Goal: Task Accomplishment & Management: Manage account settings

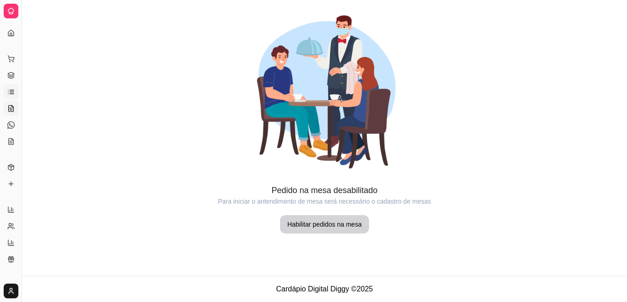
click at [12, 95] on icon at bounding box center [10, 91] width 7 height 7
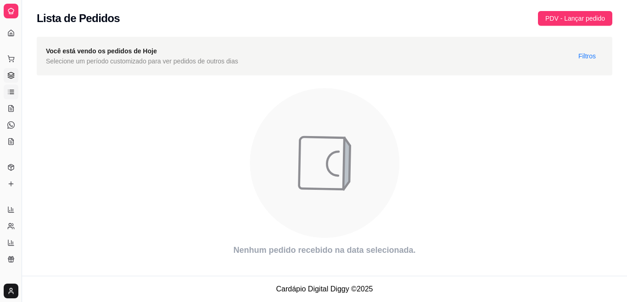
click at [9, 76] on icon at bounding box center [11, 75] width 6 height 1
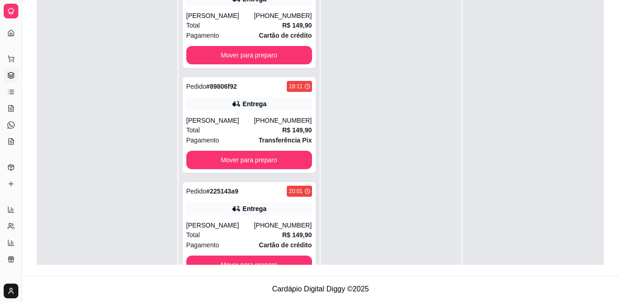
scroll to position [26, 0]
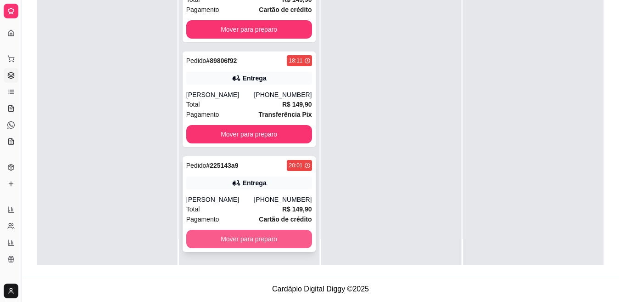
click at [249, 237] on button "Mover para preparo" at bounding box center [249, 239] width 126 height 18
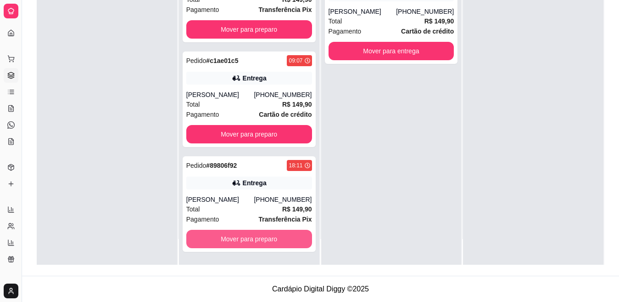
scroll to position [126, 0]
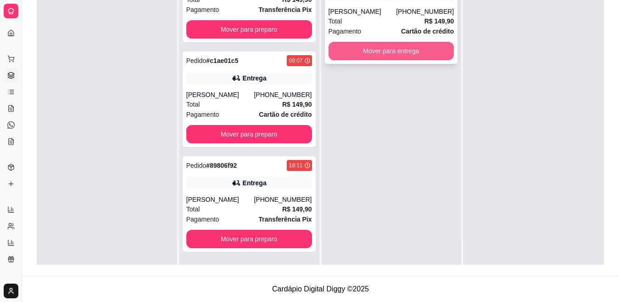
click at [374, 49] on button "Mover para entrega" at bounding box center [392, 51] width 126 height 18
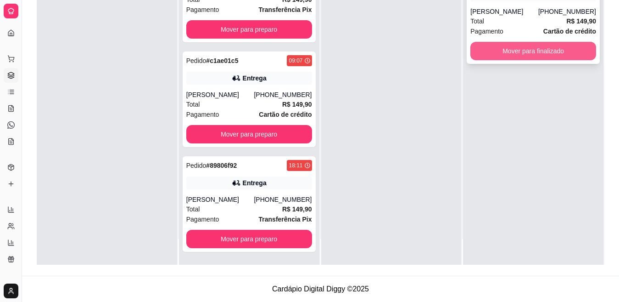
click at [552, 46] on button "Mover para finalizado" at bounding box center [534, 51] width 126 height 18
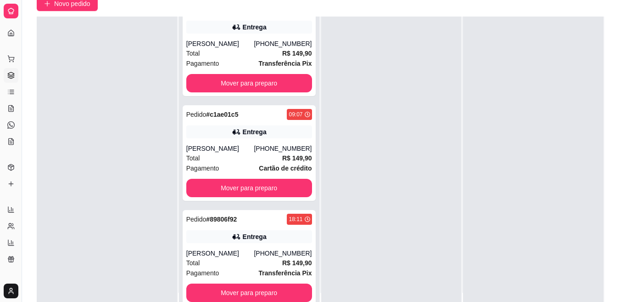
scroll to position [84, 0]
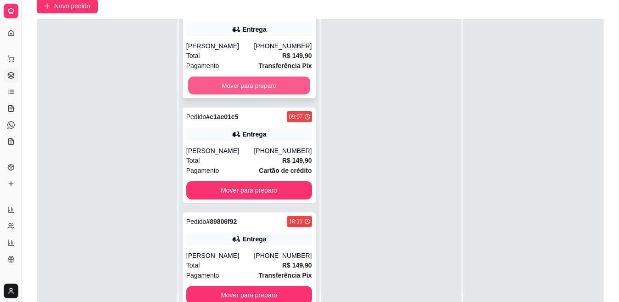
click at [245, 90] on button "Mover para preparo" at bounding box center [249, 86] width 122 height 18
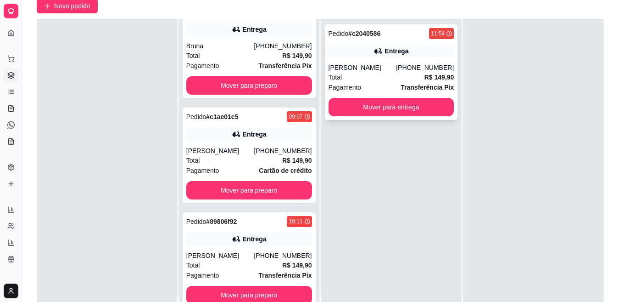
scroll to position [22, 0]
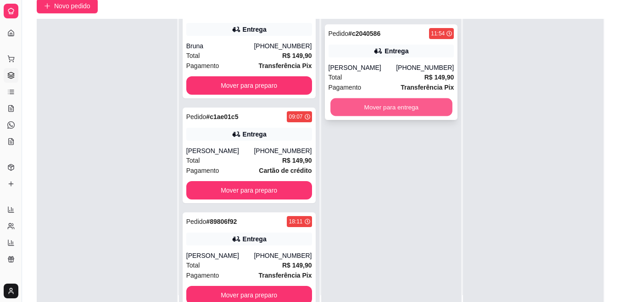
click at [409, 110] on button "Mover para entrega" at bounding box center [392, 107] width 122 height 18
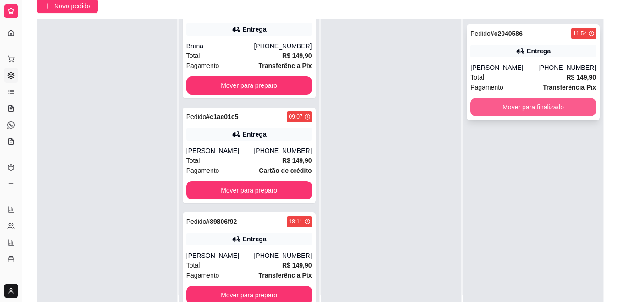
click at [515, 111] on button "Mover para finalizado" at bounding box center [534, 107] width 126 height 18
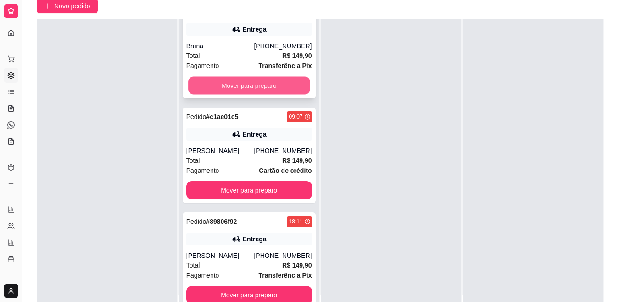
click at [242, 79] on button "Mover para preparo" at bounding box center [249, 86] width 122 height 18
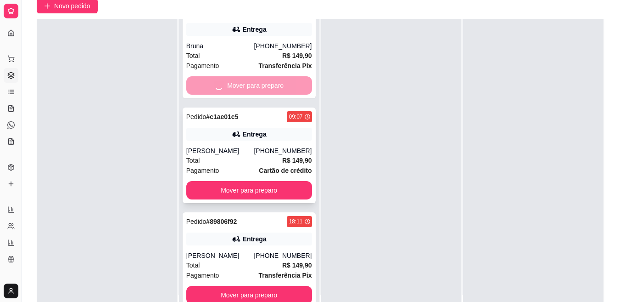
scroll to position [0, 0]
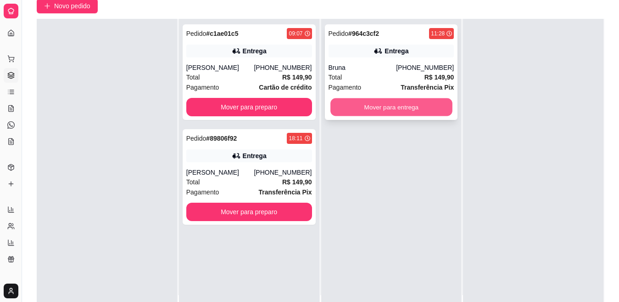
click at [361, 106] on button "Mover para entrega" at bounding box center [392, 107] width 122 height 18
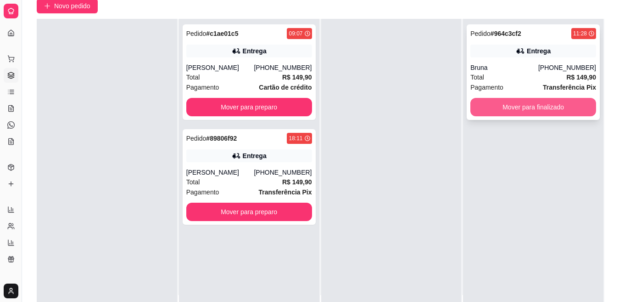
click at [504, 108] on button "Mover para finalizado" at bounding box center [534, 107] width 126 height 18
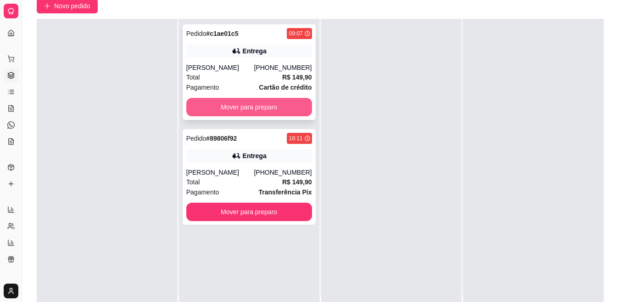
click at [248, 102] on button "Mover para preparo" at bounding box center [249, 107] width 126 height 18
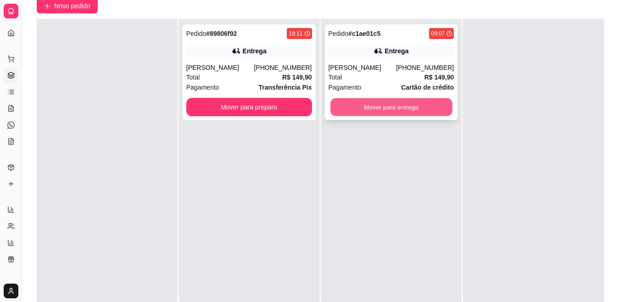
click at [390, 101] on button "Mover para entrega" at bounding box center [392, 107] width 122 height 18
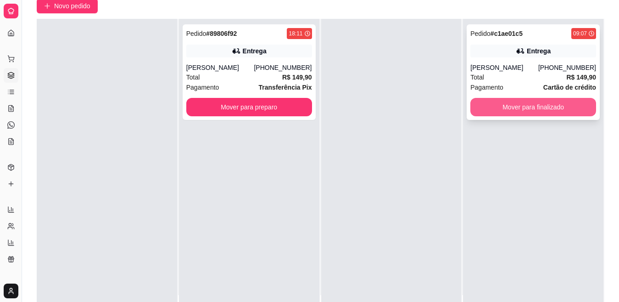
click at [497, 110] on button "Mover para finalizado" at bounding box center [534, 107] width 126 height 18
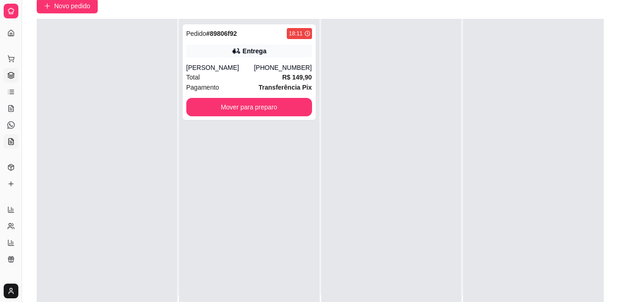
click at [11, 144] on icon at bounding box center [11, 141] width 5 height 6
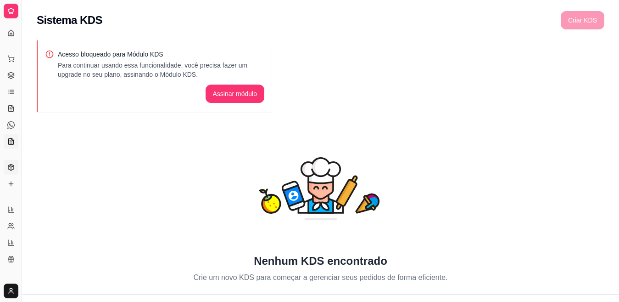
click at [11, 164] on icon at bounding box center [11, 167] width 6 height 6
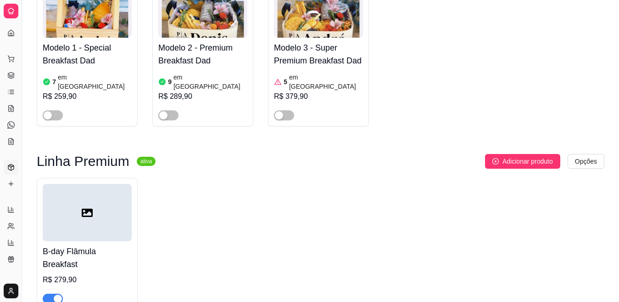
scroll to position [719, 0]
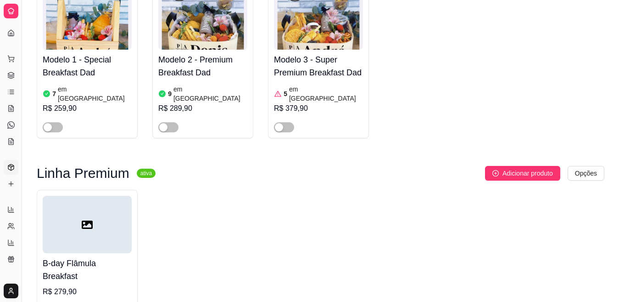
click at [104, 168] on h3 "Linha Premium" at bounding box center [83, 173] width 93 height 11
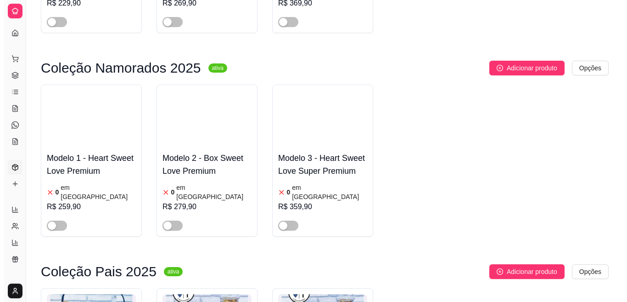
scroll to position [760, 0]
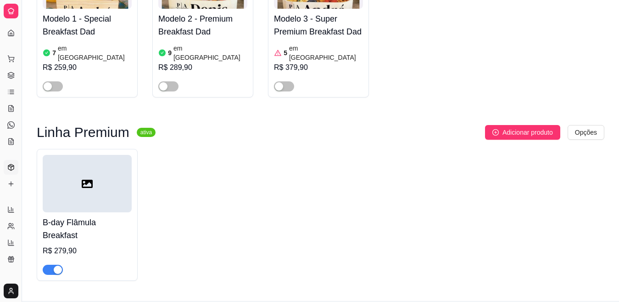
click at [91, 178] on icon at bounding box center [87, 183] width 11 height 11
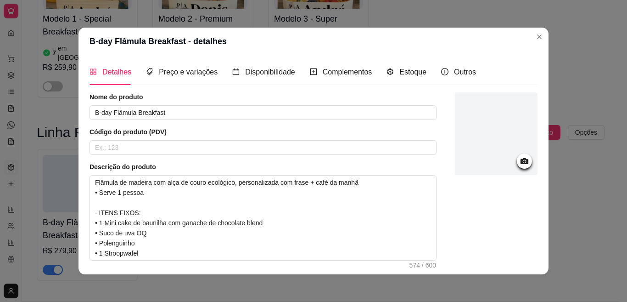
click at [523, 161] on circle at bounding box center [524, 161] width 2 height 2
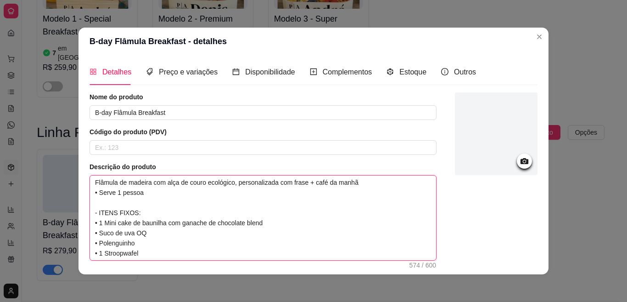
drag, startPoint x: 268, startPoint y: 227, endPoint x: 96, endPoint y: 225, distance: 171.7
click at [96, 225] on textarea "Flâmula de madeira com alça de couro ecológico, personalizada com frase + café …" at bounding box center [263, 217] width 346 height 84
type textarea "Flâmula de madeira com alça de couro ecológico, personalizada com frase + café …"
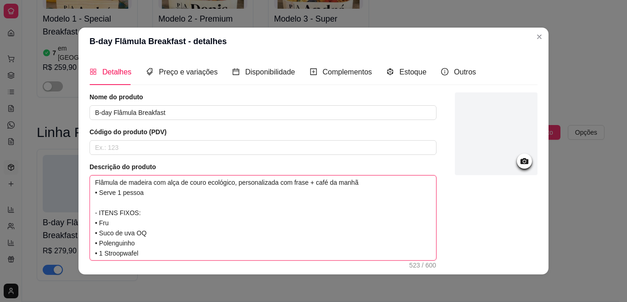
type textarea "Flâmula de madeira com alça de couro ecológico, personalizada com frase + café …"
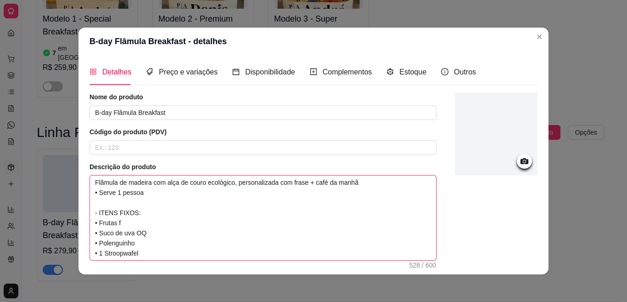
type textarea "Flâmula de madeira com alça de couro ecológico, personalizada com frase + café …"
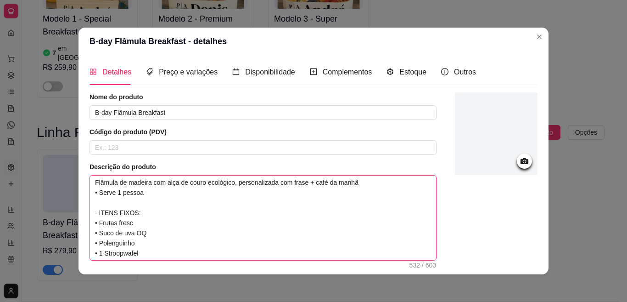
type textarea "Flâmula de madeira com alça de couro ecológico, personalizada com frase + café …"
click at [94, 224] on textarea "Flâmula de madeira com alça de couro ecológico, personalizada com frase + café …" at bounding box center [263, 217] width 346 height 84
click at [99, 230] on textarea "Flâmula de madeira com alça de couro ecológico, personalizada com frase + café …" at bounding box center [263, 217] width 346 height 84
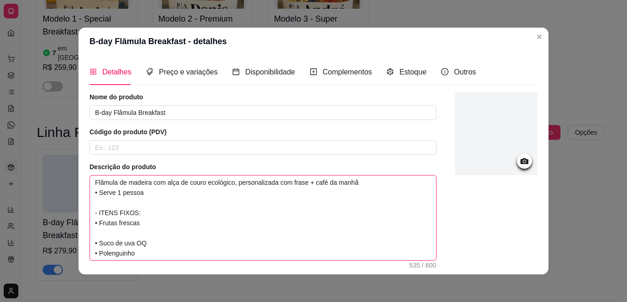
paste textarea "•"
type textarea "Flâmula de madeira com alça de couro ecológico, personalizada com frase + café …"
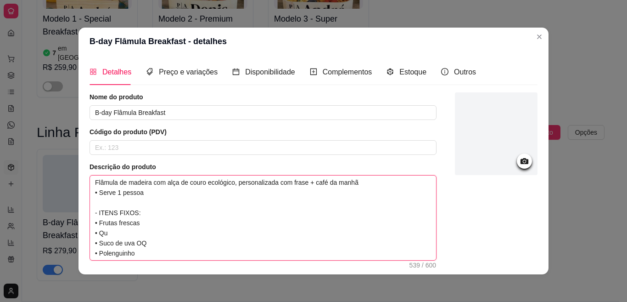
type textarea "Flâmula de madeira com alça de couro ecológico, personalizada com frase + café …"
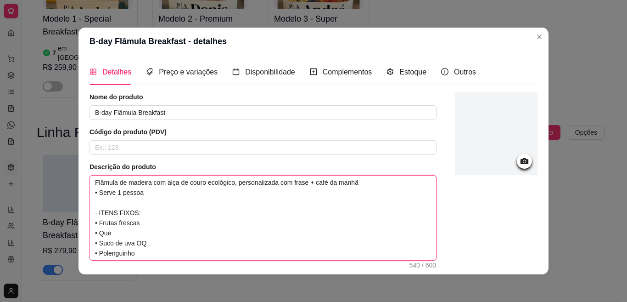
type textarea "Flâmula de madeira com alça de couro ecológico, personalizada com frase + café …"
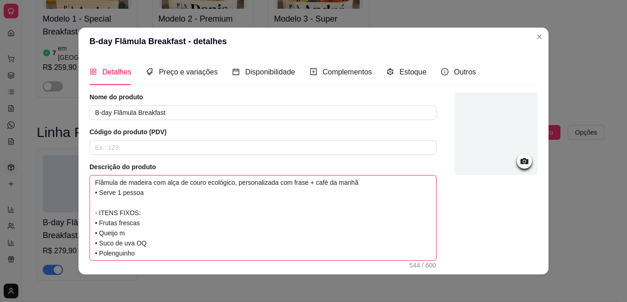
type textarea "Flâmula de madeira com alça de couro ecológico, personalizada com frase + café …"
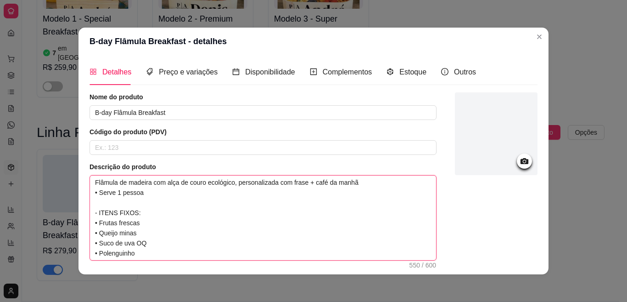
type textarea "Flâmula de madeira com alça de couro ecológico, personalizada com frase + café …"
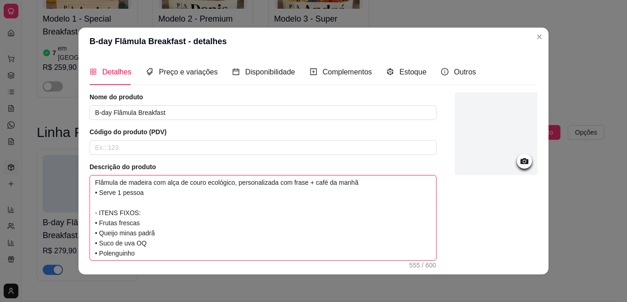
type textarea "Flâmula de madeira com alça de couro ecológico, personalizada com frase + café …"
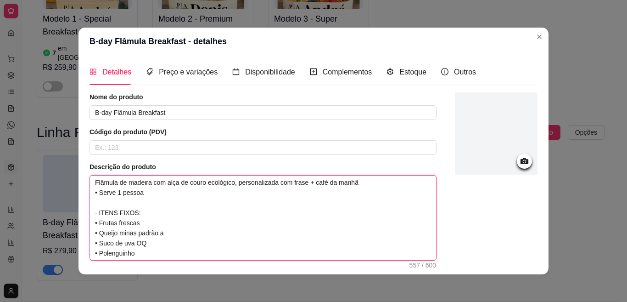
type textarea "Flâmula de madeira com alça de couro ecológico, personalizada com frase + café …"
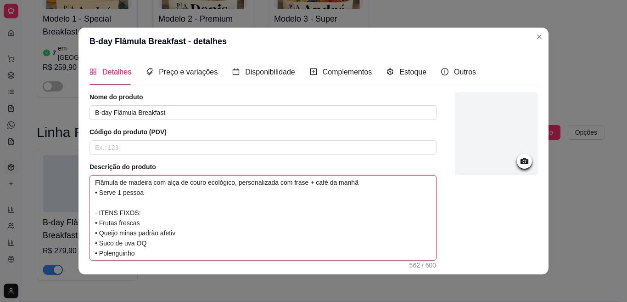
type textarea "Flâmula de madeira com alça de couro ecológico, personalizada com frase + café …"
drag, startPoint x: 146, startPoint y: 244, endPoint x: 86, endPoint y: 245, distance: 59.2
click at [90, 245] on textarea "Flâmula de madeira com alça de couro ecológico, personalizada com frase + café …" at bounding box center [263, 217] width 346 height 84
type textarea "Flâmula de madeira com alça de couro ecológico, personalizada com frase + café …"
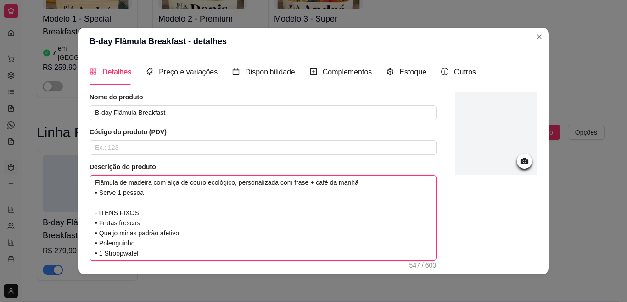
click at [144, 242] on textarea "Flâmula de madeira com alça de couro ecológico, personalizada com frase + café …" at bounding box center [263, 217] width 346 height 84
type textarea "Flâmula de madeira com alça de couro ecológico, personalizada com frase + café …"
click at [95, 242] on textarea "Flâmula de madeira com alça de couro ecológico, personalizada com frase + café …" at bounding box center [263, 217] width 346 height 84
type textarea "Flâmula de madeira com alça de couro ecológico, personalizada com frase + café …"
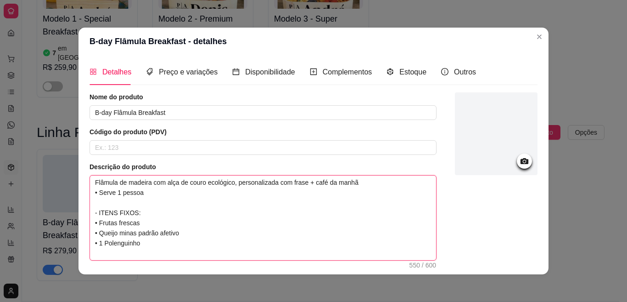
click at [150, 242] on textarea "Flâmula de madeira com alça de couro ecológico, personalizada com frase + café …" at bounding box center [263, 217] width 346 height 84
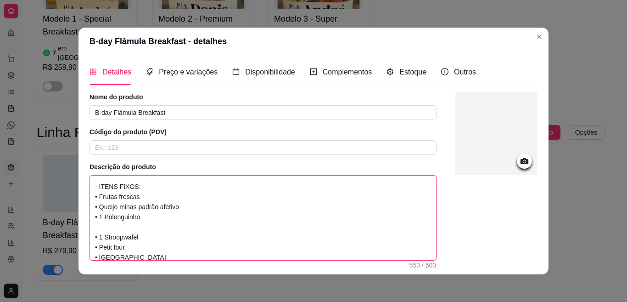
scroll to position [33, 0]
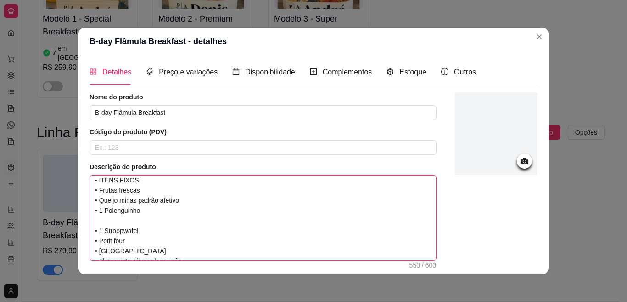
click at [224, 205] on textarea "Flâmula de madeira com alça de couro ecológico, personalizada com frase + café …" at bounding box center [263, 217] width 346 height 84
click at [144, 216] on textarea "Flâmula de madeira com alça de couro ecológico, personalizada com frase + café …" at bounding box center [263, 217] width 346 height 84
click at [101, 207] on textarea "Flâmula de madeira com alça de couro ecológico, personalizada com frase + café …" at bounding box center [263, 217] width 346 height 84
type textarea "Flâmula de madeira com alça de couro ecológico, personalizada com frase + café …"
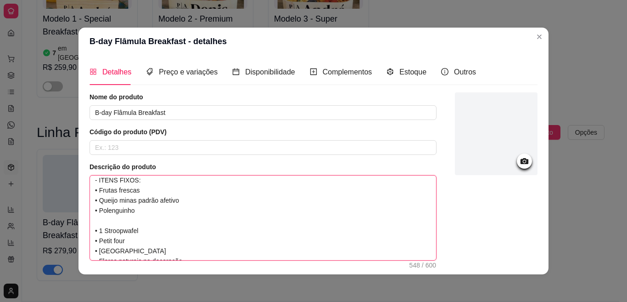
click at [102, 228] on textarea "Flâmula de madeira com alça de couro ecológico, personalizada com frase + café …" at bounding box center [263, 217] width 346 height 84
type textarea "Flâmula de madeira com alça de couro ecológico, personalizada com frase + café …"
click at [107, 222] on textarea "Flâmula de madeira com alça de couro ecológico, personalizada com frase + café …" at bounding box center [263, 217] width 346 height 84
paste textarea "•"
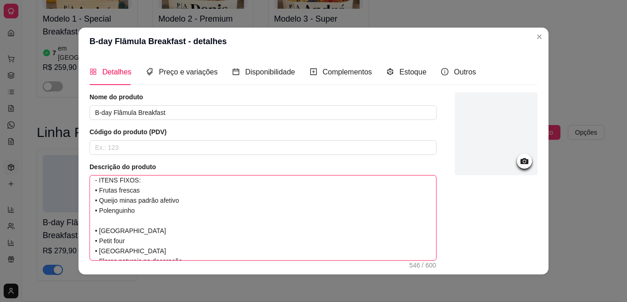
type textarea "Flâmula de madeira com alça de couro ecológico, personalizada com frase + café …"
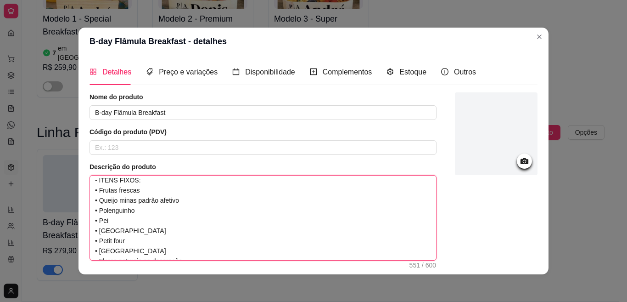
type textarea "Flâmula de madeira com alça de couro ecológico, personalizada com frase + café …"
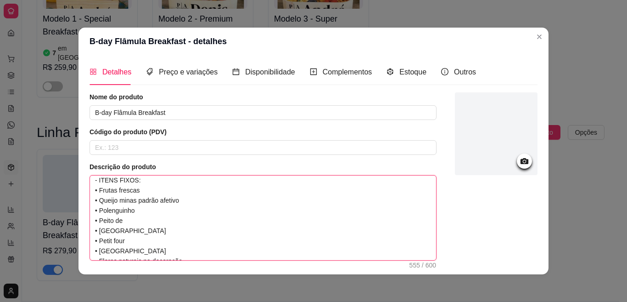
type textarea "Flâmula de madeira com alça de couro ecológico, personalizada com frase + café …"
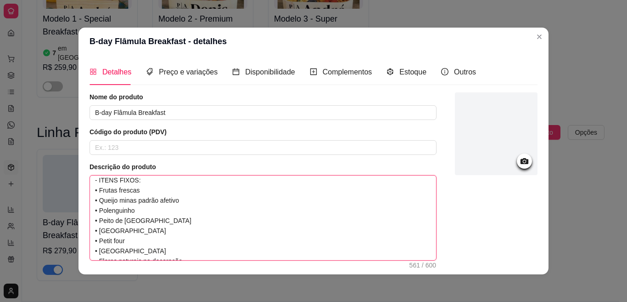
type textarea "Flâmula de madeira com alça de couro ecológico, personalizada com frase + café …"
paste textarea "•"
type textarea "Flâmula de madeira com alça de couro ecológico, personalizada com frase + café …"
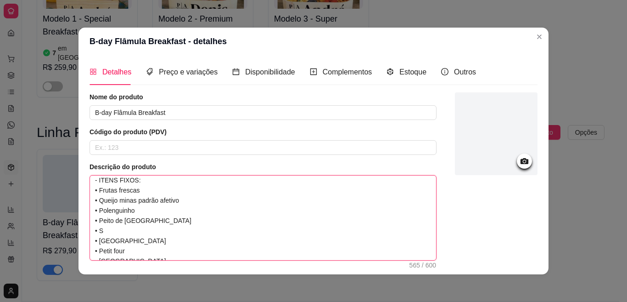
type textarea "Flâmula de madeira com alça de couro ecológico, personalizada com frase + café …"
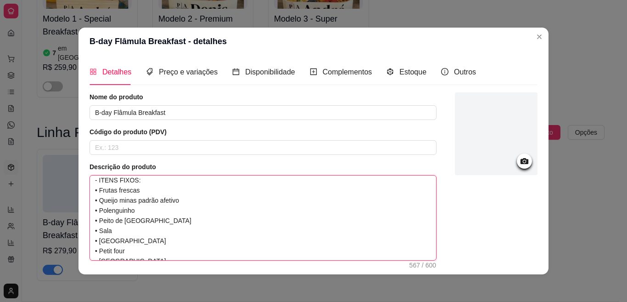
type textarea "Flâmula de madeira com alça de couro ecológico, personalizada com frase + café …"
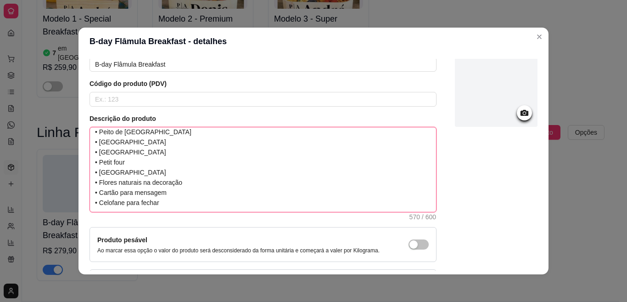
scroll to position [70, 0]
click at [173, 154] on textarea "Flâmula de madeira com alça de couro ecológico, personalizada com frase + café …" at bounding box center [263, 169] width 346 height 84
type textarea "Flâmula de madeira com alça de couro ecológico, personalizada com frase + café …"
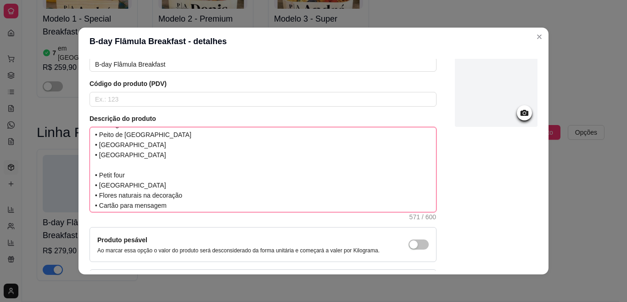
paste textarea "•"
type textarea "Flâmula de madeira com alça de couro ecológico, personalizada com frase + café …"
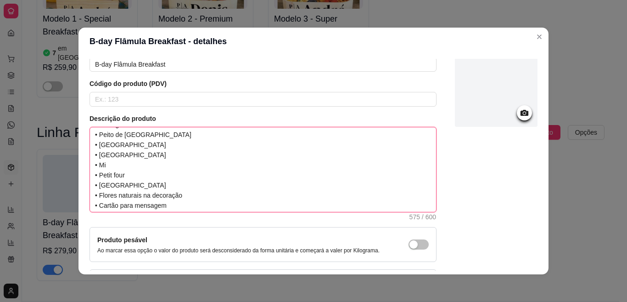
type textarea "Flâmula de madeira com alça de couro ecológico, personalizada com frase + café …"
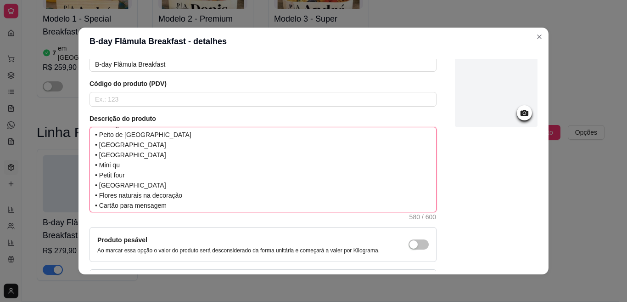
type textarea "Flâmula de madeira com alça de couro ecológico, personalizada com frase + café …"
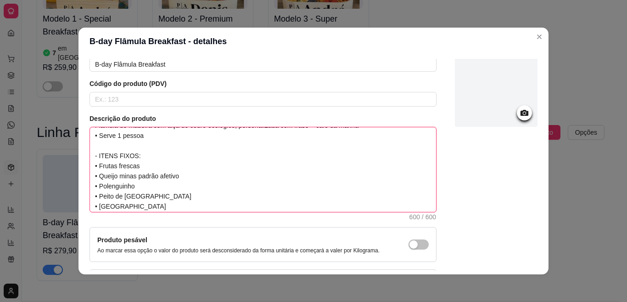
click at [90, 175] on textarea "Flâmula de madeira com alça de couro ecológico, personalizada com frase + café …" at bounding box center [263, 169] width 346 height 84
click at [91, 176] on textarea "Flâmula de madeira com alça de couro ecológico, personalizada com frase + café …" at bounding box center [263, 169] width 346 height 84
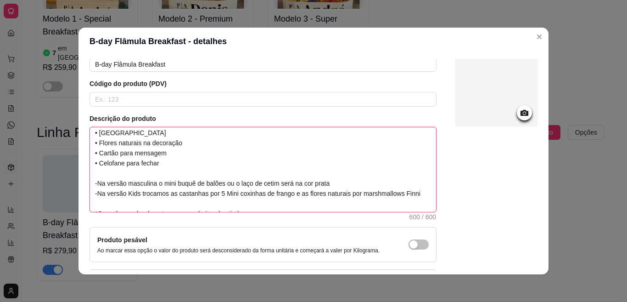
scroll to position [131, 0]
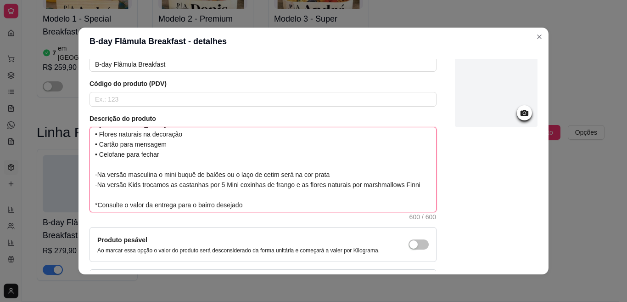
drag, startPoint x: 89, startPoint y: 172, endPoint x: 409, endPoint y: 185, distance: 320.2
click at [409, 185] on textarea "Flâmula de madeira com alça de couro ecológico, personalizada com frase + café …" at bounding box center [263, 169] width 346 height 84
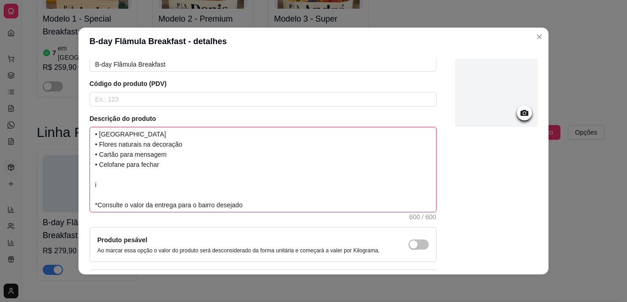
scroll to position [121, 0]
click at [300, 184] on textarea "Flâmula de madeira com alça de couro ecológico, personalizada com frase + café …" at bounding box center [263, 169] width 346 height 84
click at [189, 136] on textarea "Flâmula de madeira com alça de couro ecológico, personalizada com frase + café …" at bounding box center [263, 169] width 346 height 84
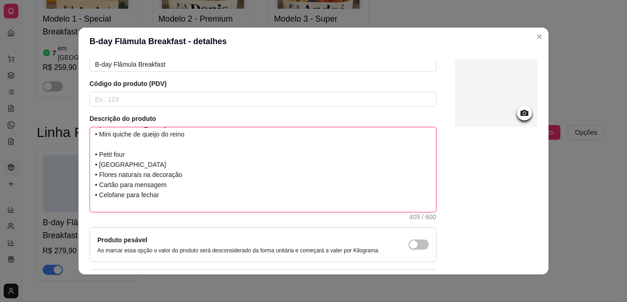
scroll to position [111, 0]
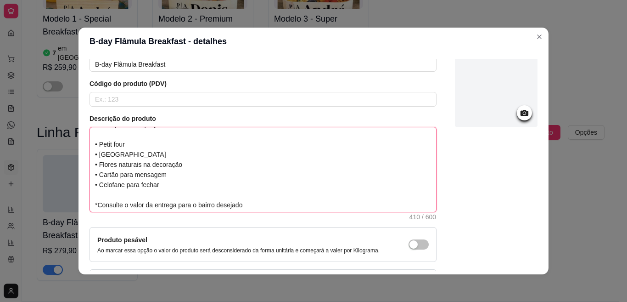
paste textarea "•"
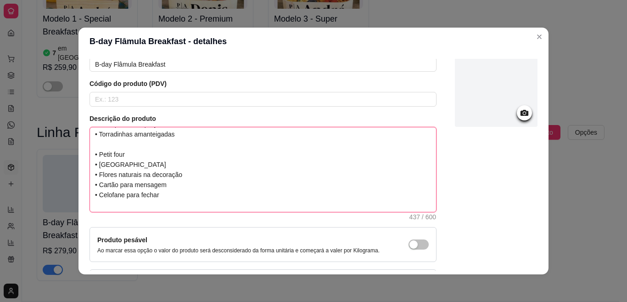
scroll to position [121, 0]
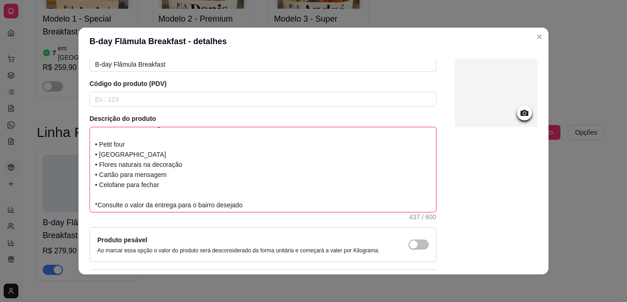
paste textarea "•"
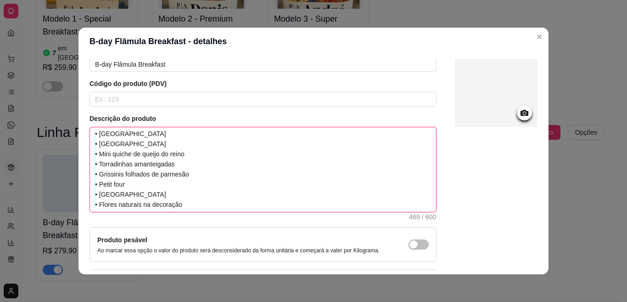
scroll to position [79, 0]
drag, startPoint x: 190, startPoint y: 179, endPoint x: 90, endPoint y: 174, distance: 100.2
click at [90, 174] on textarea "Flâmula de madeira com alça de couro ecológico, personalizada com frase + café …" at bounding box center [263, 169] width 346 height 84
click at [199, 158] on textarea "Flâmula de madeira com alça de couro ecológico, personalizada com frase + café …" at bounding box center [263, 169] width 346 height 84
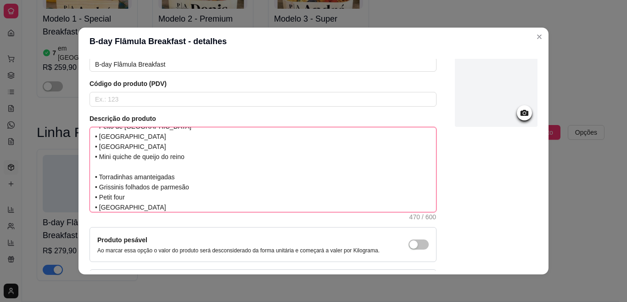
paste textarea "• Grissinis folhados de parmesão"
drag, startPoint x: 196, startPoint y: 193, endPoint x: 95, endPoint y: 188, distance: 101.1
click at [95, 188] on textarea "Flâmula de madeira com alça de couro ecológico, personalizada com frase + café …" at bounding box center [263, 169] width 346 height 84
click at [96, 188] on textarea "Flâmula de madeira com alça de couro ecológico, personalizada com frase + café …" at bounding box center [263, 169] width 346 height 84
click at [110, 194] on textarea "Flâmula de madeira com alça de couro ecológico, personalizada com frase + café …" at bounding box center [263, 169] width 346 height 84
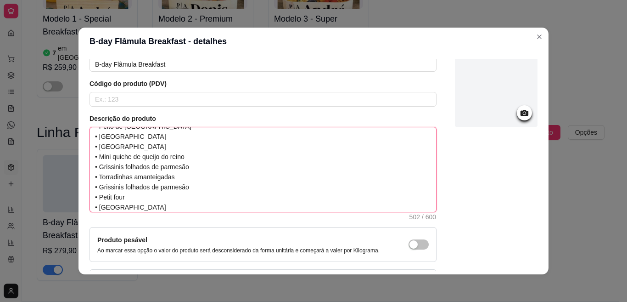
drag, startPoint x: 190, startPoint y: 190, endPoint x: 86, endPoint y: 182, distance: 103.6
click at [90, 182] on textarea "Flâmula de madeira com alça de couro ecológico, personalizada com frase + café …" at bounding box center [263, 169] width 346 height 84
click at [96, 189] on textarea "Flâmula de madeira com alça de couro ecológico, personalizada com frase + café …" at bounding box center [263, 169] width 346 height 84
drag, startPoint x: 194, startPoint y: 190, endPoint x: 86, endPoint y: 185, distance: 108.0
click at [90, 185] on textarea "Flâmula de madeira com alça de couro ecológico, personalizada com frase + café …" at bounding box center [263, 169] width 346 height 84
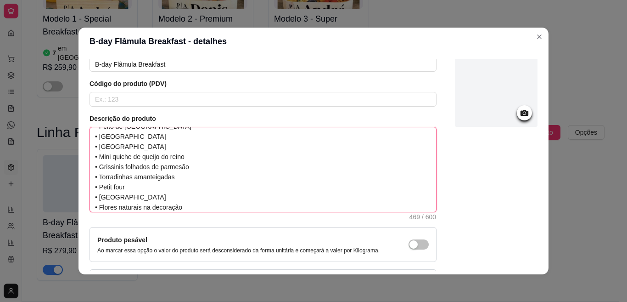
click at [165, 187] on textarea "Flâmula de madeira com alça de couro ecológico, personalizada com frase + café …" at bounding box center [263, 169] width 346 height 84
click at [187, 178] on textarea "Flâmula de madeira com alça de couro ecológico, personalizada com frase + café …" at bounding box center [263, 169] width 346 height 84
paste textarea "• Grissinis folhados de parmesão"
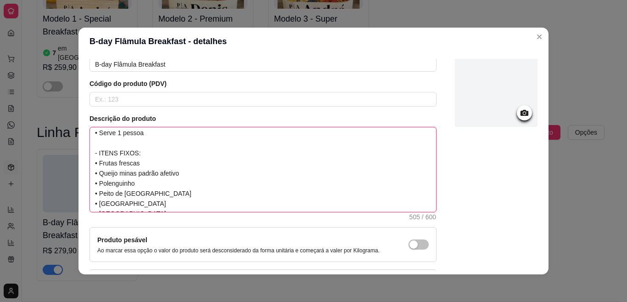
scroll to position [9, 0]
click at [96, 167] on textarea "Flâmula de madeira com alça de couro ecológico, personalizada com frase + café …" at bounding box center [263, 169] width 346 height 84
drag, startPoint x: 95, startPoint y: 165, endPoint x: 89, endPoint y: 162, distance: 6.4
click at [90, 162] on textarea "Flâmula de madeira com alça de couro ecológico, personalizada com frase + café …" at bounding box center [263, 169] width 346 height 84
click at [95, 164] on textarea "Flâmula de madeira com alça de couro ecológico, personalizada com frase + café …" at bounding box center [263, 169] width 346 height 84
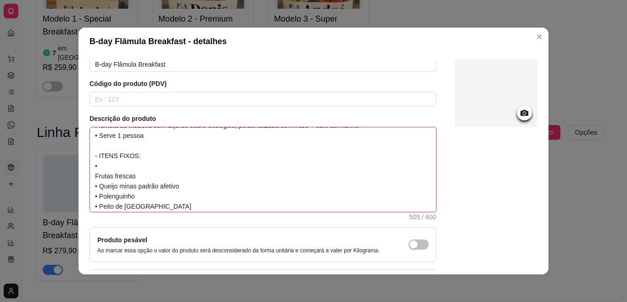
scroll to position [53, 0]
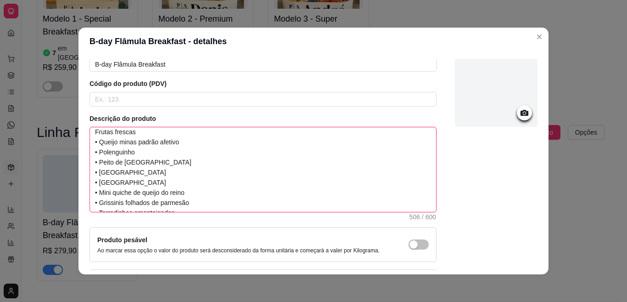
paste textarea "•"
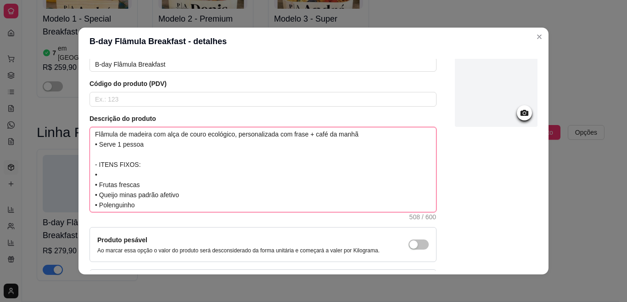
click at [110, 175] on textarea "Flâmula de madeira com alça de couro ecológico, personalizada com frase + café …" at bounding box center [263, 169] width 346 height 84
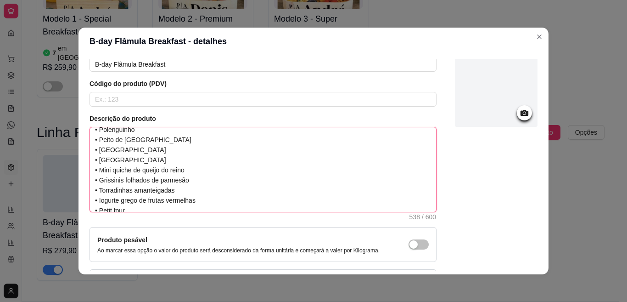
scroll to position [69, 0]
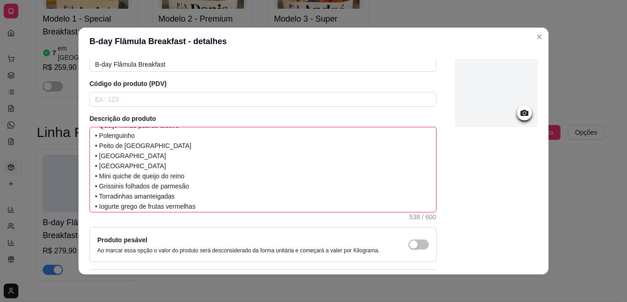
drag, startPoint x: 195, startPoint y: 189, endPoint x: 89, endPoint y: 178, distance: 107.1
click at [90, 178] on textarea "Flâmula de madeira com alça de couro ecológico, personalizada com frase + café …" at bounding box center [263, 169] width 346 height 84
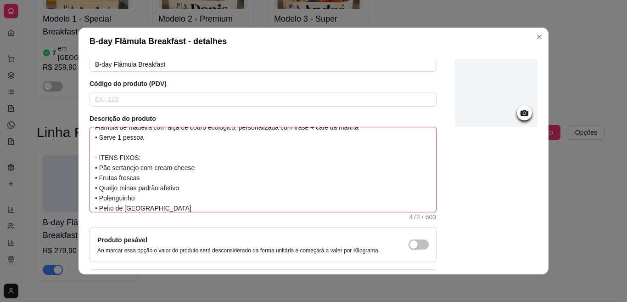
click at [232, 172] on textarea "Flâmula de madeira com alça de couro ecológico, personalizada com frase + café …" at bounding box center [263, 169] width 346 height 84
paste textarea "• Mini quiche de queijo do reino • Grissinis folhados de parmesão"
click at [213, 168] on textarea "Flâmula de madeira com alça de couro ecológico, personalizada com frase + café …" at bounding box center [263, 169] width 346 height 84
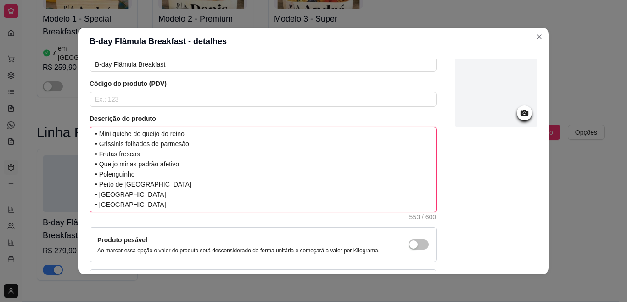
scroll to position [45, 0]
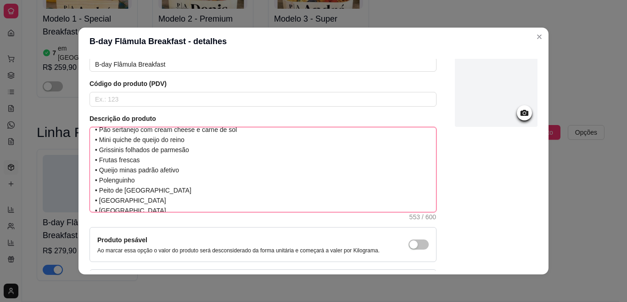
drag, startPoint x: 168, startPoint y: 168, endPoint x: 89, endPoint y: 168, distance: 79.4
click at [90, 168] on textarea "Flâmula de madeira com alça de couro ecológico, personalizada com frase + café …" at bounding box center [263, 169] width 346 height 84
click at [206, 147] on textarea "Flâmula de madeira com alça de couro ecológico, personalizada com frase + café …" at bounding box center [263, 169] width 346 height 84
paste textarea "• Queijo minas padrão afetivo"
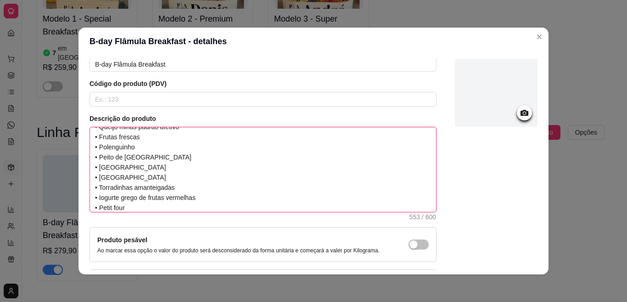
scroll to position [72, 0]
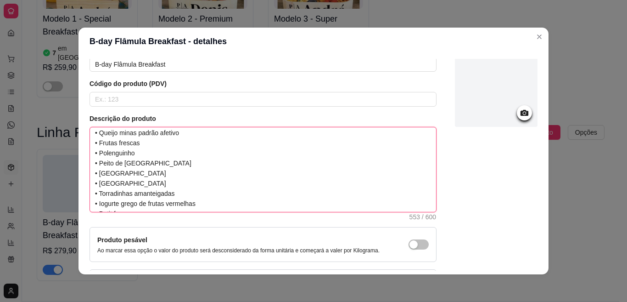
drag, startPoint x: 186, startPoint y: 195, endPoint x: 88, endPoint y: 195, distance: 98.2
click at [90, 195] on textarea "Flâmula de madeira com alça de couro ecológico, personalizada com frase + café …" at bounding box center [263, 169] width 346 height 84
click at [184, 134] on textarea "Flâmula de madeira com alça de couro ecológico, personalizada com frase + café …" at bounding box center [263, 169] width 346 height 84
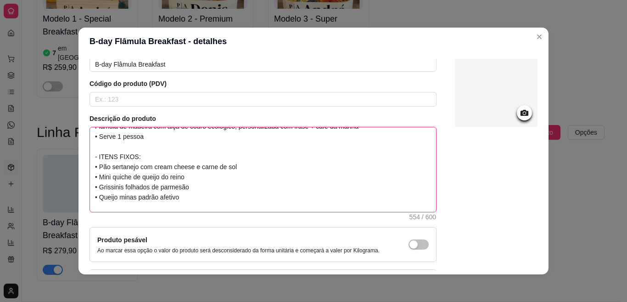
paste textarea "• Torradinhas amanteigadas"
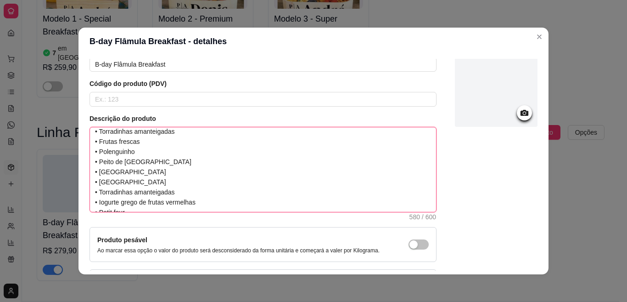
scroll to position [89, 0]
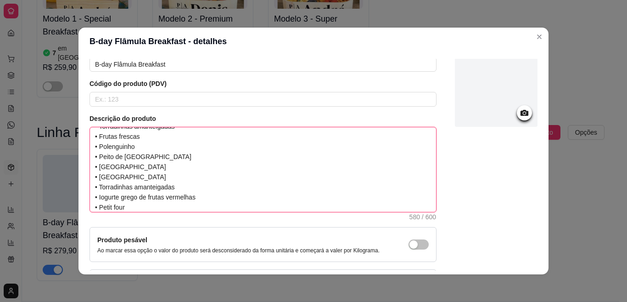
drag, startPoint x: 179, startPoint y: 188, endPoint x: 81, endPoint y: 186, distance: 98.3
click at [81, 186] on div "Detalhes Preço e variações Disponibilidade Complementos Estoque Outros Nome do …" at bounding box center [314, 164] width 470 height 219
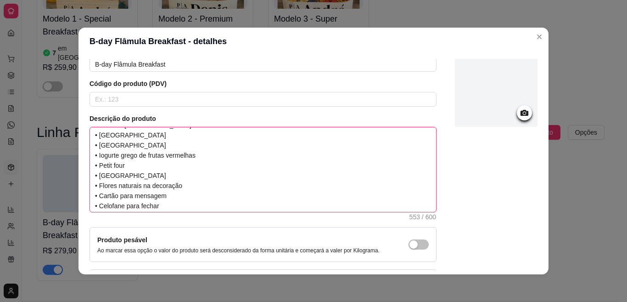
scroll to position [141, 0]
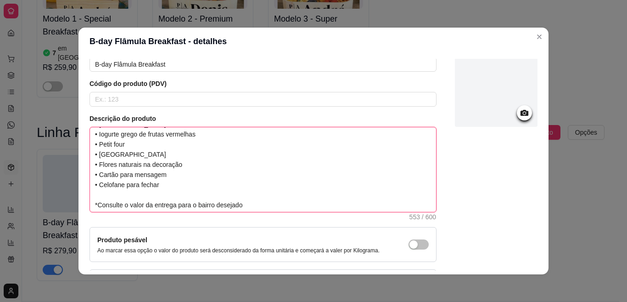
drag, startPoint x: 199, startPoint y: 209, endPoint x: 91, endPoint y: 138, distance: 129.9
click at [91, 138] on textarea "Flâmula de madeira com alça de couro ecológico, personalizada com frase + café …" at bounding box center [263, 169] width 346 height 84
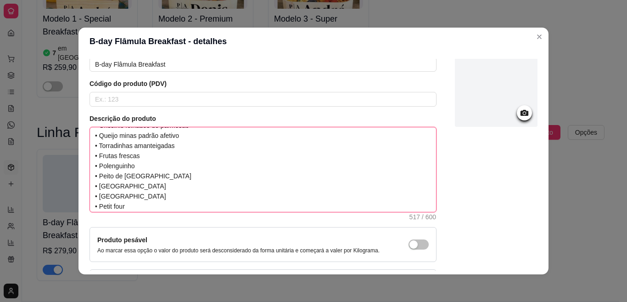
scroll to position [46, 0]
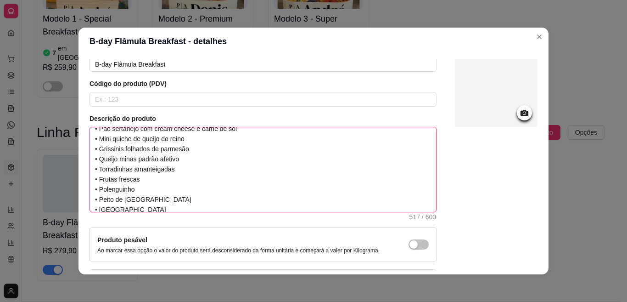
click at [192, 170] on textarea "Flâmula de madeira com alça de couro ecológico, personalizada com frase + café …" at bounding box center [263, 169] width 346 height 84
paste textarea "• Iogurte grego de frutas vermelhas"
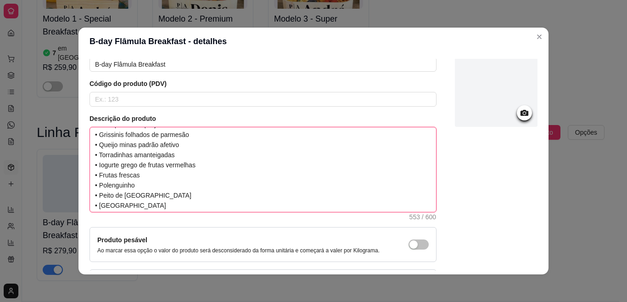
scroll to position [62, 0]
paste textarea "• Iogurte grego de frutas vermelhas"
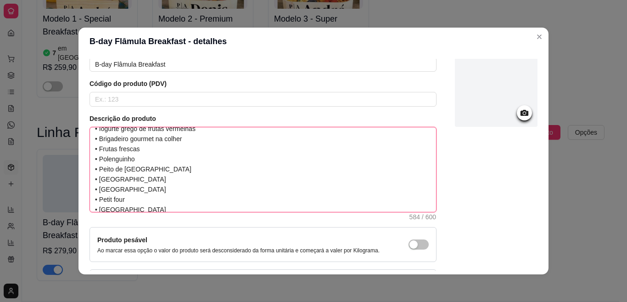
scroll to position [100, 0]
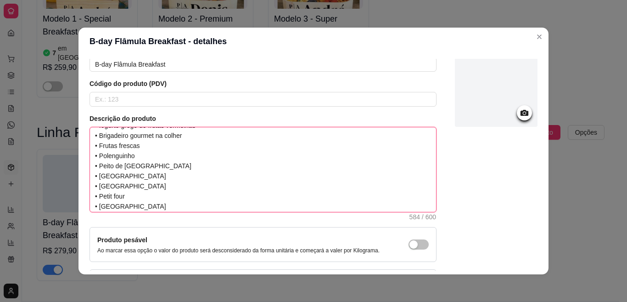
drag, startPoint x: 145, startPoint y: 147, endPoint x: 96, endPoint y: 146, distance: 48.2
click at [96, 146] on textarea "Flâmula de madeira com alça de couro ecológico, personalizada com frase + café …" at bounding box center [263, 169] width 346 height 84
drag, startPoint x: 123, startPoint y: 145, endPoint x: 90, endPoint y: 145, distance: 32.6
click at [90, 145] on textarea "Flâmula de madeira com alça de couro ecológico, personalizada com frase + café …" at bounding box center [263, 169] width 346 height 84
click at [140, 190] on textarea "Flâmula de madeira com alça de couro ecológico, personalizada com frase + café …" at bounding box center [263, 169] width 346 height 84
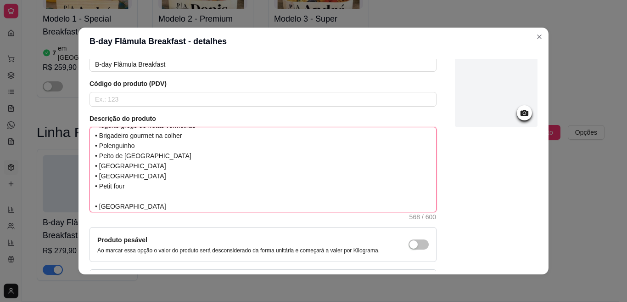
paste textarea "• [GEOGRAPHIC_DATA]"
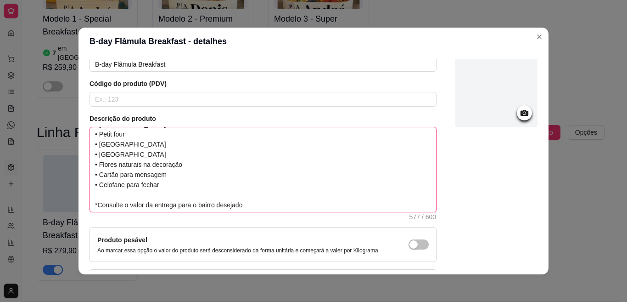
drag, startPoint x: 96, startPoint y: 167, endPoint x: 112, endPoint y: 180, distance: 21.2
click at [96, 167] on textarea "Flâmula de madeira com alça de couro ecológico, personalizada com frase + café …" at bounding box center [263, 169] width 346 height 84
drag, startPoint x: 157, startPoint y: 185, endPoint x: 136, endPoint y: 185, distance: 21.6
click at [136, 185] on textarea "Flâmula de madeira com alça de couro ecológico, personalizada com frase + café …" at bounding box center [263, 169] width 346 height 84
drag, startPoint x: 163, startPoint y: 186, endPoint x: 97, endPoint y: 188, distance: 65.7
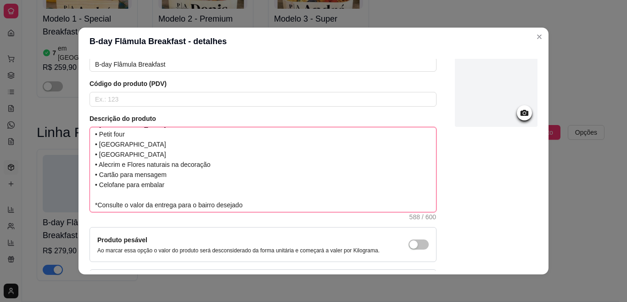
click at [97, 188] on textarea "Flâmula de madeira com alça de couro ecológico, personalizada com frase + café …" at bounding box center [263, 169] width 346 height 84
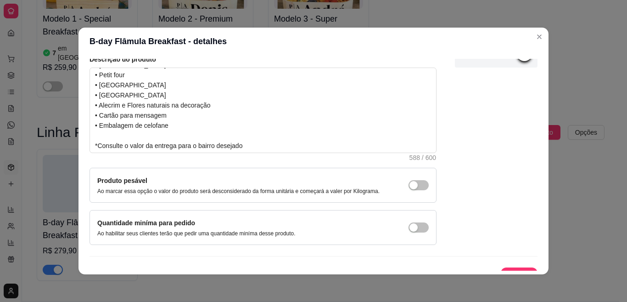
scroll to position [123, 0]
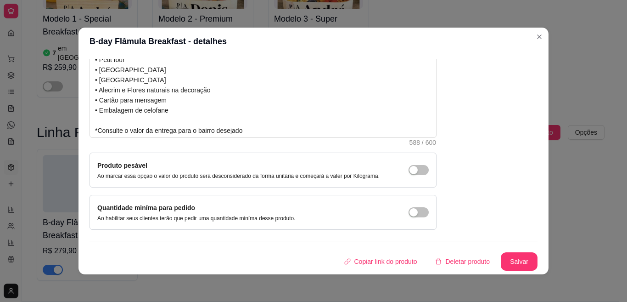
click at [487, 262] on div "Copiar link do produto Deletar produto Salvar" at bounding box center [314, 261] width 448 height 18
click at [503, 264] on button "Salvar" at bounding box center [519, 261] width 36 height 18
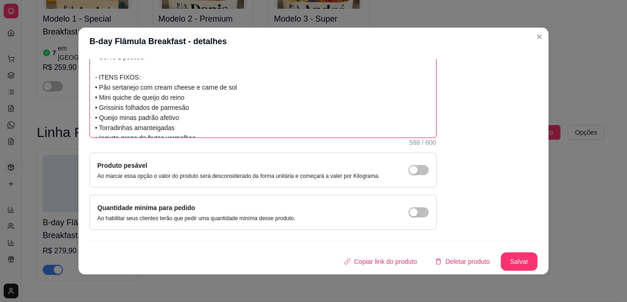
scroll to position [0, 0]
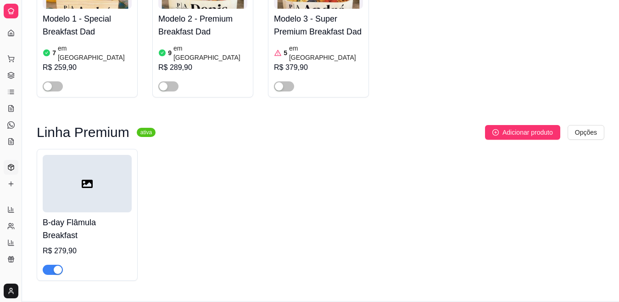
click at [97, 179] on div at bounding box center [87, 183] width 89 height 57
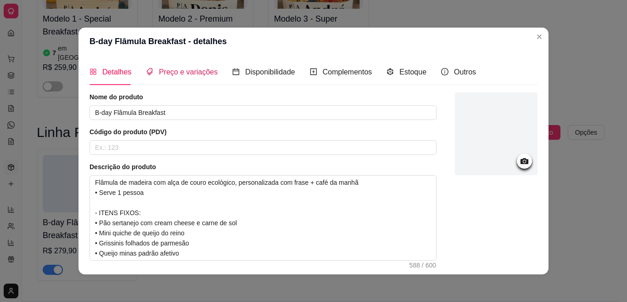
click at [185, 72] on span "Preço e variações" at bounding box center [188, 72] width 59 height 8
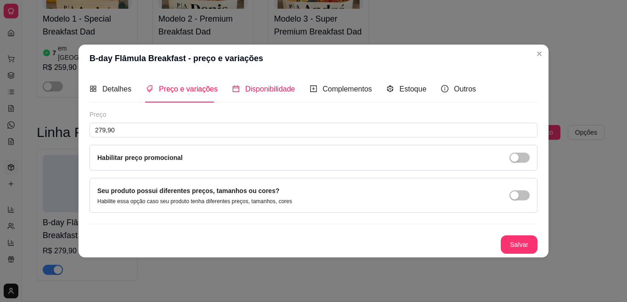
click at [260, 87] on span "Disponibilidade" at bounding box center [270, 89] width 50 height 8
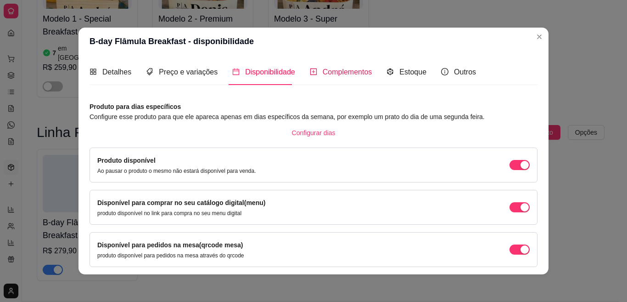
click at [333, 72] on span "Complementos" at bounding box center [348, 72] width 50 height 8
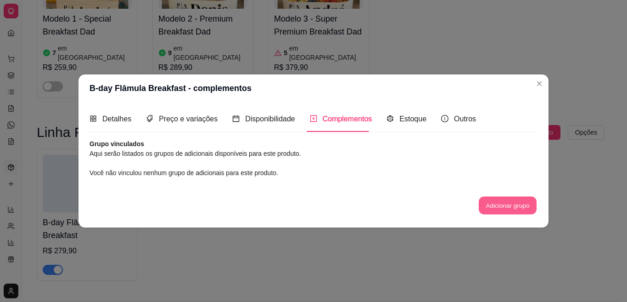
click at [497, 205] on button "Adicionar grupo" at bounding box center [508, 205] width 58 height 18
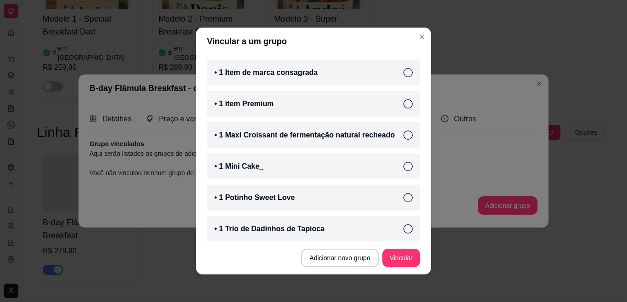
scroll to position [124, 0]
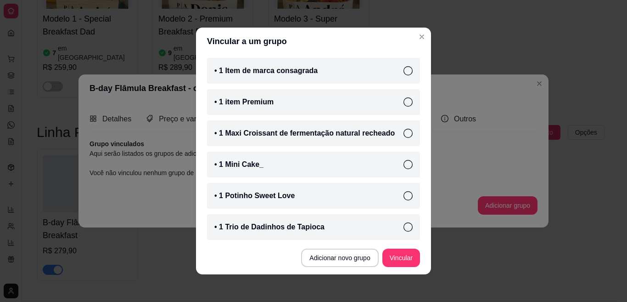
click at [404, 134] on icon at bounding box center [408, 133] width 9 height 9
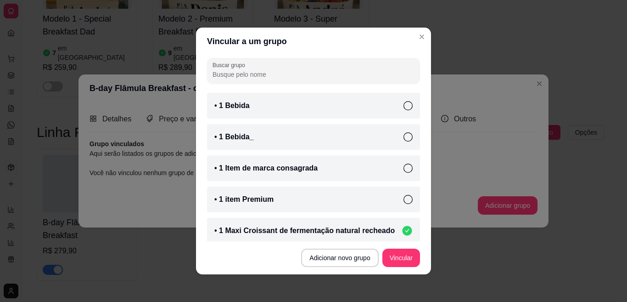
scroll to position [0, 0]
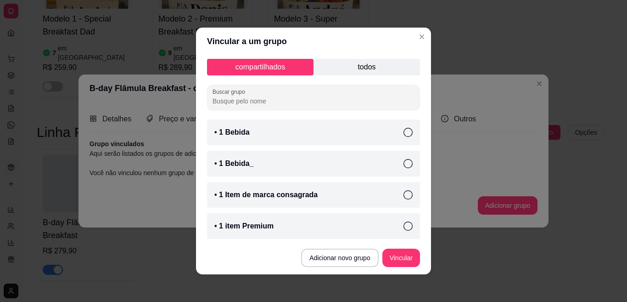
click at [355, 65] on p "todos" at bounding box center [367, 67] width 107 height 17
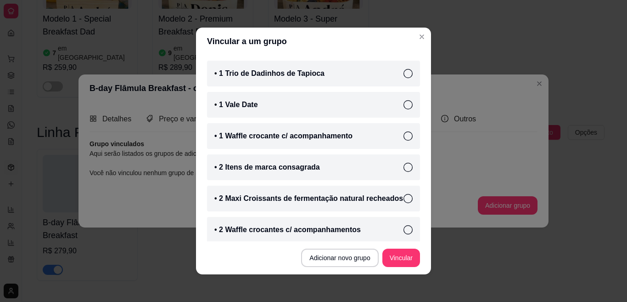
scroll to position [325, 0]
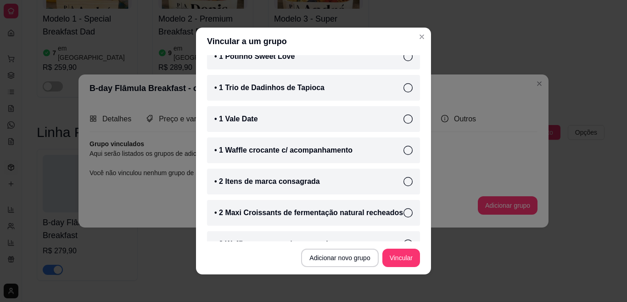
click at [404, 150] on icon at bounding box center [408, 150] width 9 height 9
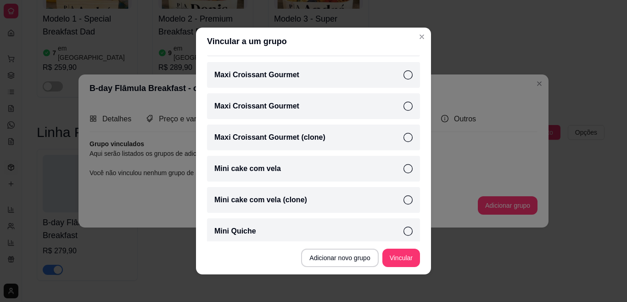
scroll to position [955, 0]
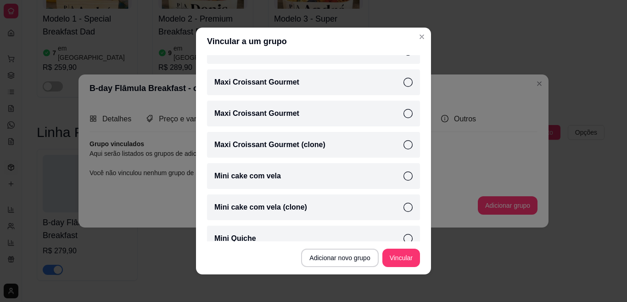
click at [404, 175] on icon at bounding box center [408, 175] width 9 height 9
click at [393, 255] on button "Vincular" at bounding box center [401, 257] width 38 height 18
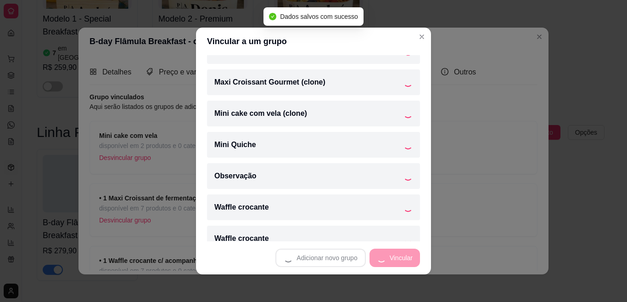
scroll to position [893, 0]
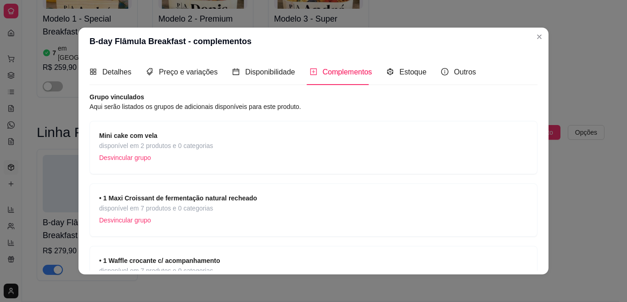
click at [146, 139] on strong "Mini cake com vela" at bounding box center [128, 135] width 58 height 7
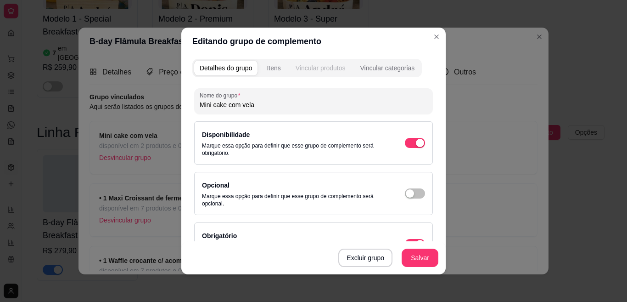
click at [303, 67] on div "Vincular produtos" at bounding box center [321, 67] width 50 height 9
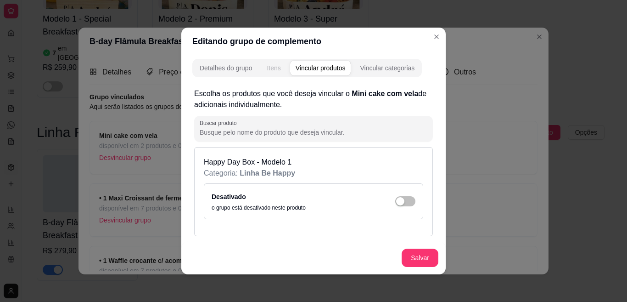
click at [267, 67] on div "Itens" at bounding box center [274, 67] width 14 height 9
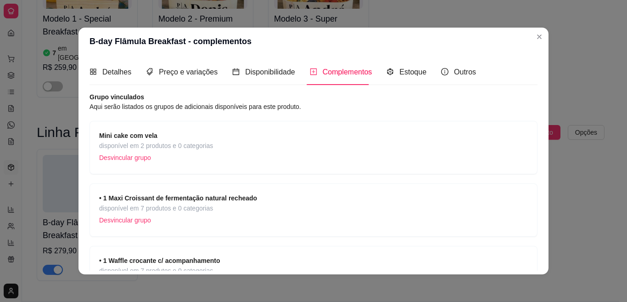
click at [129, 135] on strong "Mini cake com vela" at bounding box center [128, 135] width 58 height 7
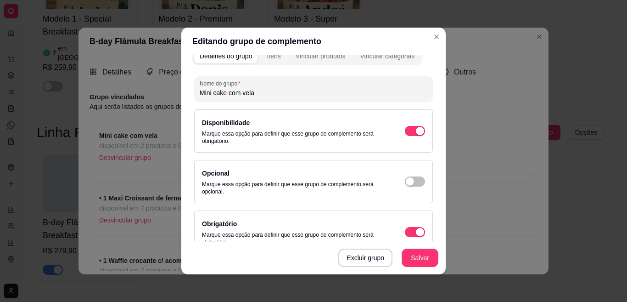
scroll to position [0, 0]
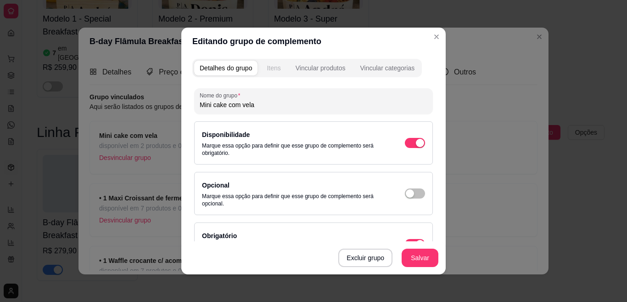
click at [269, 69] on div "Itens" at bounding box center [274, 67] width 14 height 9
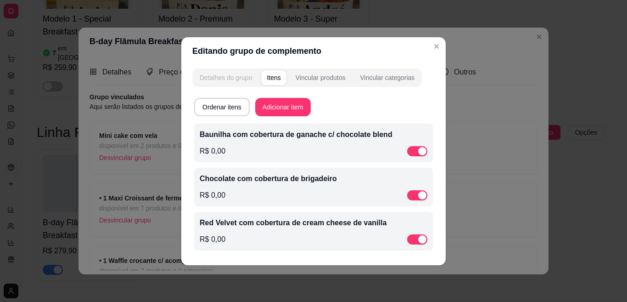
click at [236, 79] on div "Detalhes do grupo" at bounding box center [226, 77] width 52 height 9
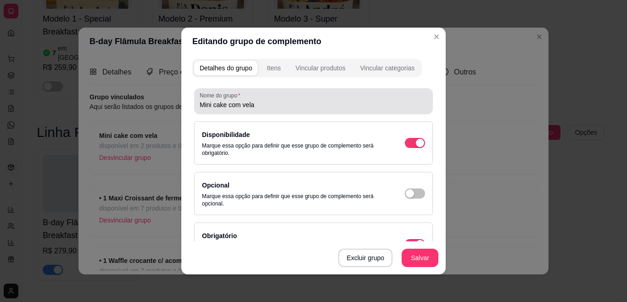
click at [246, 103] on input "Mini cake com vela" at bounding box center [314, 104] width 228 height 9
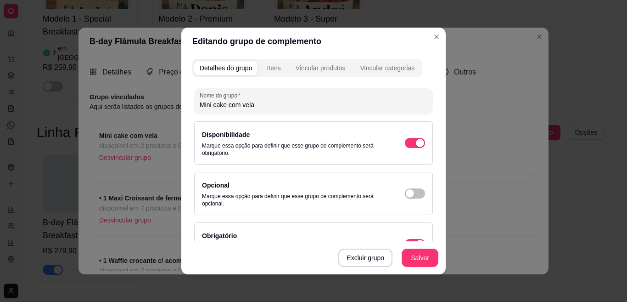
click at [200, 104] on input "Mini cake com vela" at bounding box center [314, 104] width 228 height 9
click at [412, 254] on button "Salvar" at bounding box center [420, 257] width 37 height 18
click at [273, 65] on div "Itens" at bounding box center [274, 67] width 14 height 9
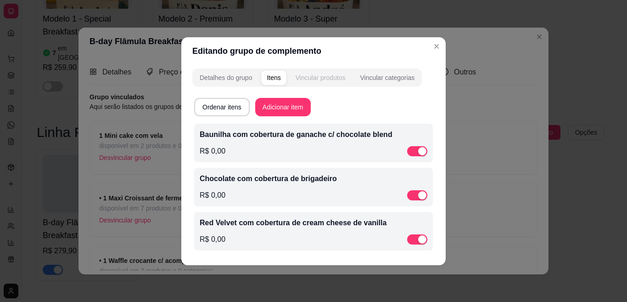
click at [312, 76] on div "Vincular produtos" at bounding box center [321, 77] width 50 height 9
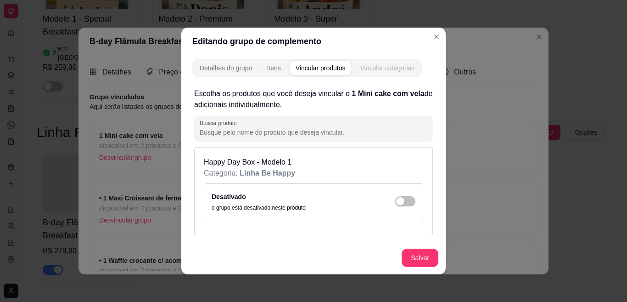
click at [386, 67] on div "Vincular categorias" at bounding box center [387, 67] width 55 height 9
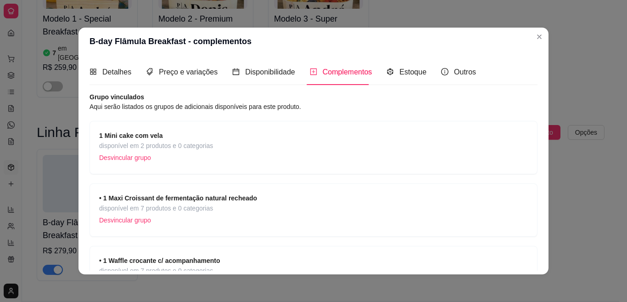
click at [115, 202] on span "• 1 Maxi Croissant de fermentação natural recheado" at bounding box center [178, 198] width 158 height 10
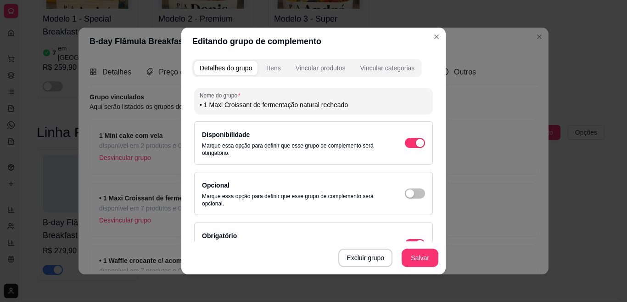
click at [194, 107] on div "Nome do grupo • 1 Maxi Croissant de fermentação natural recheado" at bounding box center [313, 101] width 239 height 26
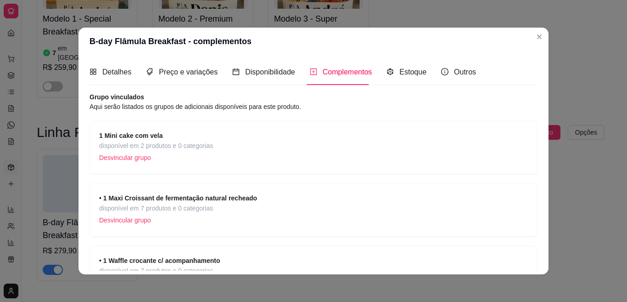
click at [143, 132] on strong "1 Mini cake com vela" at bounding box center [131, 135] width 64 height 7
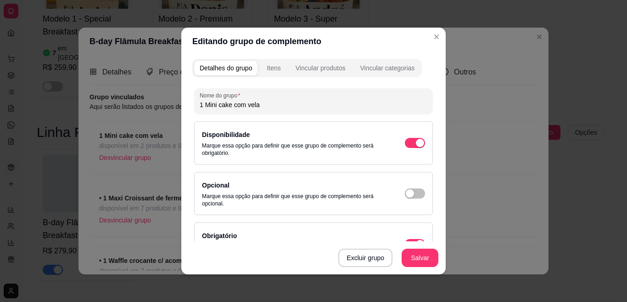
click at [200, 105] on input "1 Mini cake com vela" at bounding box center [314, 104] width 228 height 9
paste input "•"
click at [407, 263] on button "Salvar" at bounding box center [420, 258] width 36 height 18
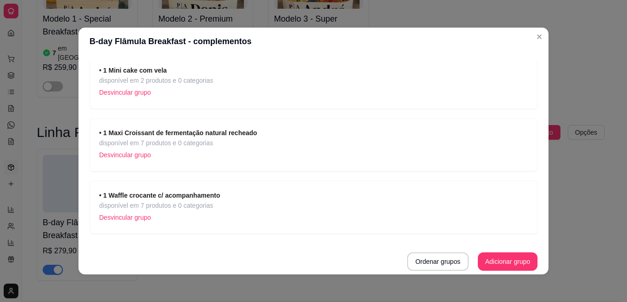
scroll to position [2, 0]
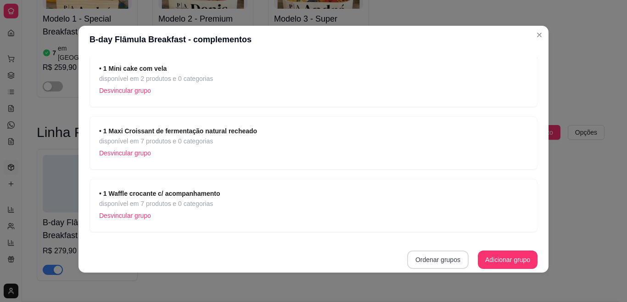
click at [426, 261] on button "Ordenar grupos" at bounding box center [438, 259] width 62 height 18
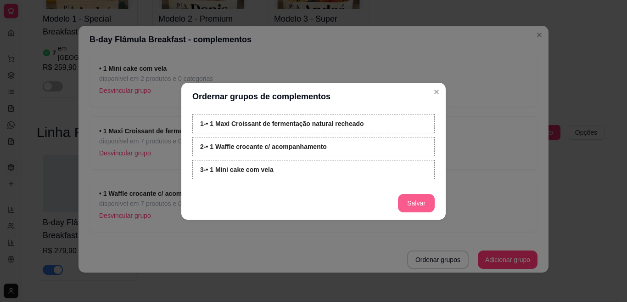
click at [415, 205] on button "Salvar" at bounding box center [416, 203] width 37 height 18
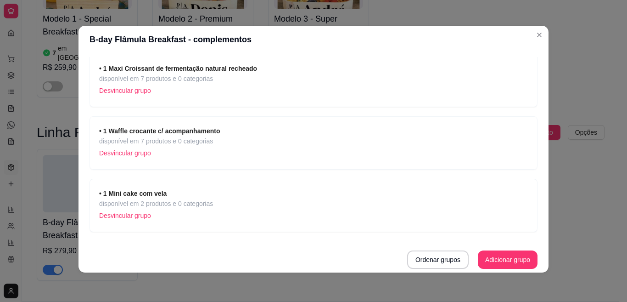
click at [144, 128] on strong "• 1 Waffle crocante c/ acompanhamento" at bounding box center [159, 130] width 121 height 7
click at [167, 77] on span "disponível em 7 produtos e 0 categorias" at bounding box center [178, 78] width 158 height 10
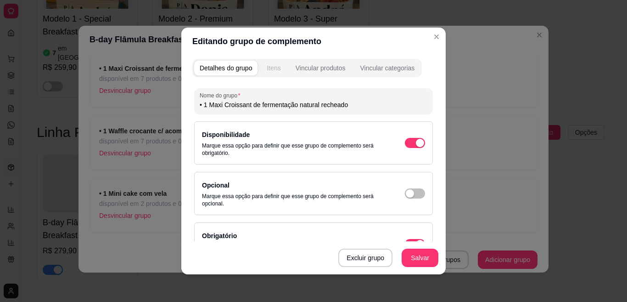
click at [269, 71] on div "Itens" at bounding box center [274, 67] width 14 height 9
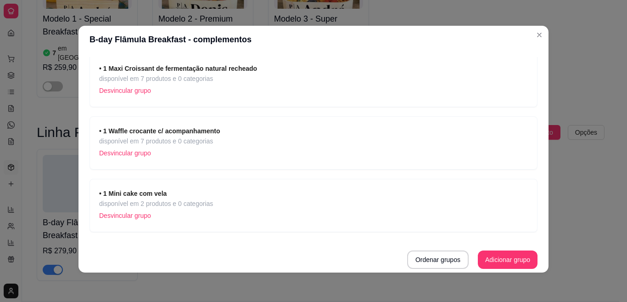
click at [185, 130] on strong "• 1 Waffle crocante c/ acompanhamento" at bounding box center [159, 130] width 121 height 7
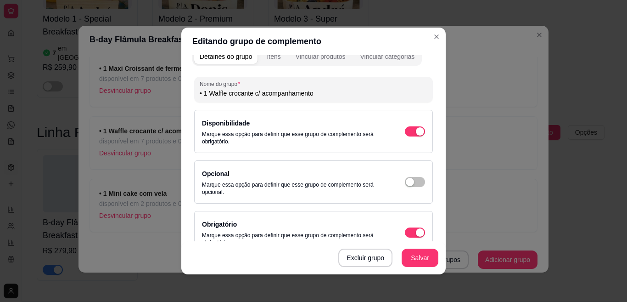
scroll to position [0, 0]
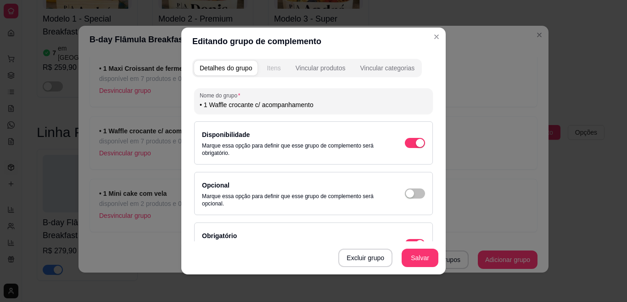
click at [275, 68] on div "Itens" at bounding box center [274, 67] width 14 height 9
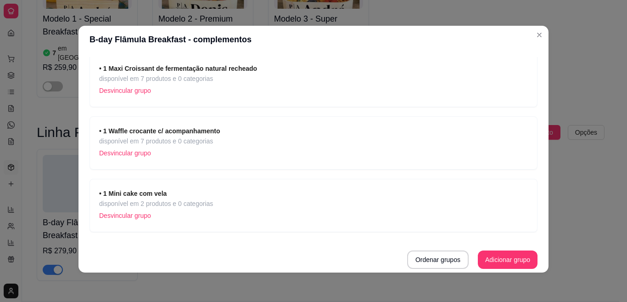
click at [168, 130] on strong "• 1 Waffle crocante c/ acompanhamento" at bounding box center [159, 130] width 121 height 7
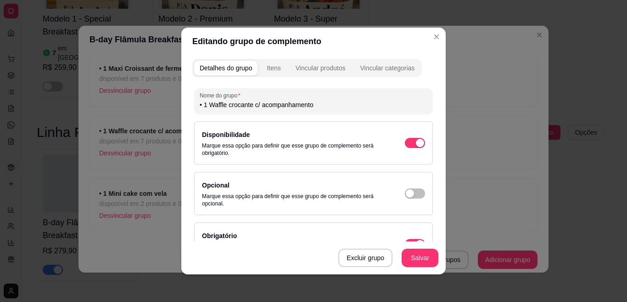
drag, startPoint x: 311, startPoint y: 106, endPoint x: 183, endPoint y: 107, distance: 127.6
click at [183, 107] on div "Detalhes do grupo Itens Vincular produtos Vincular categorias Nome do grupo • 1…" at bounding box center [313, 164] width 264 height 219
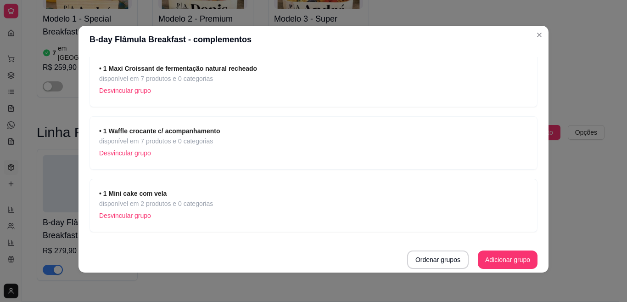
click at [119, 151] on p "Desvincular grupo" at bounding box center [159, 153] width 121 height 14
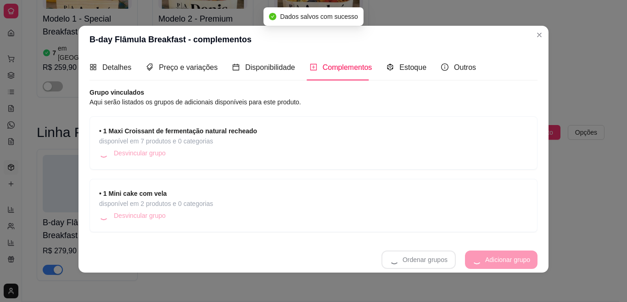
scroll to position [3, 0]
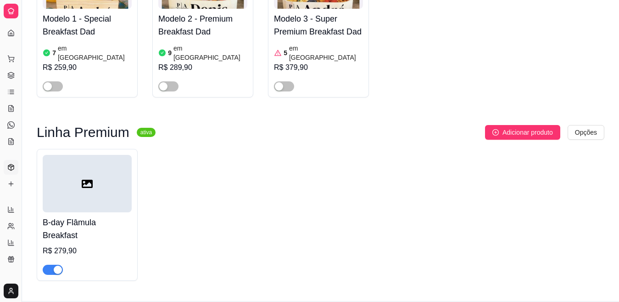
click at [106, 216] on h4 "B-day Flâmula Breakfast" at bounding box center [87, 229] width 89 height 26
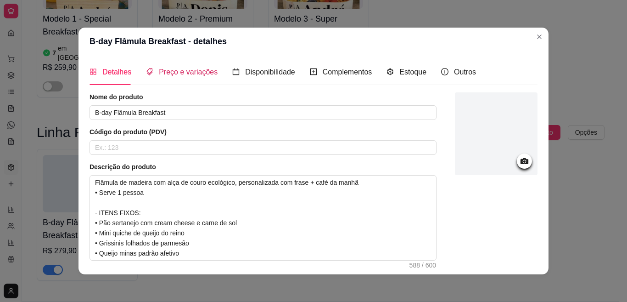
click at [189, 71] on span "Preço e variações" at bounding box center [188, 72] width 59 height 8
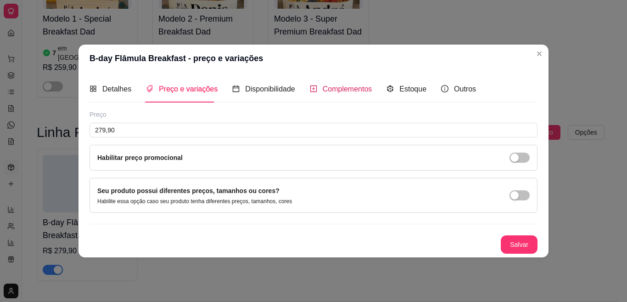
click at [329, 86] on span "Complementos" at bounding box center [348, 89] width 50 height 8
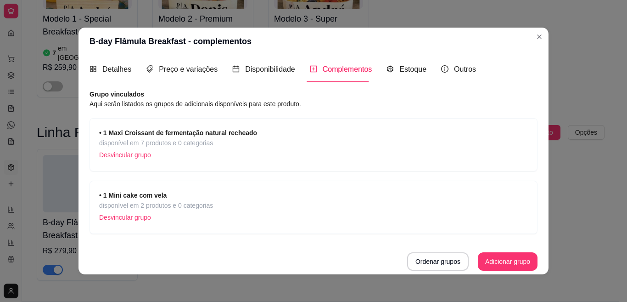
scroll to position [2, 0]
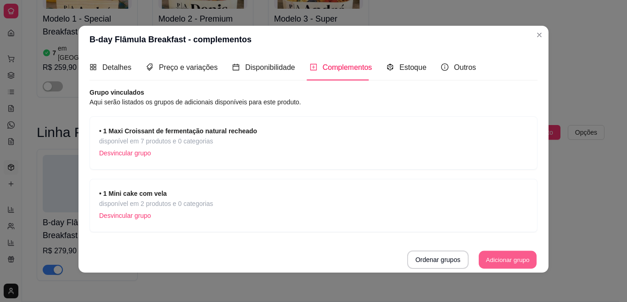
click at [479, 254] on button "Adicionar grupo" at bounding box center [508, 260] width 58 height 18
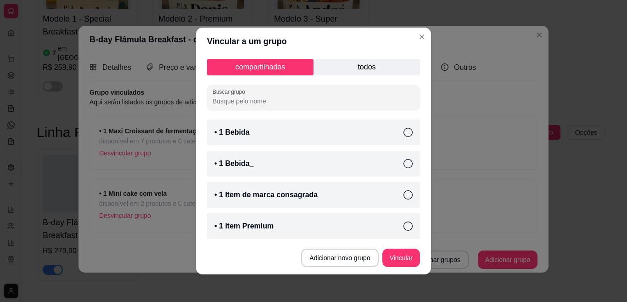
scroll to position [282, 0]
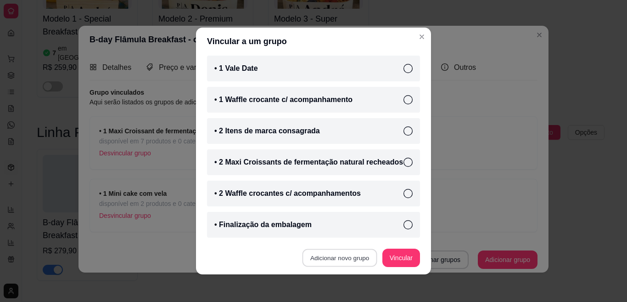
click at [333, 258] on button "Adicionar novo grupo" at bounding box center [340, 258] width 75 height 18
click at [418, 189] on div "compartilhados todos Buscar grupo • 1 Bebida • 1 Bebida_ • 1 Item de marca cons…" at bounding box center [313, 148] width 235 height 186
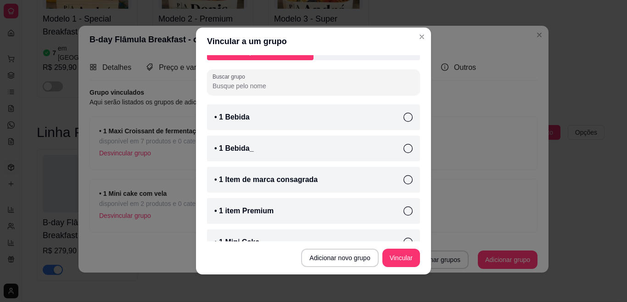
scroll to position [0, 0]
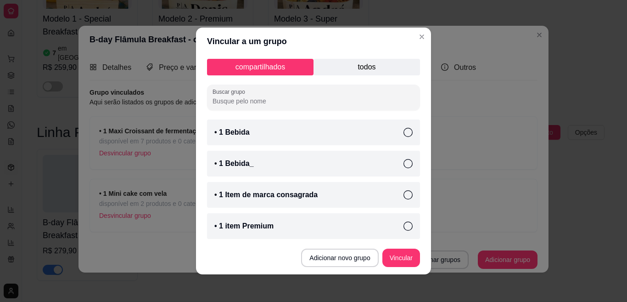
click at [370, 70] on p "todos" at bounding box center [367, 67] width 107 height 17
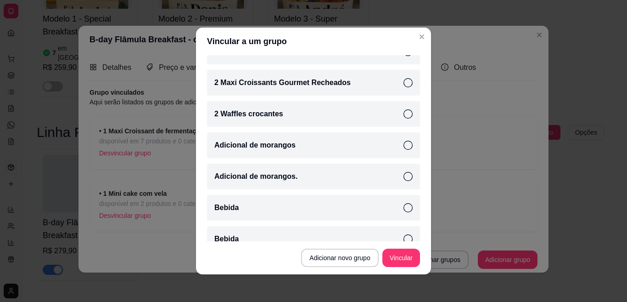
scroll to position [1063, 0]
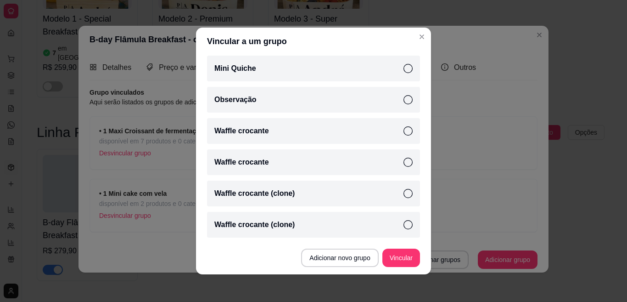
click at [270, 194] on p "Waffle crocante (clone)" at bounding box center [254, 193] width 80 height 11
click at [400, 255] on button "Vincular" at bounding box center [401, 258] width 37 height 18
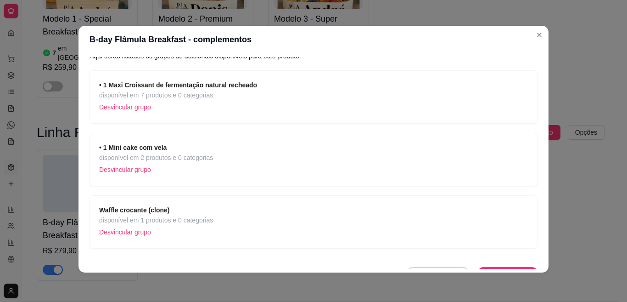
scroll to position [65, 0]
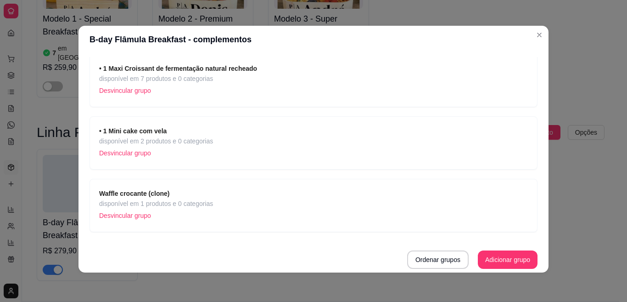
click at [172, 203] on span "disponível em 1 produtos e 0 categorias" at bounding box center [156, 203] width 114 height 10
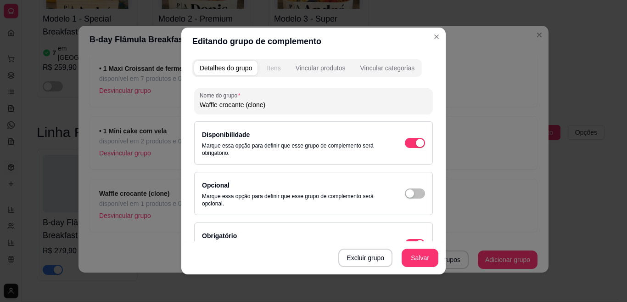
click at [272, 69] on div "Itens" at bounding box center [274, 67] width 14 height 9
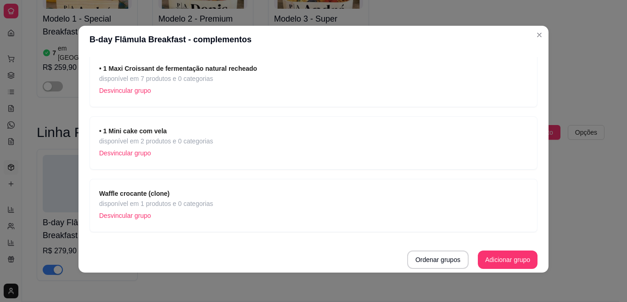
click at [120, 191] on strong "Waffle crocante (clone)" at bounding box center [134, 193] width 71 height 7
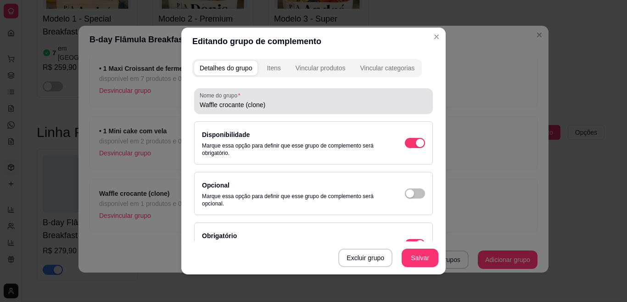
click at [200, 105] on input "Waffle crocante (clone)" at bounding box center [314, 104] width 228 height 9
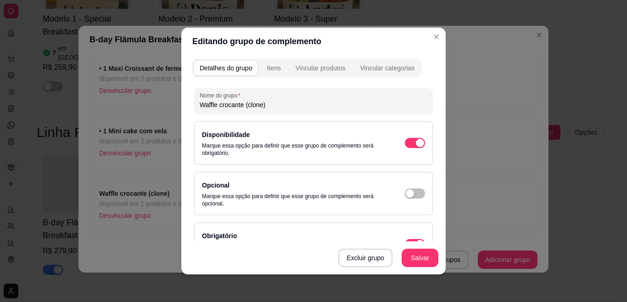
paste input "• 1 Waffle crocante c/ acompanhamento"
drag, startPoint x: 312, startPoint y: 107, endPoint x: 388, endPoint y: 104, distance: 76.7
click at [388, 104] on input "• 1 Waffle crocante c/ acompanhamento Waffle crocante (clone)" at bounding box center [314, 104] width 228 height 9
click at [415, 258] on button "Salvar" at bounding box center [420, 257] width 37 height 18
click at [270, 64] on div "Itens" at bounding box center [274, 67] width 14 height 9
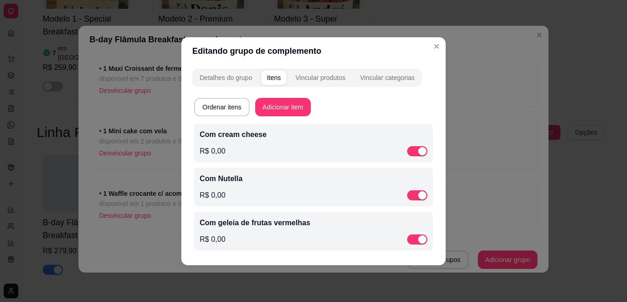
click at [254, 129] on p "Com cream cheese" at bounding box center [314, 134] width 228 height 11
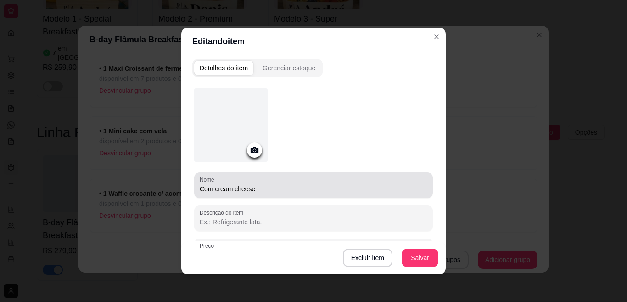
click at [195, 189] on div "Nome Com cream cheese" at bounding box center [313, 185] width 239 height 26
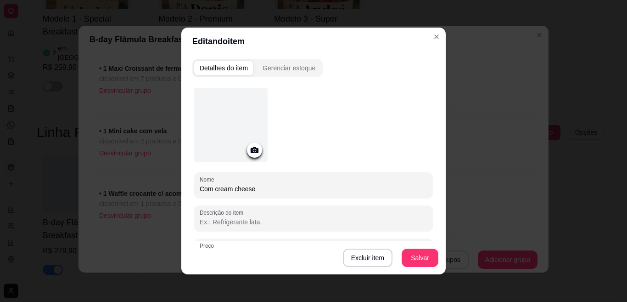
click at [200, 187] on input "Com cream cheese" at bounding box center [314, 188] width 228 height 9
paste input "• 1 Waffle crocante c/ acompanhamento"
drag, startPoint x: 314, startPoint y: 187, endPoint x: 258, endPoint y: 188, distance: 56.0
click at [258, 188] on input "• 1 Waffle crocante c/ acompanhamento Com cream cheese" at bounding box center [314, 188] width 228 height 9
click at [266, 188] on input "• 1 Waffle crocante c/om cream cheese" at bounding box center [314, 188] width 228 height 9
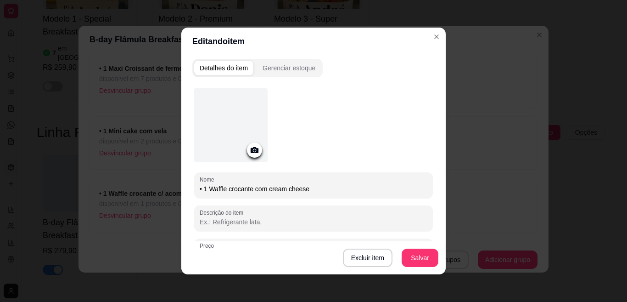
drag, startPoint x: 206, startPoint y: 187, endPoint x: 169, endPoint y: 184, distance: 37.3
click at [169, 184] on div "Editando item Detalhes do item Gerenciar estoque Nome • 1 Waffle crocante com c…" at bounding box center [313, 151] width 627 height 302
drag, startPoint x: 318, startPoint y: 185, endPoint x: 227, endPoint y: 193, distance: 91.3
click at [279, 186] on input "Waffle crocante com cream cheese" at bounding box center [314, 188] width 228 height 9
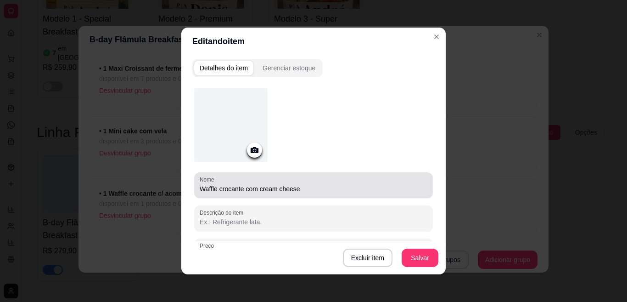
click at [227, 193] on div "Waffle crocante com cream cheese" at bounding box center [314, 185] width 228 height 18
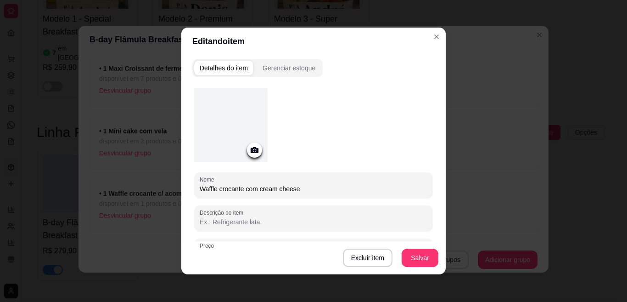
drag, startPoint x: 252, startPoint y: 187, endPoint x: 189, endPoint y: 190, distance: 63.9
click at [192, 190] on div "Nome Waffle crocante com cream cheese Descrição do item Preço 0,00 Pode repetir…" at bounding box center [313, 241] width 242 height 317
click at [416, 257] on button "Salvar" at bounding box center [420, 257] width 37 height 18
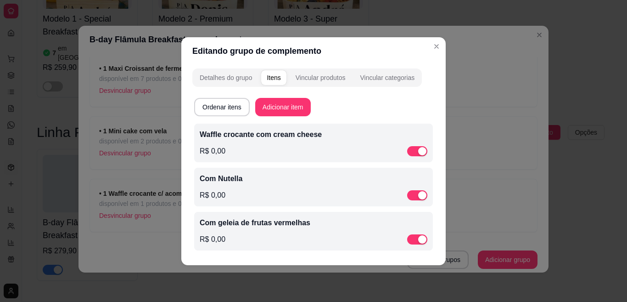
click at [232, 184] on div "Com Nutella R$ 0,00" at bounding box center [314, 187] width 228 height 28
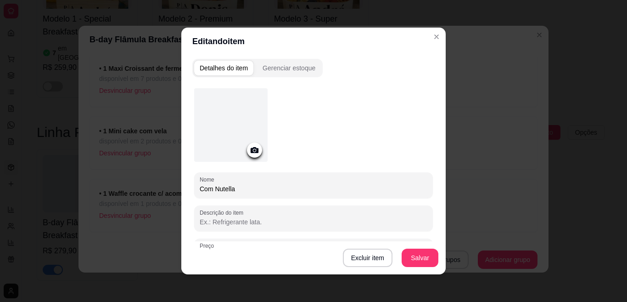
drag, startPoint x: 198, startPoint y: 188, endPoint x: 178, endPoint y: 189, distance: 20.7
click at [181, 189] on div "Detalhes do item Gerenciar estoque Nome Com Nutella Descrição do item Preço 0,0…" at bounding box center [313, 164] width 264 height 219
drag, startPoint x: 209, startPoint y: 191, endPoint x: 180, endPoint y: 190, distance: 28.5
click at [183, 190] on div "Detalhes do item Gerenciar estoque Nome Com Nutella Descrição do item Preço 0,0…" at bounding box center [313, 164] width 264 height 219
paste input "Waffle crocante c"
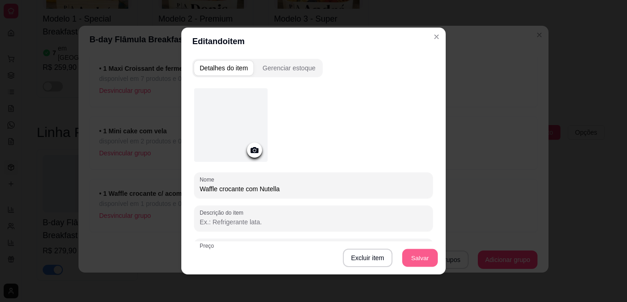
click at [409, 253] on button "Salvar" at bounding box center [420, 258] width 36 height 18
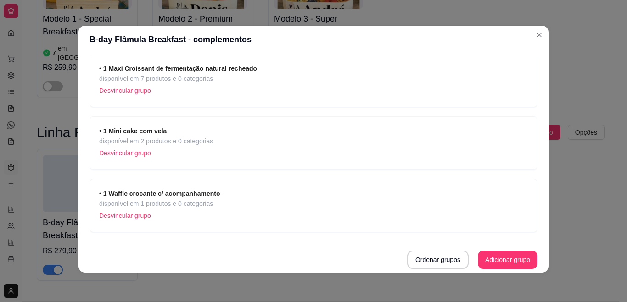
click at [163, 69] on strong "• 1 Maxi Croissant de fermentação natural recheado" at bounding box center [178, 68] width 158 height 7
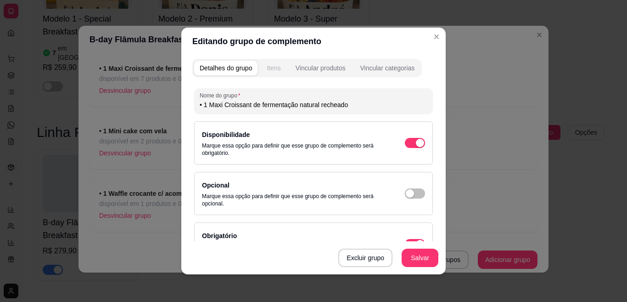
click at [267, 70] on div "Itens" at bounding box center [274, 67] width 14 height 9
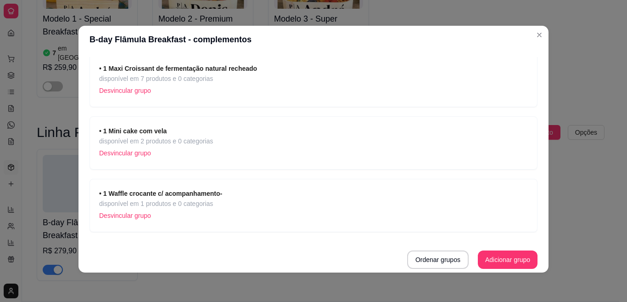
click at [180, 193] on strong "• 1 Waffle crocante c/ acompanhamento-" at bounding box center [160, 193] width 123 height 7
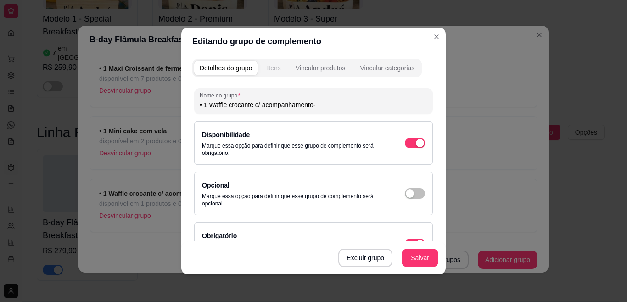
click at [262, 65] on button "Itens" at bounding box center [273, 68] width 25 height 15
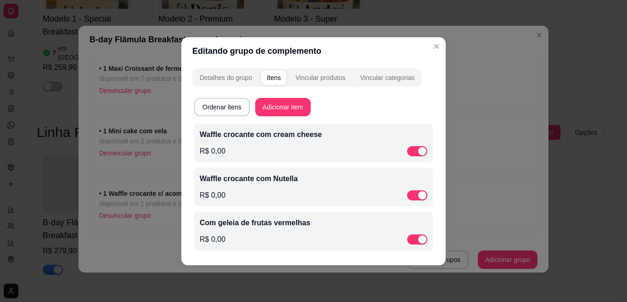
click at [256, 222] on p "Com geleia de frutas vermelhas" at bounding box center [314, 222] width 228 height 11
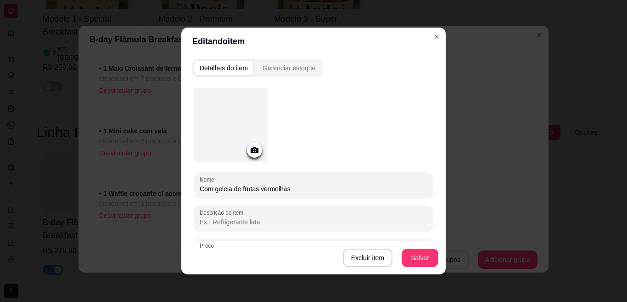
drag, startPoint x: 207, startPoint y: 187, endPoint x: 169, endPoint y: 181, distance: 38.6
click at [169, 181] on div "Editando item Detalhes do item Gerenciar estoque Nome Com geleia de frutas verm…" at bounding box center [313, 151] width 627 height 302
paste input "Waffle crocante c"
click at [420, 254] on button "Salvar" at bounding box center [420, 258] width 36 height 18
click at [412, 256] on button "Salvar" at bounding box center [420, 257] width 37 height 18
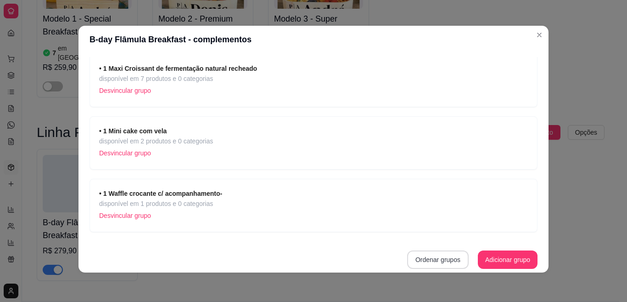
click at [433, 256] on button "Ordenar grupos" at bounding box center [438, 259] width 62 height 18
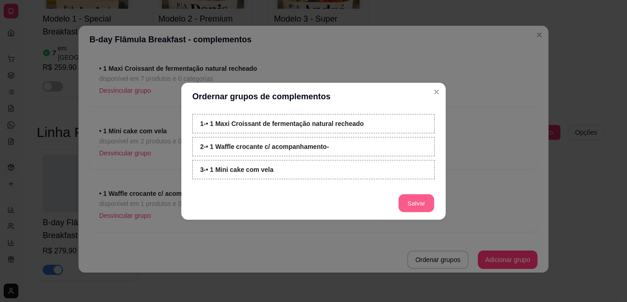
click at [414, 200] on button "Salvar" at bounding box center [416, 203] width 36 height 18
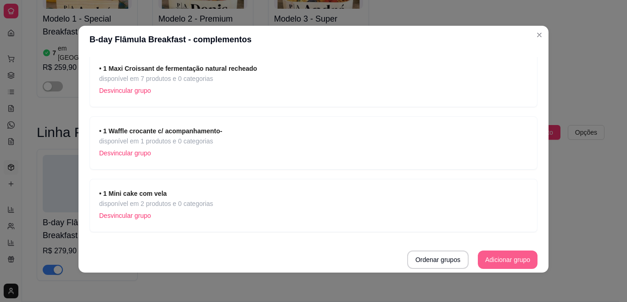
click at [491, 257] on button "Adicionar grupo" at bounding box center [508, 259] width 60 height 18
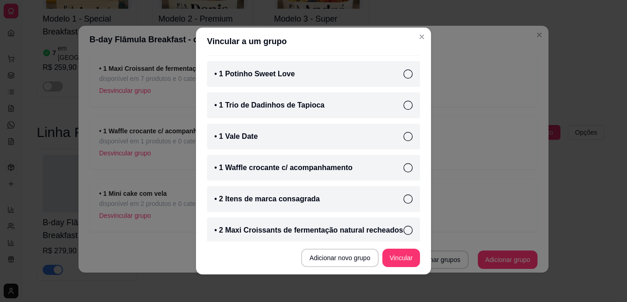
scroll to position [0, 0]
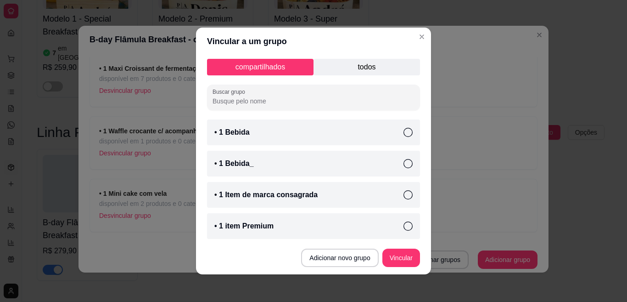
click at [325, 68] on p "todos" at bounding box center [367, 67] width 107 height 17
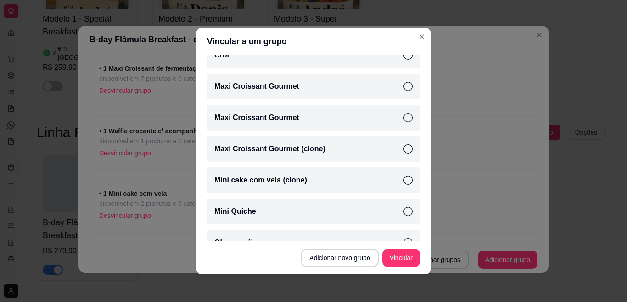
scroll to position [910, 0]
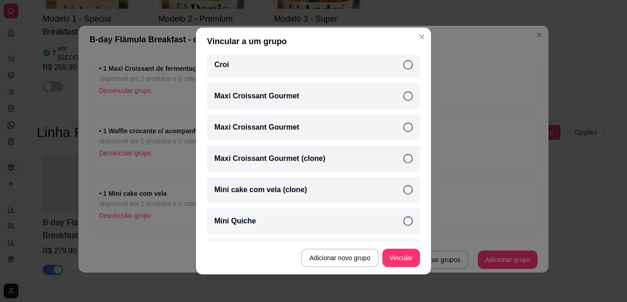
click at [344, 157] on div "Maxi Croissant Gourmet (clone)" at bounding box center [313, 159] width 213 height 26
click at [394, 257] on button "Vincular" at bounding box center [401, 258] width 37 height 18
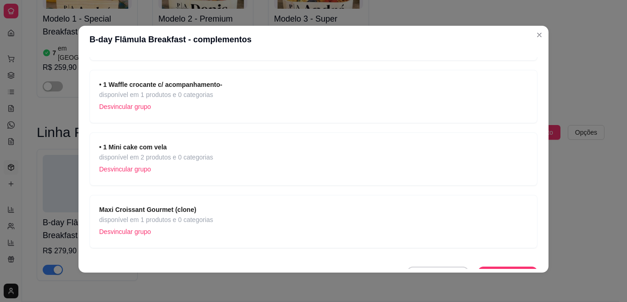
scroll to position [128, 0]
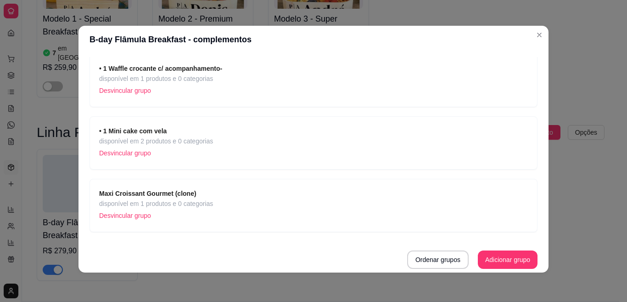
click at [167, 202] on span "disponível em 1 produtos e 0 categorias" at bounding box center [156, 203] width 114 height 10
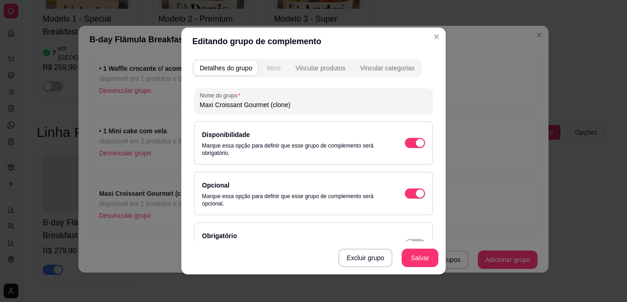
click at [270, 63] on div "Itens" at bounding box center [274, 67] width 14 height 9
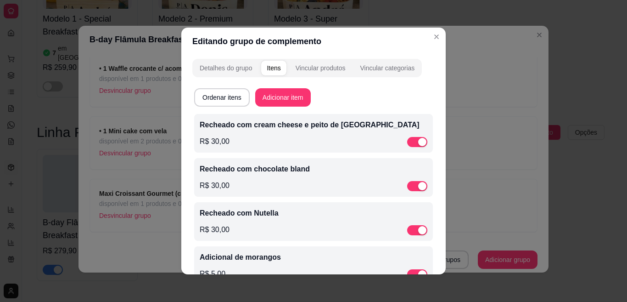
click at [285, 127] on p "Recheado com cream cheese e peito de [GEOGRAPHIC_DATA]" at bounding box center [314, 124] width 228 height 11
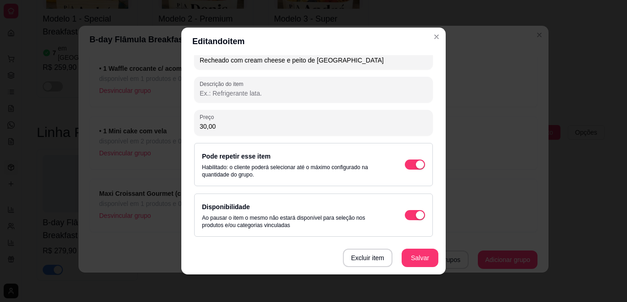
scroll to position [129, 0]
drag, startPoint x: 235, startPoint y: 130, endPoint x: 185, endPoint y: 135, distance: 50.3
click at [185, 135] on div "Detalhes do item Gerenciar estoque Nome Recheado com cream cheese e peito de pe…" at bounding box center [313, 164] width 264 height 219
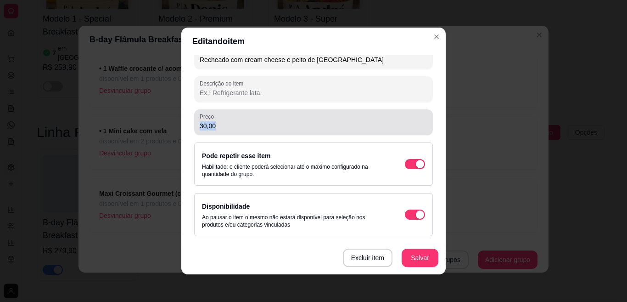
click at [234, 122] on input "30,00" at bounding box center [314, 125] width 228 height 9
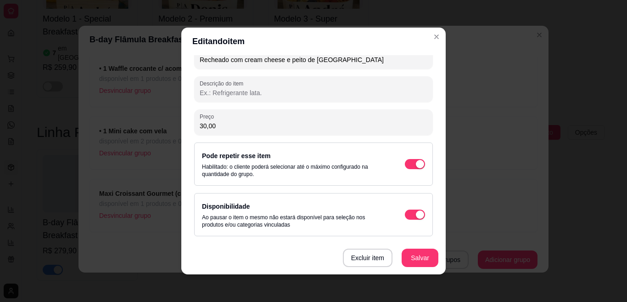
click at [226, 126] on input "30,00" at bounding box center [314, 125] width 228 height 9
drag, startPoint x: 226, startPoint y: 126, endPoint x: 178, endPoint y: 130, distance: 47.9
click at [181, 130] on div "Detalhes do item Gerenciar estoque Nome Recheado com cream cheese e peito de pe…" at bounding box center [313, 164] width 264 height 219
click at [405, 165] on span "button" at bounding box center [415, 164] width 20 height 10
click at [394, 223] on div "Disponibilidade Ao pausar o item o mesmo não estará disponível para seleção nos…" at bounding box center [313, 215] width 223 height 28
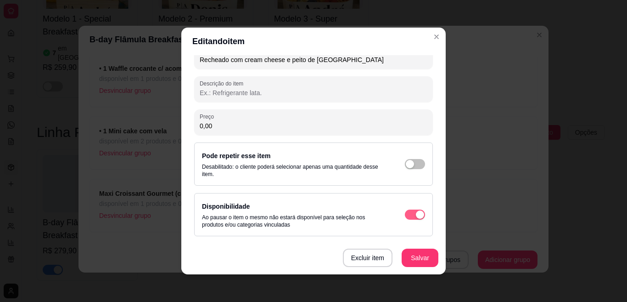
click at [405, 219] on button "button" at bounding box center [415, 214] width 20 height 10
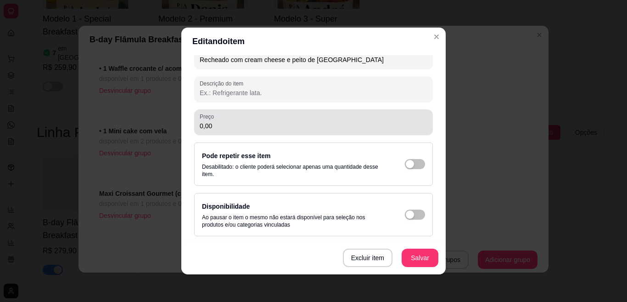
click at [247, 133] on div "Preço 0,00" at bounding box center [313, 122] width 239 height 26
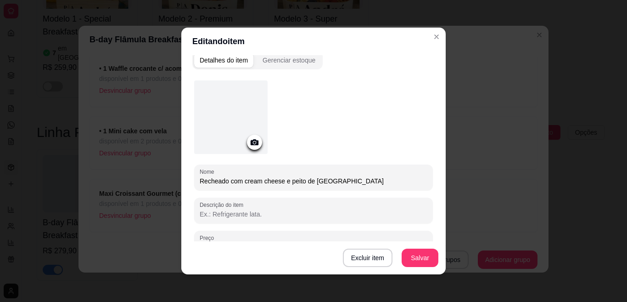
scroll to position [0, 0]
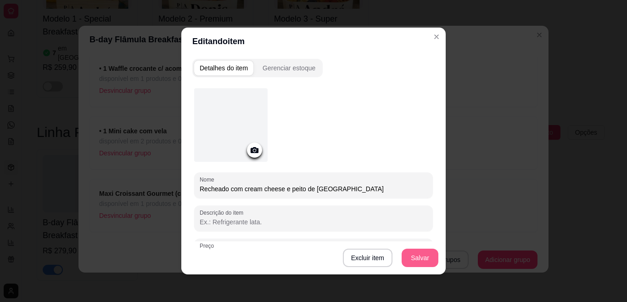
click at [415, 255] on button "Salvar" at bounding box center [420, 257] width 37 height 18
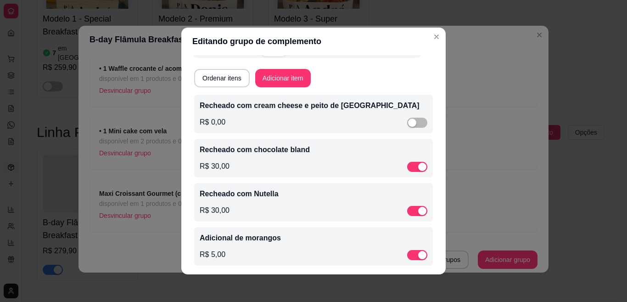
scroll to position [27, 0]
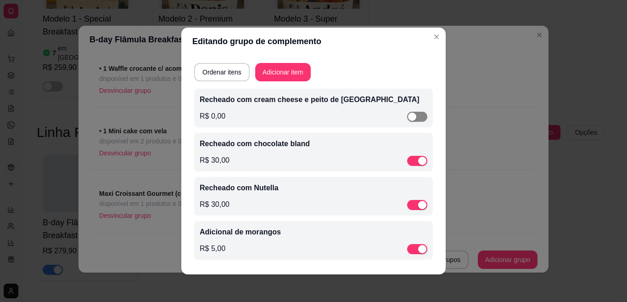
click at [410, 118] on span "button" at bounding box center [417, 117] width 20 height 10
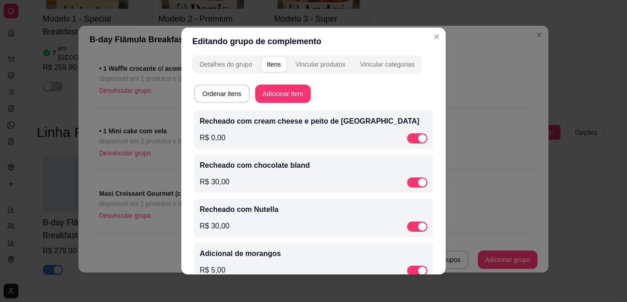
scroll to position [0, 0]
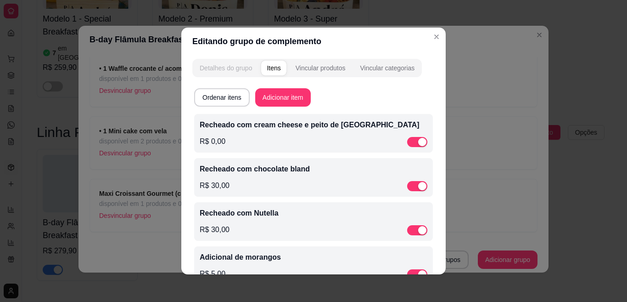
click at [227, 69] on div "Detalhes do grupo" at bounding box center [226, 67] width 52 height 9
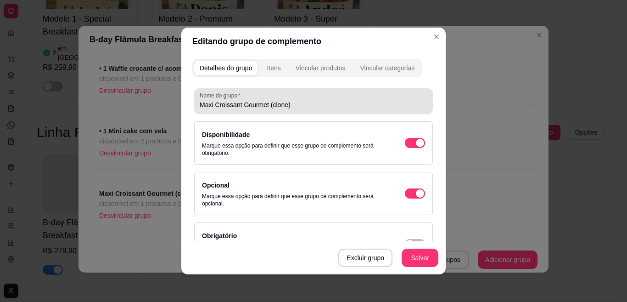
click at [287, 107] on input "Maxi Croissant Gourmet (clone)" at bounding box center [314, 104] width 228 height 9
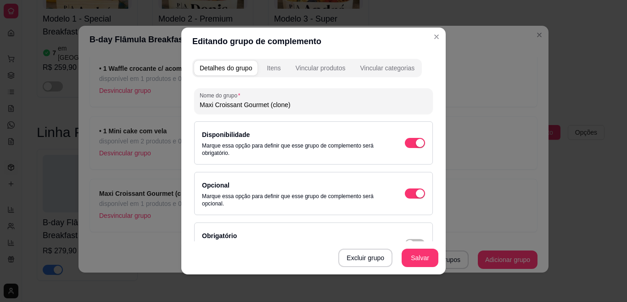
drag, startPoint x: 291, startPoint y: 107, endPoint x: 172, endPoint y: 114, distance: 119.1
click at [172, 114] on div "Editando grupo de complemento Detalhes do grupo Itens Vincular produtos Vincula…" at bounding box center [313, 151] width 627 height 302
drag, startPoint x: 402, startPoint y: 32, endPoint x: 425, endPoint y: 34, distance: 22.6
click at [437, 52] on header "Editando grupo de complemento" at bounding box center [313, 42] width 264 height 28
click at [412, 256] on button "Salvar" at bounding box center [420, 257] width 37 height 18
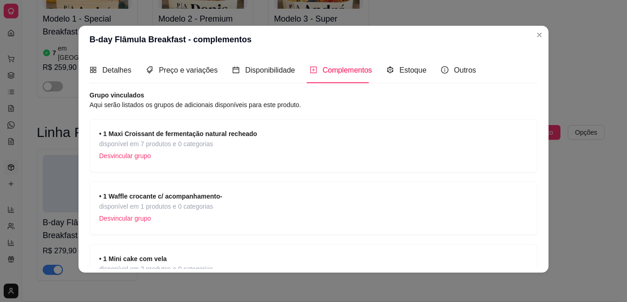
click at [184, 138] on span "• 1 Maxi Croissant de fermentação natural recheado" at bounding box center [178, 134] width 158 height 10
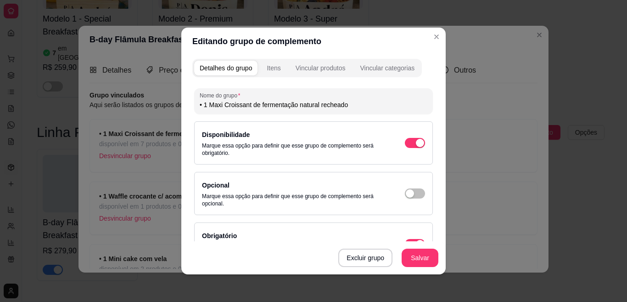
drag, startPoint x: 351, startPoint y: 103, endPoint x: 189, endPoint y: 107, distance: 162.1
click at [192, 107] on div "Nome do grupo • 1 Maxi Croissant de fermentação natural recheado Disponibilidad…" at bounding box center [313, 236] width 242 height 306
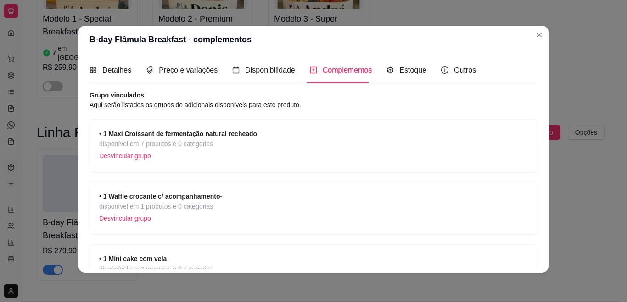
scroll to position [128, 0]
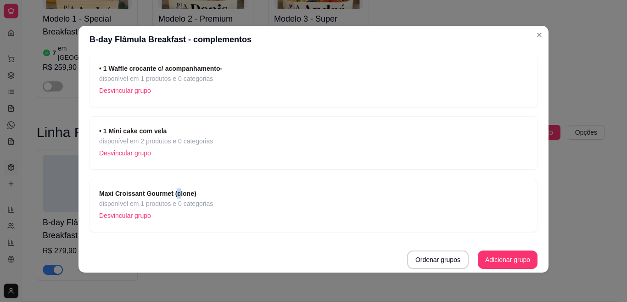
click at [171, 188] on div "Maxi Croissant Gourmet (clone) disponível em 1 produtos e 0 categorias Desvincu…" at bounding box center [314, 205] width 448 height 53
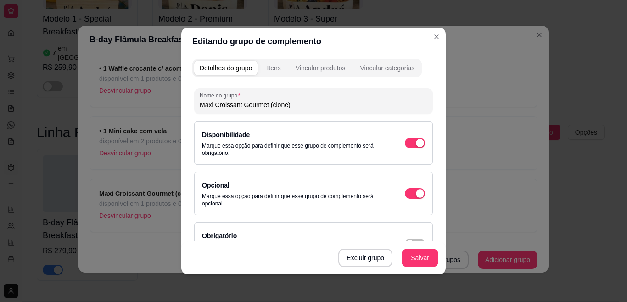
drag, startPoint x: 294, startPoint y: 103, endPoint x: 162, endPoint y: 117, distance: 132.4
click at [164, 116] on div "Editando grupo de complemento Detalhes do grupo Itens Vincular produtos Vincula…" at bounding box center [313, 151] width 627 height 302
paste input "• 1 Maxi Croissant de fermentação natural recheado"
click at [267, 68] on div "Itens" at bounding box center [274, 67] width 14 height 9
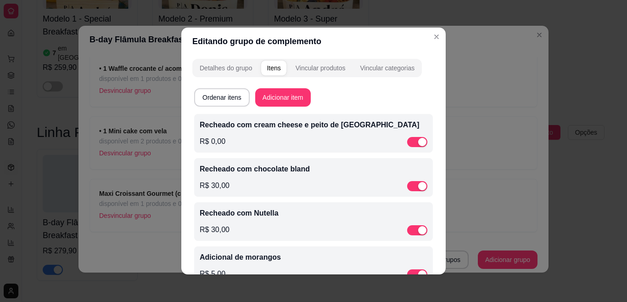
click at [277, 123] on p "Recheado com cream cheese e peito de [GEOGRAPHIC_DATA]" at bounding box center [314, 124] width 228 height 11
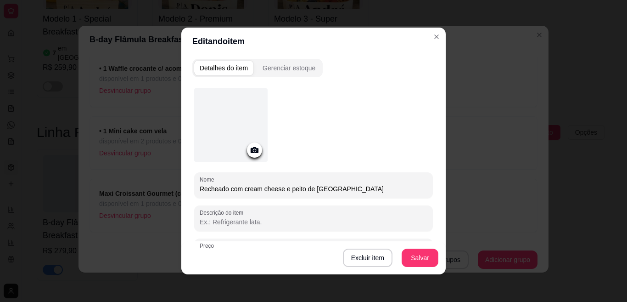
drag, startPoint x: 199, startPoint y: 188, endPoint x: 175, endPoint y: 183, distance: 24.1
click at [175, 183] on div "Editando item Detalhes do item Gerenciar estoque Nome Recheado com cream cheese…" at bounding box center [313, 151] width 627 height 302
paste input "• 1 Maxi Croissant de fermentação natural recheado"
drag, startPoint x: 205, startPoint y: 188, endPoint x: 171, endPoint y: 180, distance: 34.8
click at [171, 180] on div "Editando item Detalhes do item Gerenciar estoque Nome • 1 Maxi Croissant de fer…" at bounding box center [313, 151] width 627 height 302
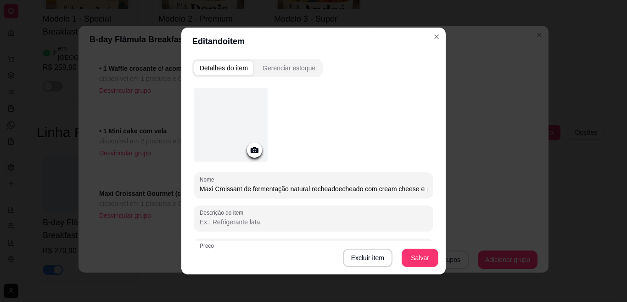
drag, startPoint x: 306, startPoint y: 188, endPoint x: 241, endPoint y: 187, distance: 64.7
click at [241, 187] on input "Maxi Croissant de fermentação natural recheadoecheado com cream cheese e peito …" at bounding box center [314, 188] width 228 height 9
drag, startPoint x: 288, startPoint y: 185, endPoint x: 266, endPoint y: 182, distance: 22.3
click at [266, 182] on div "Maxi Croissant recheadoecheado com cream cheese e peito de [GEOGRAPHIC_DATA]" at bounding box center [314, 185] width 228 height 18
drag, startPoint x: 352, startPoint y: 192, endPoint x: 376, endPoint y: 194, distance: 24.4
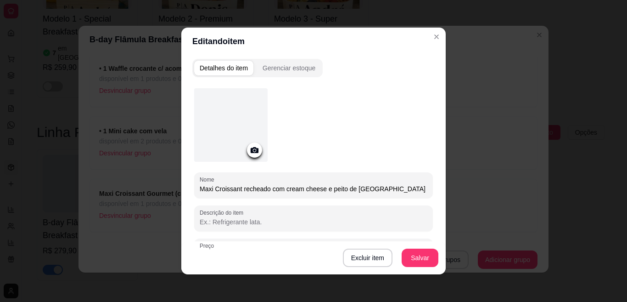
click at [376, 194] on div "Nome Maxi Croissant recheado com cream cheese e peito de [GEOGRAPHIC_DATA]" at bounding box center [313, 185] width 239 height 26
drag, startPoint x: 264, startPoint y: 187, endPoint x: 258, endPoint y: 187, distance: 6.4
click at [258, 187] on input "Maxi Croissant recheado com cream cheese" at bounding box center [314, 188] width 228 height 9
drag, startPoint x: 279, startPoint y: 189, endPoint x: 182, endPoint y: 188, distance: 96.4
click at [182, 188] on div "Detalhes do item Gerenciar estoque Nome Maxi Croissant recheado com cream chees…" at bounding box center [313, 164] width 264 height 219
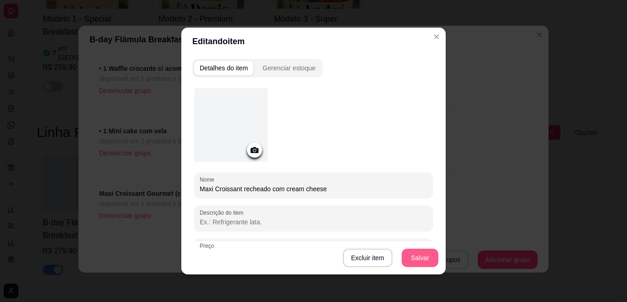
click at [418, 253] on button "Salvar" at bounding box center [420, 257] width 37 height 18
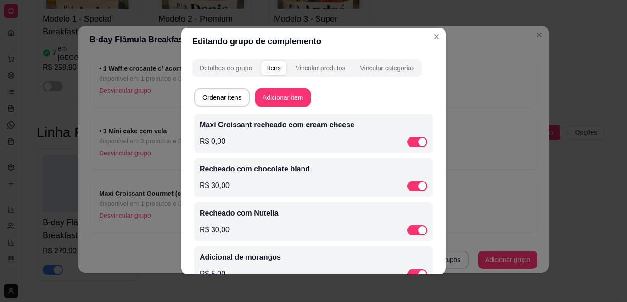
click at [267, 168] on p "Recheado com chocolate bland" at bounding box center [314, 168] width 228 height 11
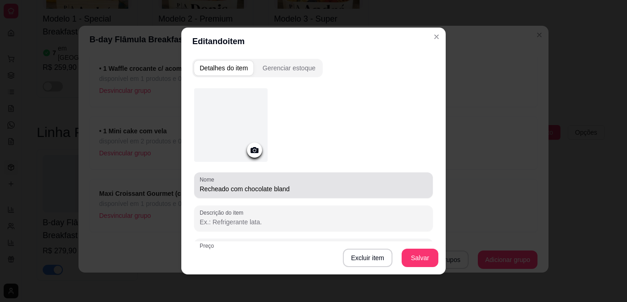
click at [195, 187] on div "Nome Recheado com chocolate bland" at bounding box center [313, 185] width 239 height 26
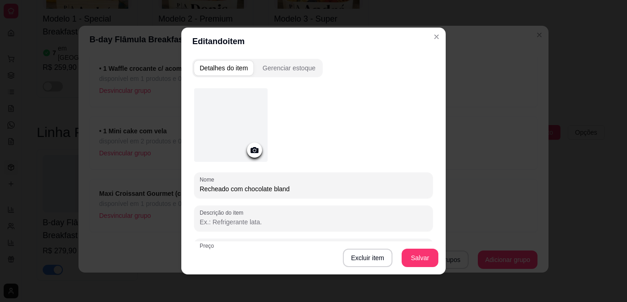
paste input "[PERSON_NAME] recheado com"
drag, startPoint x: 383, startPoint y: 187, endPoint x: 286, endPoint y: 191, distance: 97.4
click at [286, 191] on input "Recheado com chocolate blandMaxi Croissant recheado com" at bounding box center [314, 188] width 228 height 9
click at [200, 189] on input "Recheado com chocolate bland" at bounding box center [314, 188] width 228 height 9
paste input "[PERSON_NAME] recheado com"
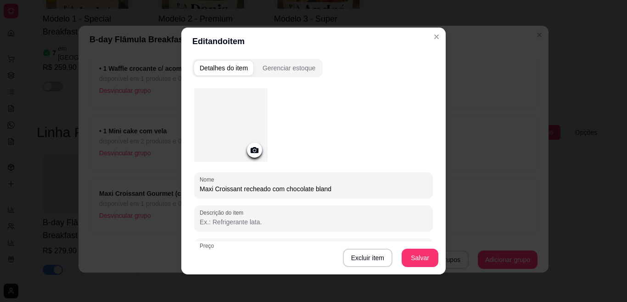
click at [318, 187] on input "Maxi Croissant recheado com chocolate bland" at bounding box center [314, 188] width 228 height 9
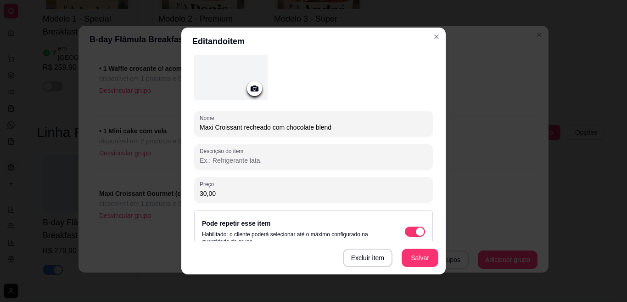
scroll to position [75, 0]
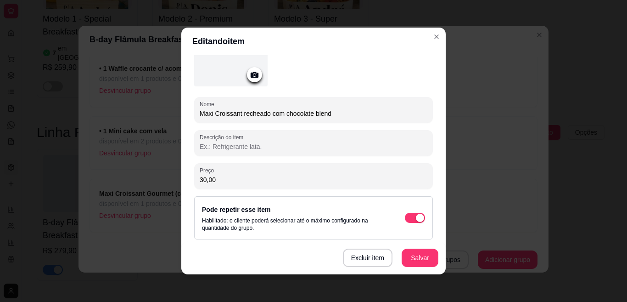
drag, startPoint x: 216, startPoint y: 178, endPoint x: 179, endPoint y: 176, distance: 36.8
click at [181, 176] on div "Detalhes do item Gerenciar estoque Nome Maxi Croissant recheado com chocolate b…" at bounding box center [313, 164] width 264 height 219
click at [405, 218] on span "button" at bounding box center [415, 218] width 20 height 10
click at [415, 254] on button "Salvar" at bounding box center [420, 258] width 36 height 18
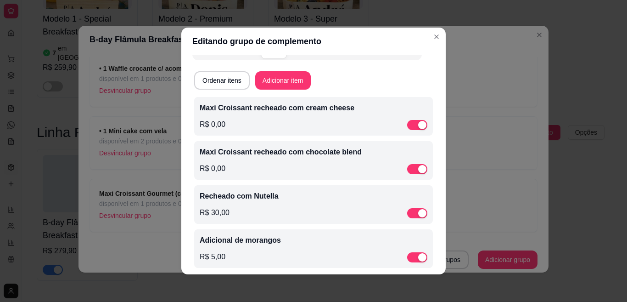
scroll to position [27, 0]
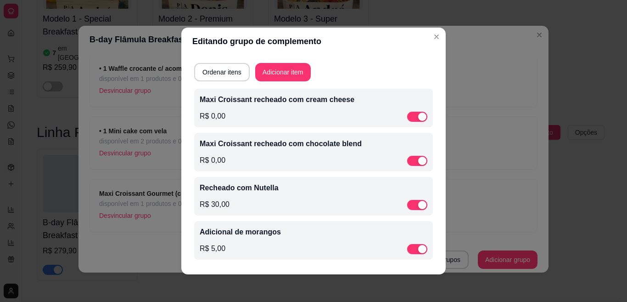
click at [248, 187] on p "Recheado com Nutella" at bounding box center [314, 187] width 228 height 11
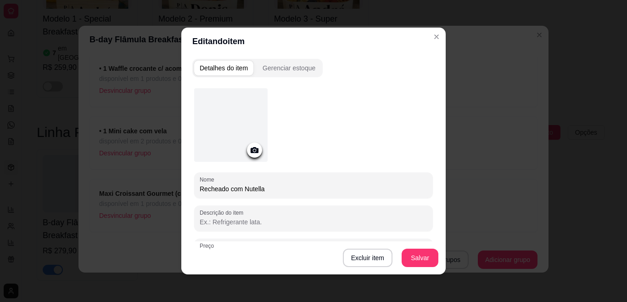
click at [224, 188] on input "Recheado com Nutella" at bounding box center [314, 188] width 228 height 9
drag, startPoint x: 237, startPoint y: 191, endPoint x: 190, endPoint y: 182, distance: 47.7
click at [194, 182] on div "Nome Recheado com Nutella" at bounding box center [313, 185] width 239 height 26
paste input "Maxi Croissant r"
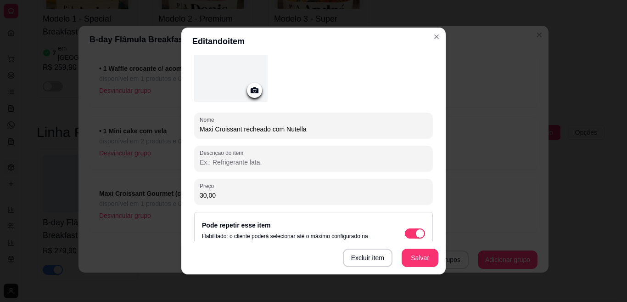
scroll to position [67, 0]
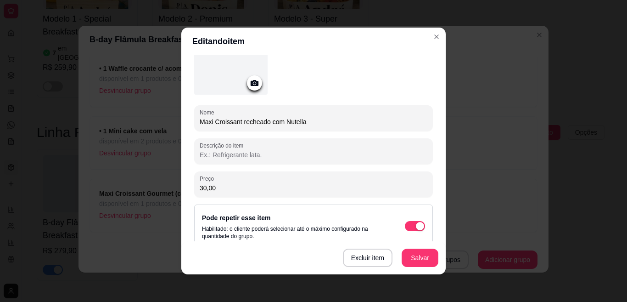
drag, startPoint x: 240, startPoint y: 191, endPoint x: 187, endPoint y: 183, distance: 53.4
click at [187, 183] on div "Detalhes do item Gerenciar estoque Nome Maxi Croissant recheado com Nutella Des…" at bounding box center [313, 164] width 264 height 219
click at [420, 258] on button "Salvar" at bounding box center [420, 257] width 37 height 18
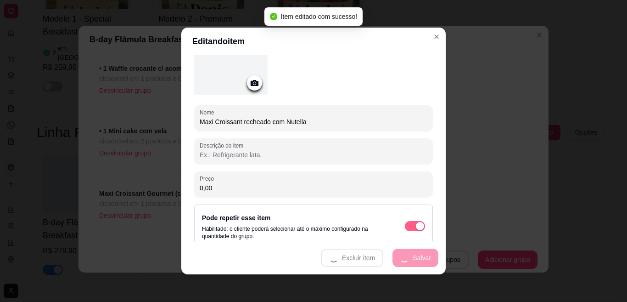
click at [405, 226] on span "button" at bounding box center [415, 226] width 20 height 10
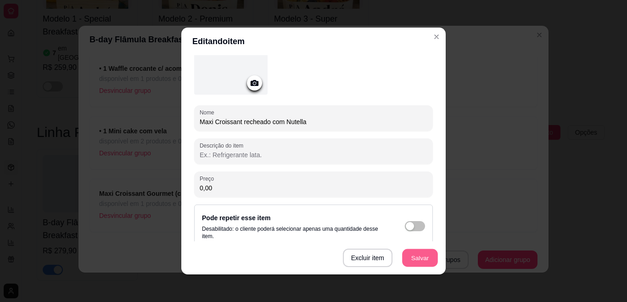
click at [416, 258] on button "Salvar" at bounding box center [420, 258] width 36 height 18
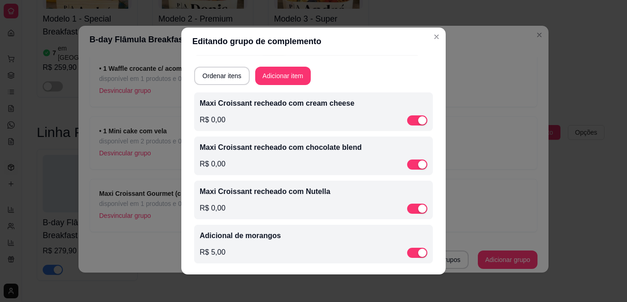
scroll to position [27, 0]
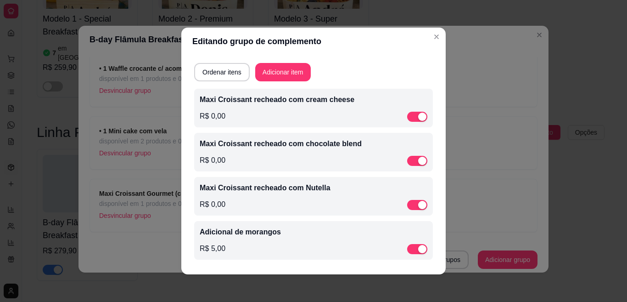
click at [373, 241] on div "Adicional de morangos R$ 5,00" at bounding box center [314, 240] width 228 height 28
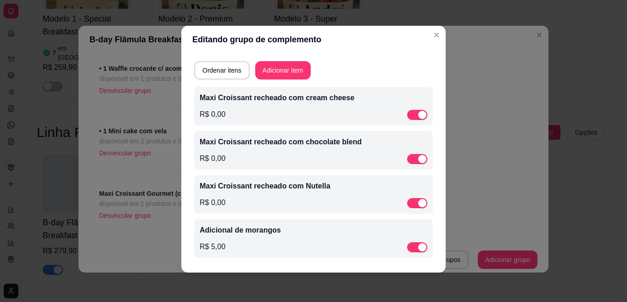
click at [354, 245] on div "R$ 5,00" at bounding box center [314, 246] width 228 height 11
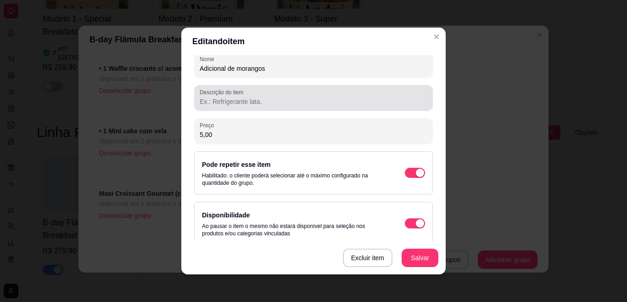
scroll to position [129, 0]
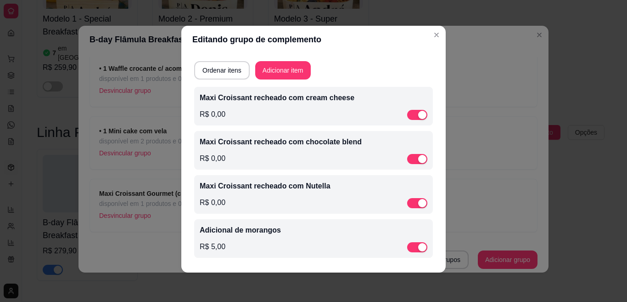
click at [314, 239] on div "Adicional de morangos R$ 5,00" at bounding box center [314, 238] width 228 height 28
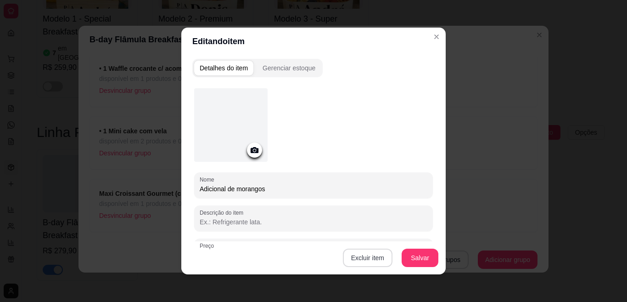
click at [367, 258] on button "Excluir item" at bounding box center [368, 257] width 50 height 18
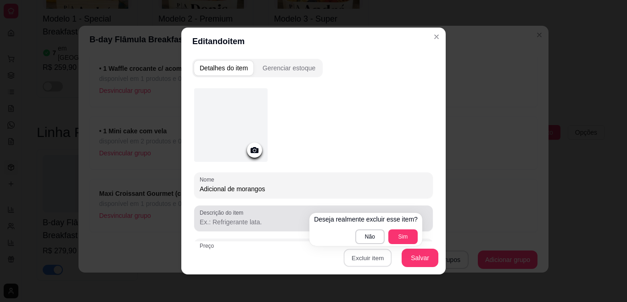
click at [348, 185] on input "Adicional de morangos" at bounding box center [314, 188] width 228 height 9
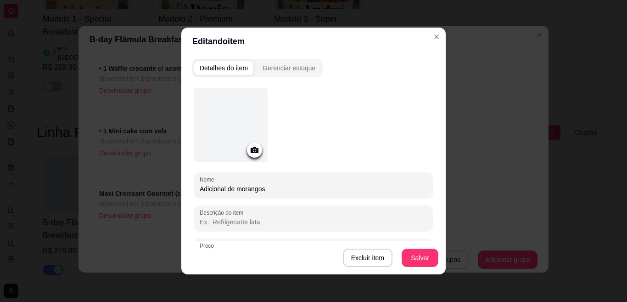
drag, startPoint x: 275, startPoint y: 188, endPoint x: 160, endPoint y: 178, distance: 115.7
click at [160, 178] on div "Editando item Detalhes do item Gerenciar estoque Nome Adicional de morangos Des…" at bounding box center [313, 151] width 627 height 302
click at [360, 259] on button "Excluir item" at bounding box center [368, 257] width 50 height 18
click at [406, 236] on button "Sim" at bounding box center [401, 237] width 28 height 14
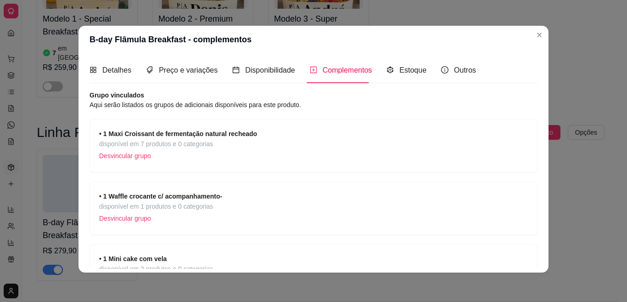
scroll to position [128, 0]
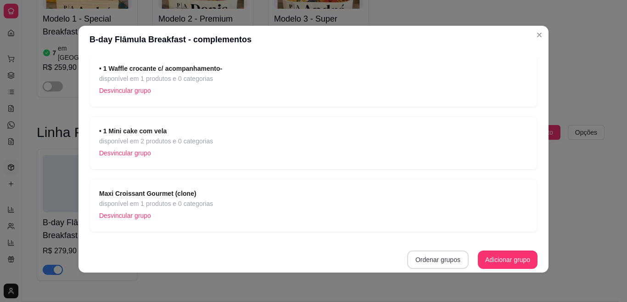
click at [414, 260] on button "Ordenar grupos" at bounding box center [438, 259] width 62 height 18
click at [492, 261] on button "Adicionar grupo" at bounding box center [508, 260] width 58 height 18
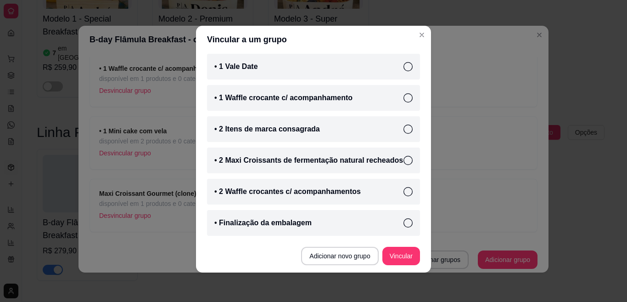
scroll to position [0, 0]
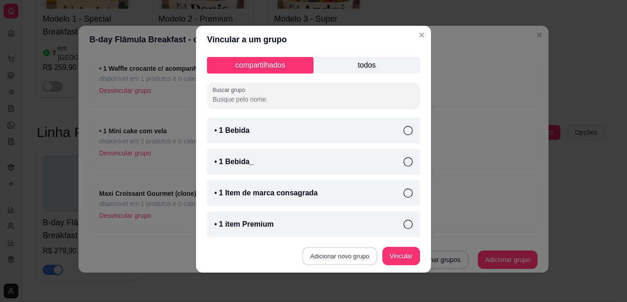
click at [351, 256] on button "Adicionar novo grupo" at bounding box center [340, 256] width 75 height 18
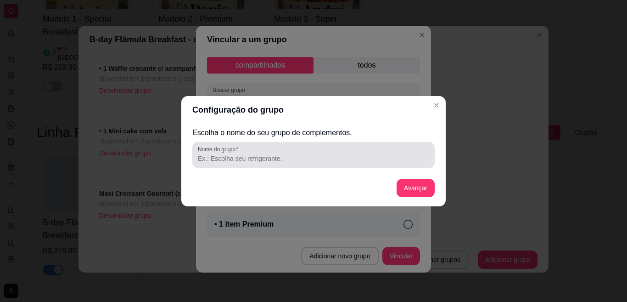
click at [267, 160] on input "Nome do grupo" at bounding box center [313, 158] width 231 height 9
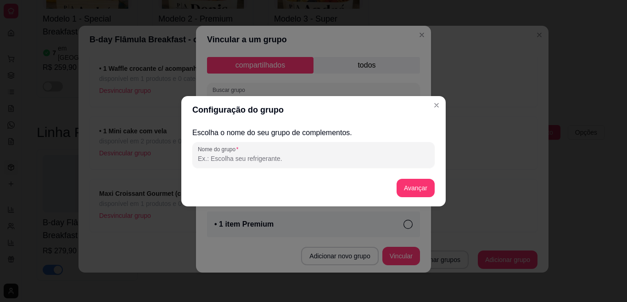
paste input "Adicional de morangos"
click at [416, 183] on button "Avançar" at bounding box center [416, 188] width 38 height 18
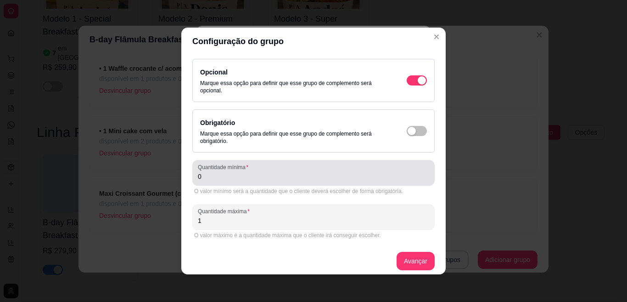
click at [268, 180] on input "0" at bounding box center [313, 176] width 231 height 9
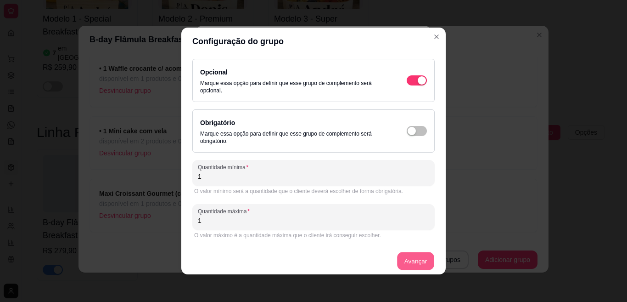
click at [407, 268] on button "Avançar" at bounding box center [415, 261] width 37 height 18
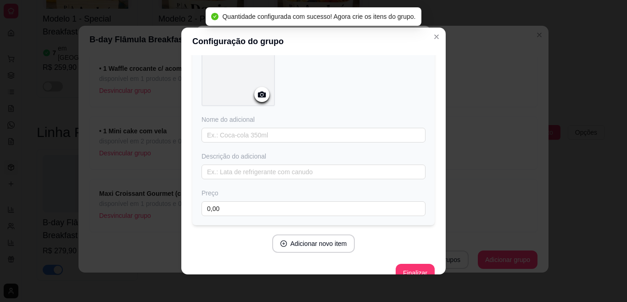
scroll to position [83, 0]
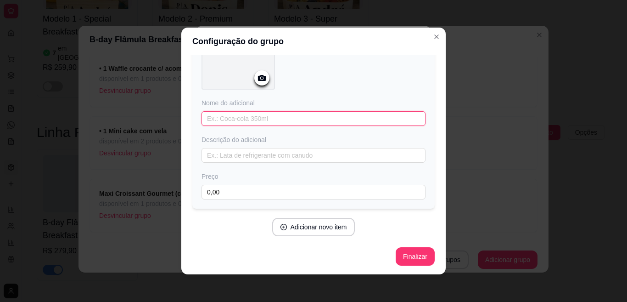
click at [317, 118] on input "text" at bounding box center [314, 118] width 224 height 15
paste input "Adicional de morangos"
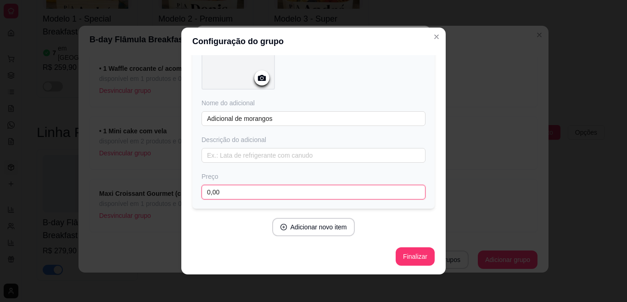
click at [248, 188] on input "0,00" at bounding box center [314, 192] width 224 height 15
drag, startPoint x: 248, startPoint y: 188, endPoint x: 197, endPoint y: 188, distance: 51.4
click at [202, 188] on input "0,00" at bounding box center [314, 192] width 224 height 15
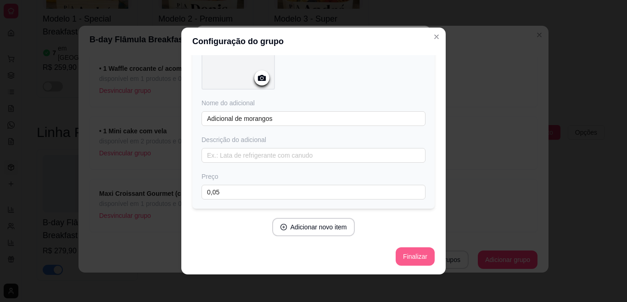
click at [407, 252] on button "Finalizar" at bounding box center [415, 256] width 39 height 18
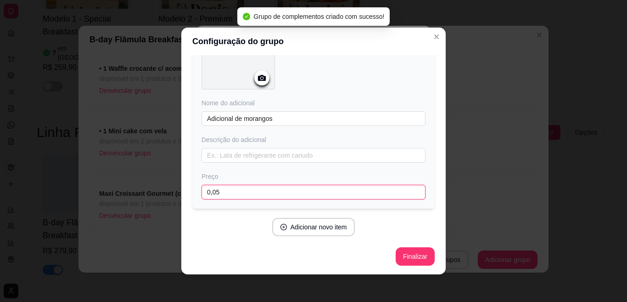
click at [299, 189] on input "0,05" at bounding box center [314, 192] width 224 height 15
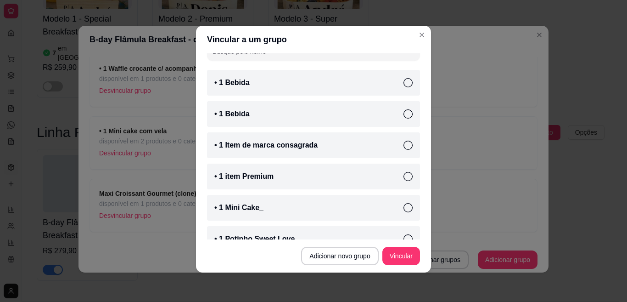
scroll to position [0, 0]
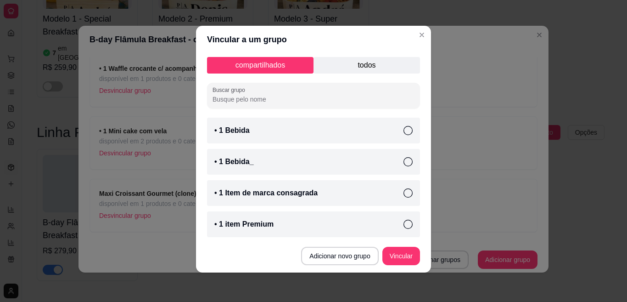
click at [362, 62] on p "todos" at bounding box center [367, 65] width 107 height 17
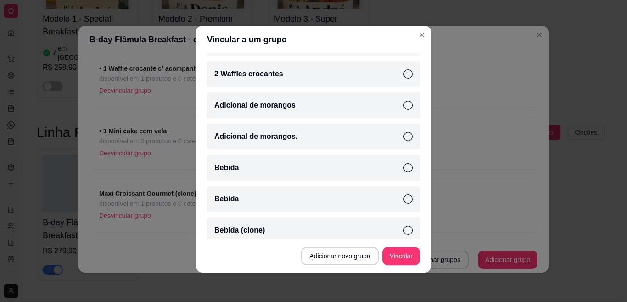
scroll to position [687, 0]
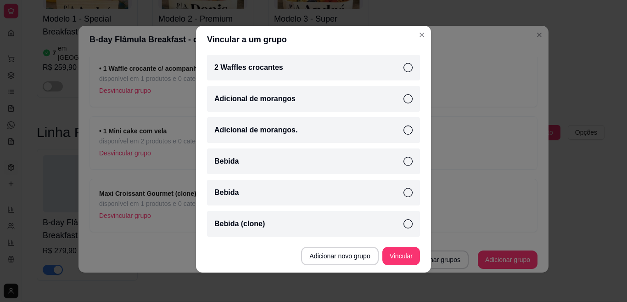
click at [306, 93] on div "Adicional de morangos" at bounding box center [313, 99] width 213 height 26
click at [394, 257] on button "Vincular" at bounding box center [401, 256] width 37 height 18
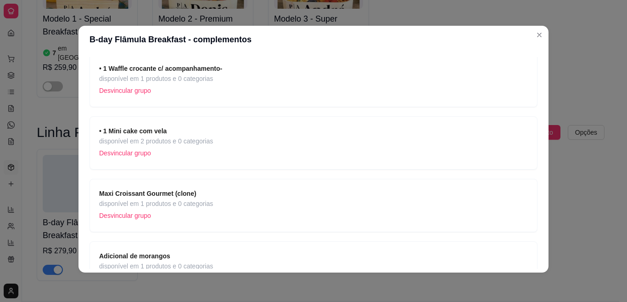
scroll to position [252, 0]
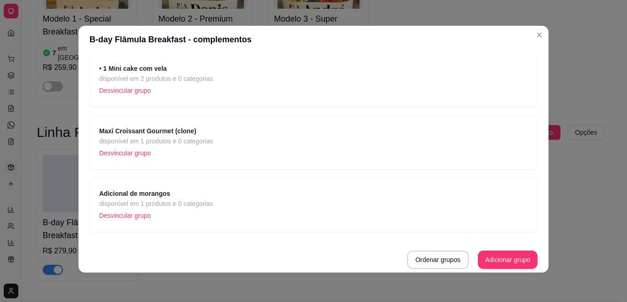
click at [158, 197] on strong "Adicional de morangos" at bounding box center [134, 193] width 71 height 7
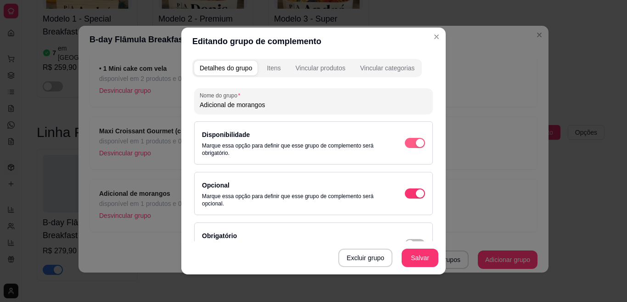
click at [405, 144] on span "button" at bounding box center [415, 143] width 20 height 10
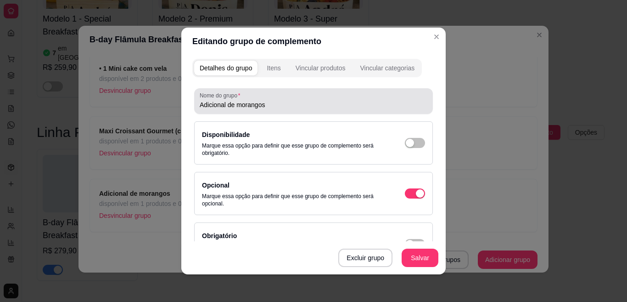
click at [195, 105] on div "Nome do grupo Adicional de morangos" at bounding box center [313, 101] width 239 height 26
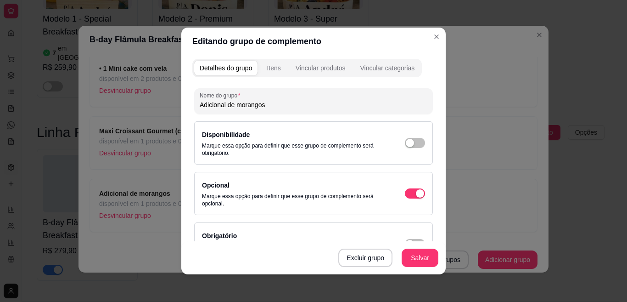
click at [200, 105] on input "Adicional de morangos" at bounding box center [314, 104] width 228 height 9
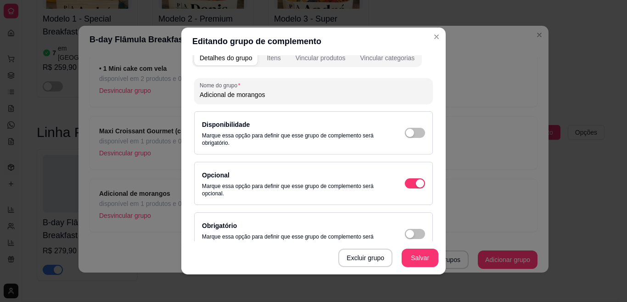
scroll to position [0, 0]
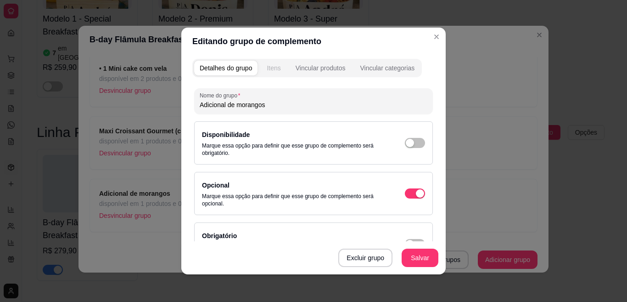
click at [267, 66] on div "Itens" at bounding box center [274, 67] width 14 height 9
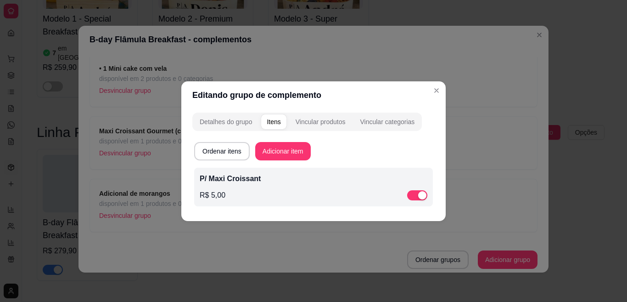
click at [233, 177] on p "P/ Maxi Croissant" at bounding box center [314, 178] width 228 height 11
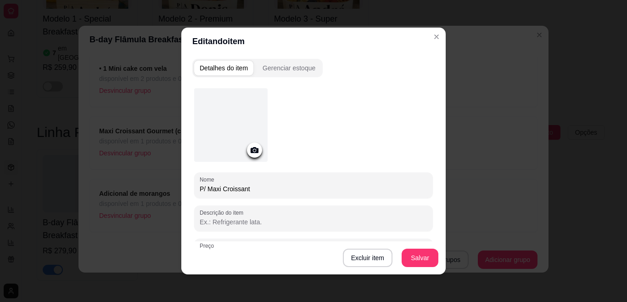
click at [241, 184] on input "P/ Maxi Croissant" at bounding box center [314, 188] width 228 height 9
click at [250, 191] on input "P/ Maxi Croissant" at bounding box center [314, 188] width 228 height 9
drag, startPoint x: 201, startPoint y: 188, endPoint x: 189, endPoint y: 185, distance: 12.9
click at [192, 185] on div "Nome P/ Maxi Croissant Descrição do item Preço 5,00 Pode repetir esse item Habi…" at bounding box center [313, 241] width 242 height 317
paste input "Adicional de morangos"
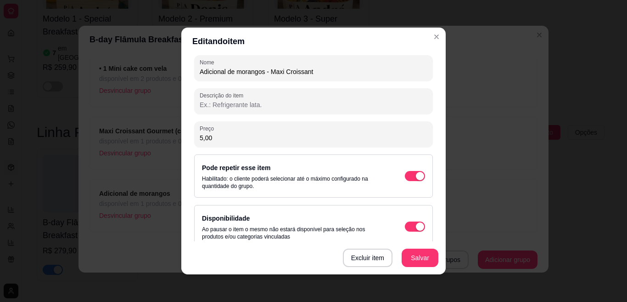
scroll to position [129, 0]
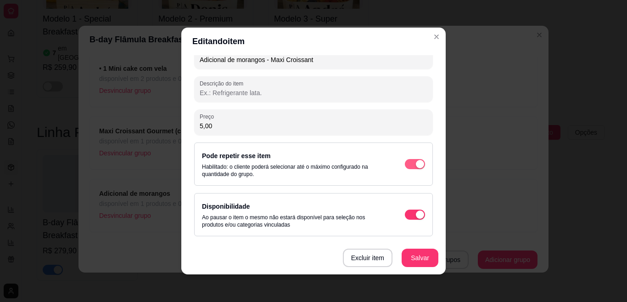
click at [405, 161] on span "button" at bounding box center [415, 164] width 20 height 10
click at [412, 257] on button "Salvar" at bounding box center [420, 257] width 37 height 18
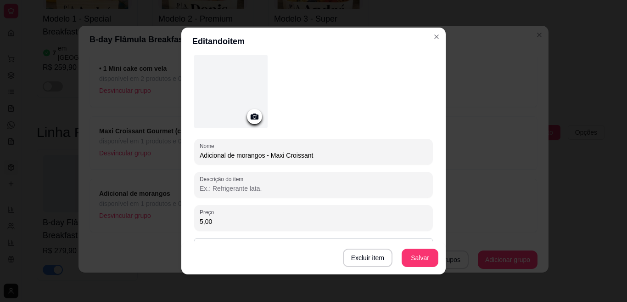
scroll to position [0, 0]
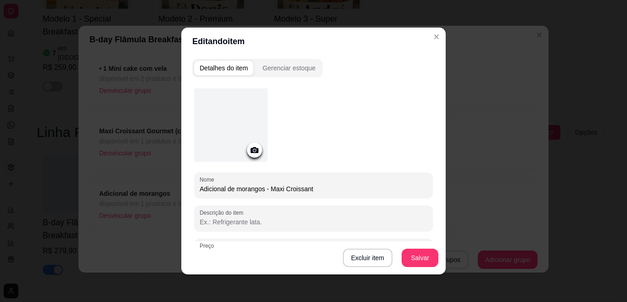
drag, startPoint x: 318, startPoint y: 59, endPoint x: 187, endPoint y: 181, distance: 179.3
click at [187, 181] on div "Detalhes do item Gerenciar estoque Nome Adicional de morangos - Maxi Croissant …" at bounding box center [313, 164] width 264 height 219
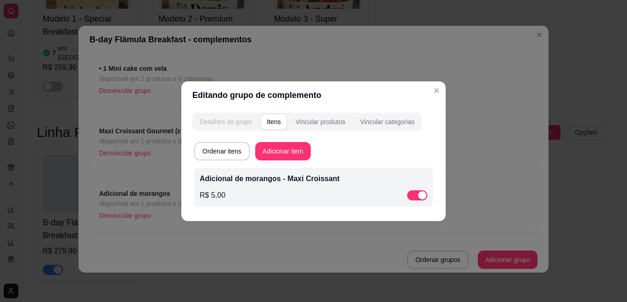
click at [232, 118] on div "Detalhes do grupo" at bounding box center [226, 121] width 52 height 9
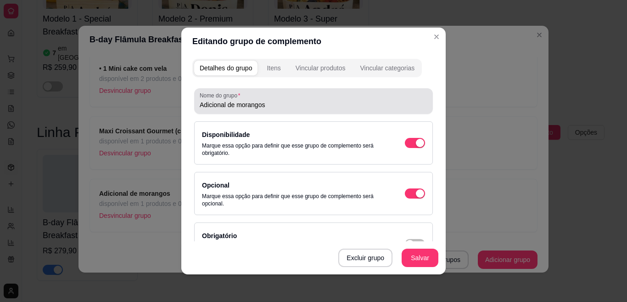
click at [274, 108] on input "Adicional de morangos" at bounding box center [314, 104] width 228 height 9
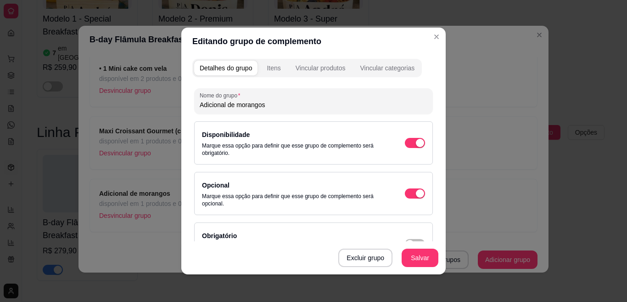
drag, startPoint x: 286, startPoint y: 104, endPoint x: 176, endPoint y: 103, distance: 109.7
click at [176, 103] on div "Editando grupo de complemento Detalhes do grupo Itens Vincular produtos Vincula…" at bounding box center [313, 151] width 627 height 302
paste input "- Maxi Croissant"
click at [410, 258] on button "Salvar" at bounding box center [420, 258] width 36 height 18
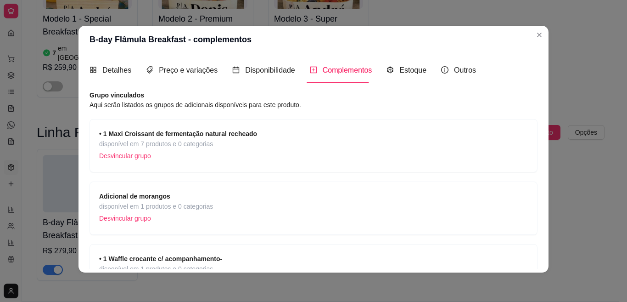
click at [157, 135] on strong "• 1 Maxi Croissant de fermentação natural recheado" at bounding box center [178, 133] width 158 height 7
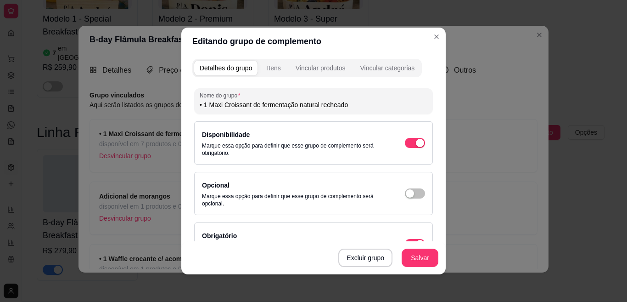
drag, startPoint x: 348, startPoint y: 102, endPoint x: 187, endPoint y: 104, distance: 160.2
click at [187, 104] on div "Detalhes do grupo Itens Vincular produtos Vincular categorias Nome do grupo • 1…" at bounding box center [313, 164] width 264 height 219
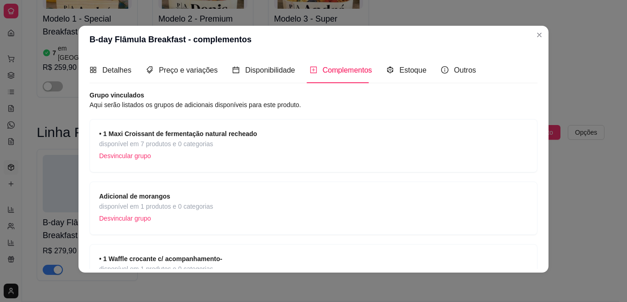
click at [202, 140] on span "disponível em 7 produtos e 0 categorias" at bounding box center [178, 144] width 158 height 10
click at [132, 157] on p "Desvincular grupo" at bounding box center [178, 156] width 158 height 14
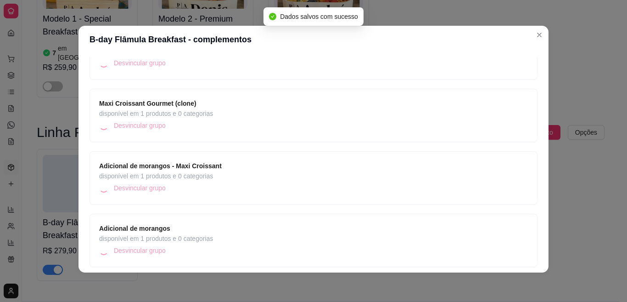
scroll to position [190, 0]
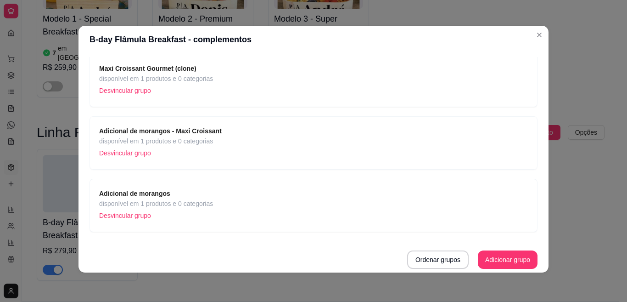
click at [146, 67] on strong "Maxi Croissant Gourmet (clone)" at bounding box center [147, 68] width 97 height 7
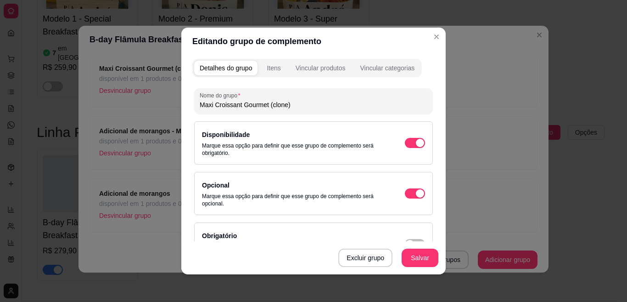
drag, startPoint x: 296, startPoint y: 107, endPoint x: 174, endPoint y: 111, distance: 122.6
click at [174, 111] on div "Editando grupo de complemento Detalhes do grupo Itens Vincular produtos Vincula…" at bounding box center [313, 151] width 627 height 302
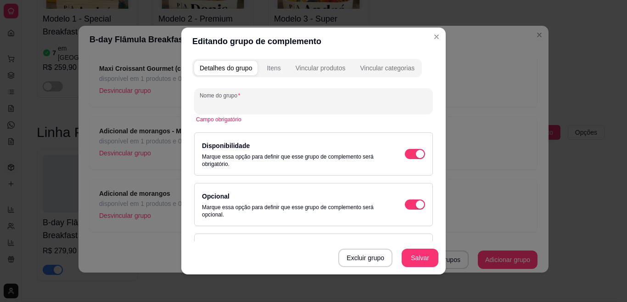
paste input "• 1 Maxi Croissant de fermentação natural recheado"
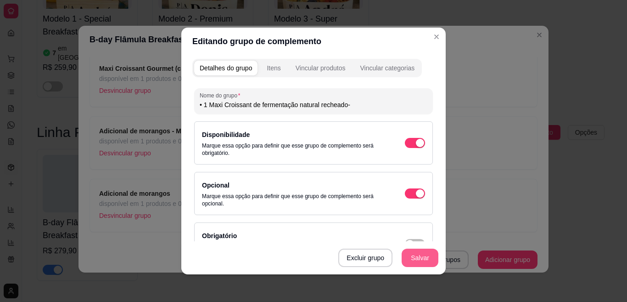
click at [418, 256] on button "Salvar" at bounding box center [420, 257] width 37 height 18
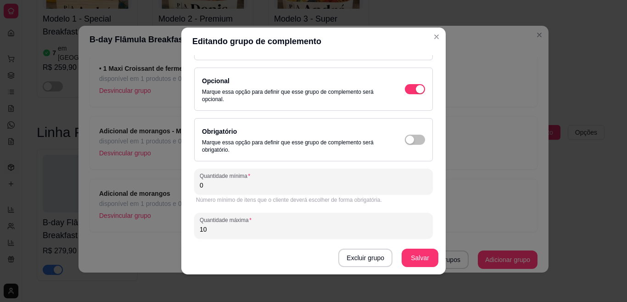
scroll to position [118, 0]
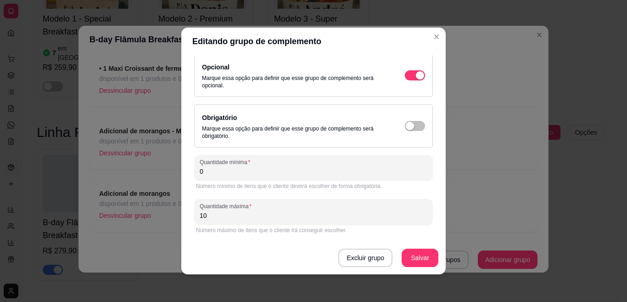
click at [218, 170] on input "0" at bounding box center [314, 171] width 228 height 9
click at [409, 247] on div "Excluir grupo Salvar" at bounding box center [313, 257] width 264 height 33
click at [412, 252] on button "Salvar" at bounding box center [420, 257] width 37 height 18
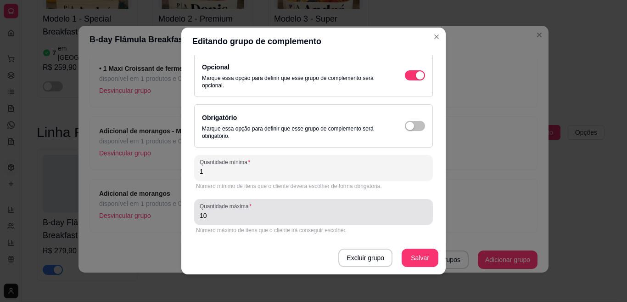
click at [215, 218] on input "10" at bounding box center [314, 215] width 228 height 9
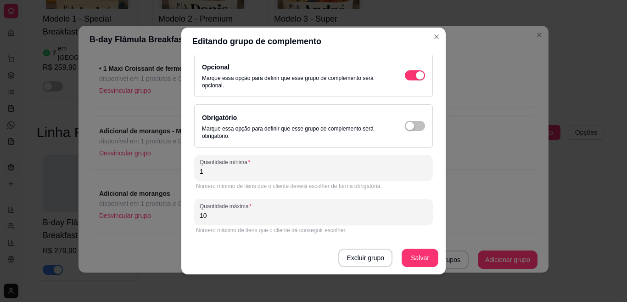
drag, startPoint x: 206, startPoint y: 214, endPoint x: 166, endPoint y: 209, distance: 40.7
click at [166, 209] on div "Editando grupo de complemento Detalhes do grupo Itens Vincular produtos Vincula…" at bounding box center [313, 151] width 627 height 302
click at [394, 262] on div "Excluir grupo Salvar" at bounding box center [313, 257] width 264 height 33
click at [406, 262] on button "Salvar" at bounding box center [420, 258] width 36 height 18
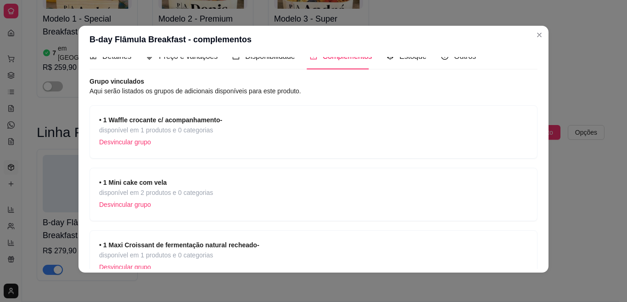
scroll to position [0, 0]
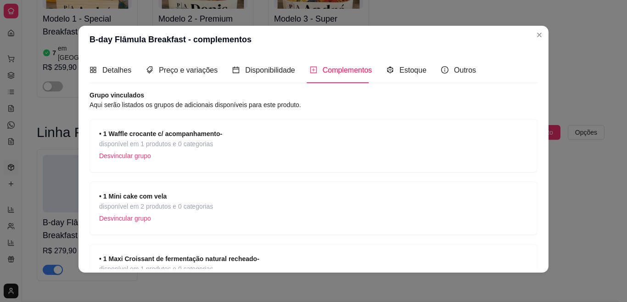
click at [140, 197] on strong "• 1 Mini cake com vela" at bounding box center [132, 195] width 67 height 7
click at [191, 134] on strong "• 1 Waffle crocante c/ acompanhamento-" at bounding box center [160, 133] width 123 height 7
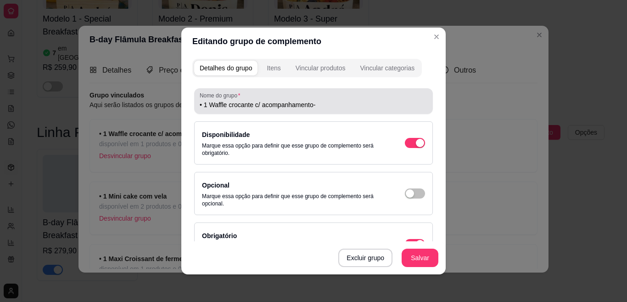
click at [257, 102] on input "• 1 Waffle crocante c/ acompanhamento-" at bounding box center [314, 104] width 228 height 9
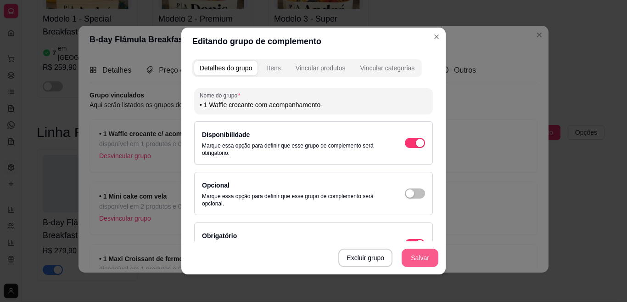
click at [418, 258] on button "Salvar" at bounding box center [420, 257] width 37 height 18
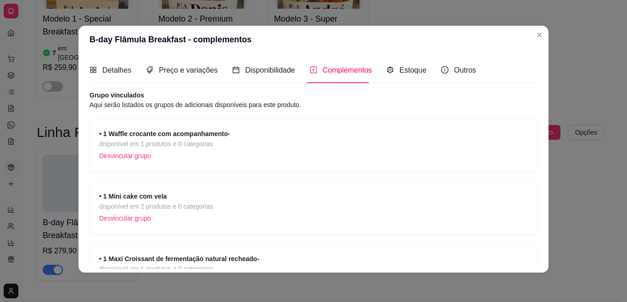
click at [128, 125] on div "• 1 Waffle crocante com acompanhamento- disponível em 1 produtos e 0 categorias…" at bounding box center [314, 145] width 448 height 53
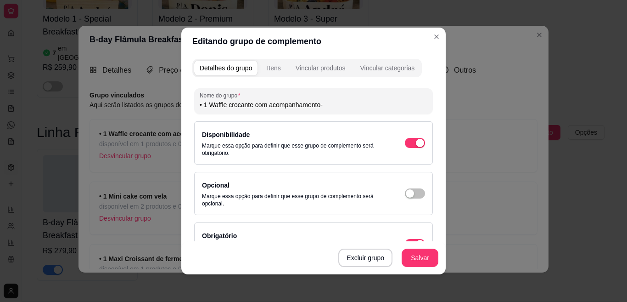
drag, startPoint x: 198, startPoint y: 106, endPoint x: 187, endPoint y: 104, distance: 10.7
click at [187, 104] on div "Detalhes do grupo Itens Vincular produtos Vincular categorias Nome do grupo • 1…" at bounding box center [313, 164] width 264 height 219
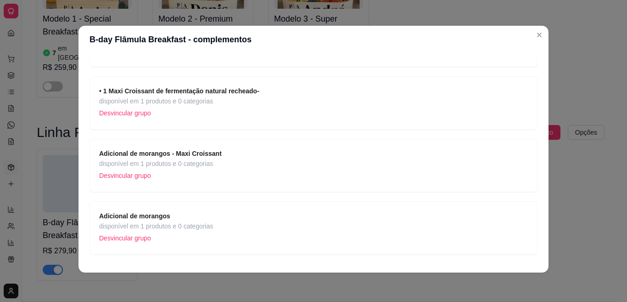
scroll to position [170, 0]
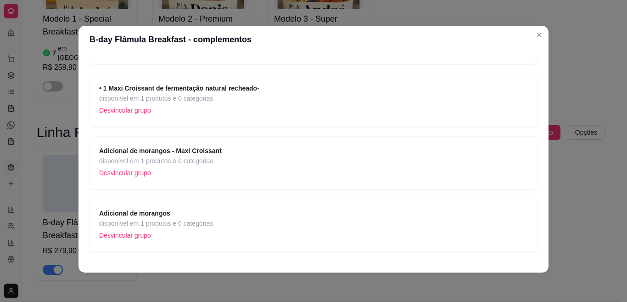
click at [144, 214] on strong "Adicional de morangos" at bounding box center [134, 212] width 71 height 7
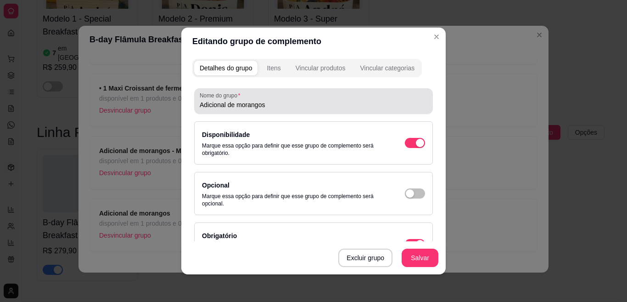
click at [194, 104] on div "Nome do grupo Adicional de morangos" at bounding box center [313, 101] width 239 height 26
click at [195, 104] on div "Nome do grupo Adicional de morangos" at bounding box center [313, 101] width 239 height 26
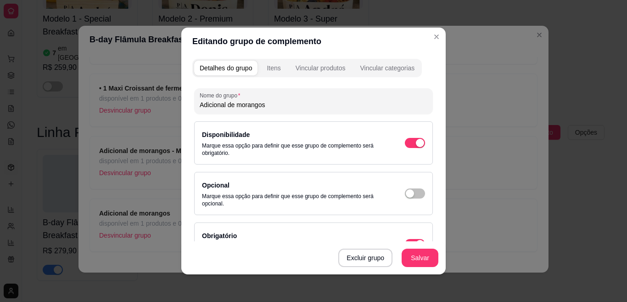
paste input "•"
click at [437, 260] on div "Excluir grupo Salvar" at bounding box center [313, 257] width 264 height 33
click at [429, 263] on button "Salvar" at bounding box center [420, 258] width 36 height 18
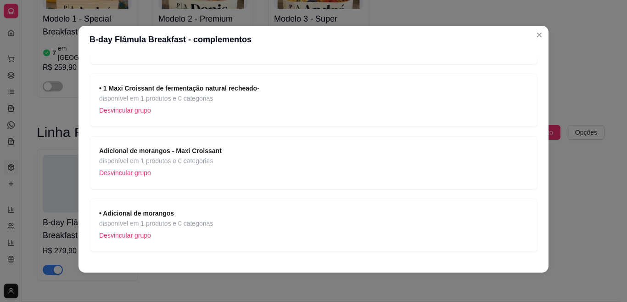
click at [112, 235] on p "Desvincular grupo" at bounding box center [156, 235] width 114 height 14
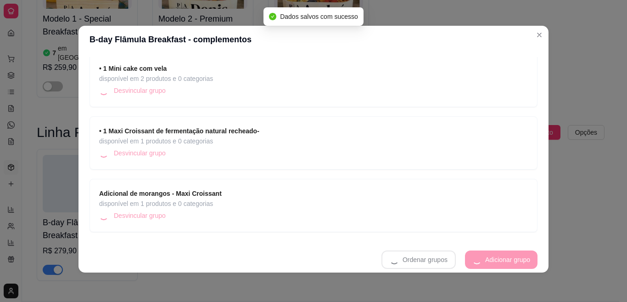
scroll to position [128, 0]
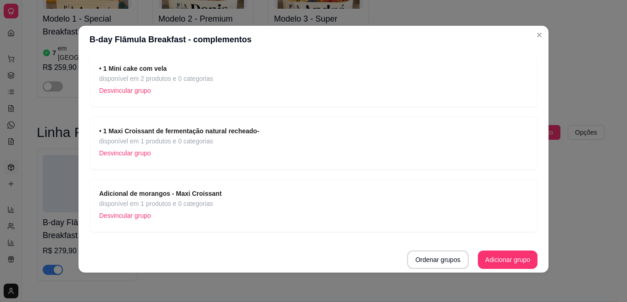
click at [208, 191] on strong "Adicional de morangos - Maxi Croissant" at bounding box center [160, 193] width 123 height 7
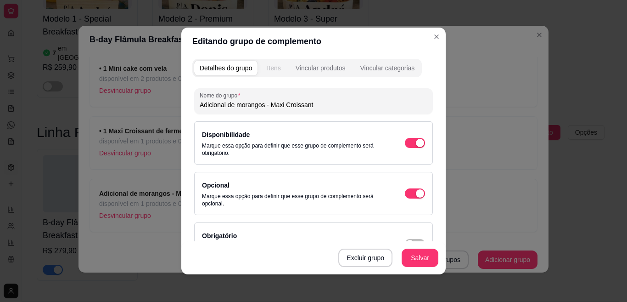
click at [275, 66] on div "Itens" at bounding box center [274, 67] width 14 height 9
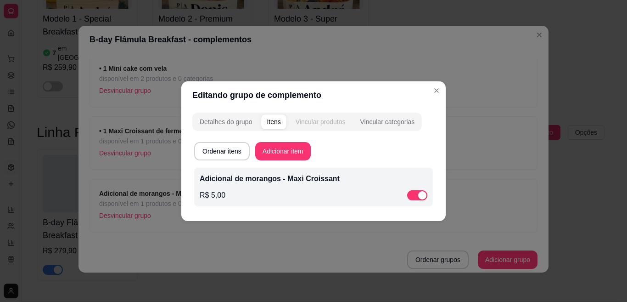
click at [313, 120] on div "Vincular produtos" at bounding box center [321, 121] width 50 height 9
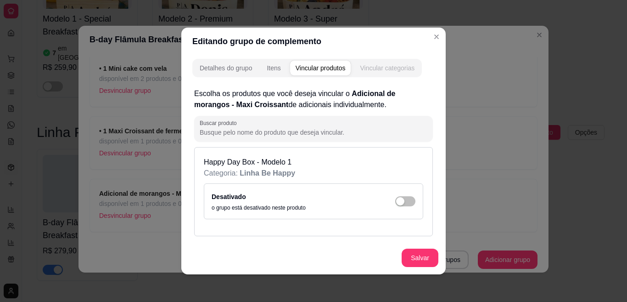
click at [379, 65] on div "Vincular categorias" at bounding box center [387, 67] width 55 height 9
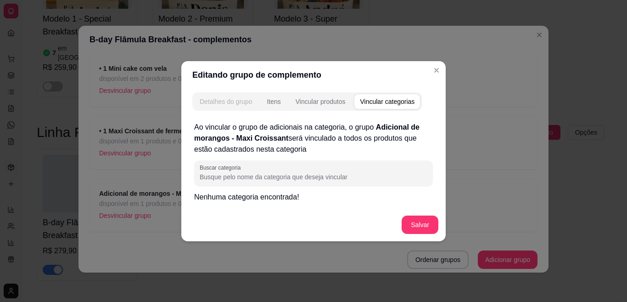
click at [203, 101] on div "Detalhes do grupo" at bounding box center [226, 101] width 52 height 9
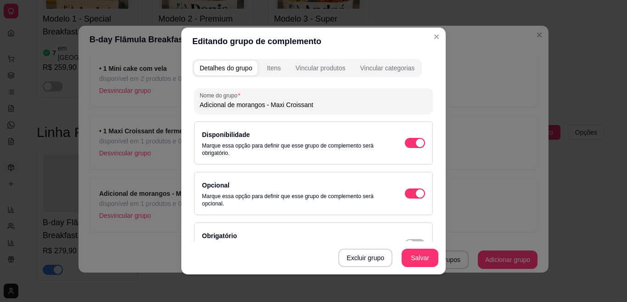
click at [200, 107] on input "Adicional de morangos - Maxi Croissant" at bounding box center [314, 104] width 228 height 9
paste input "•"
click at [414, 257] on button "Salvar" at bounding box center [420, 257] width 37 height 18
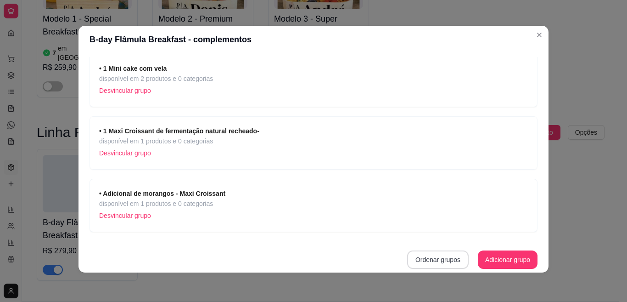
click at [426, 262] on button "Ordenar grupos" at bounding box center [438, 259] width 62 height 18
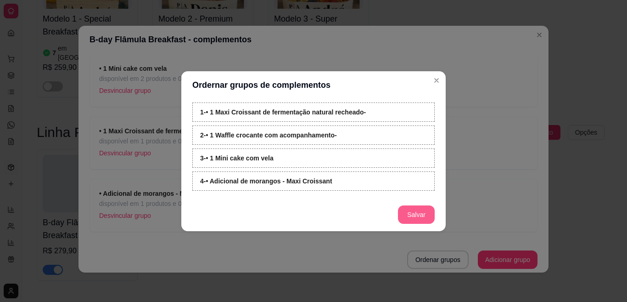
click at [411, 216] on button "Salvar" at bounding box center [416, 214] width 37 height 18
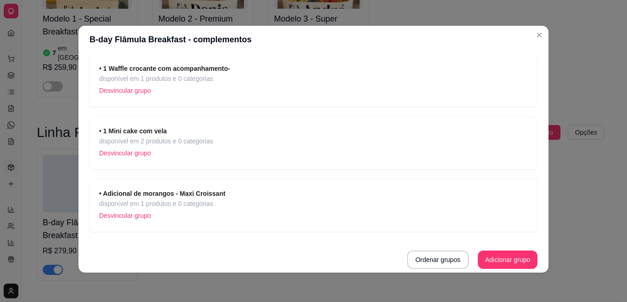
click at [175, 140] on span "disponível em 2 produtos e 0 categorias" at bounding box center [156, 141] width 114 height 10
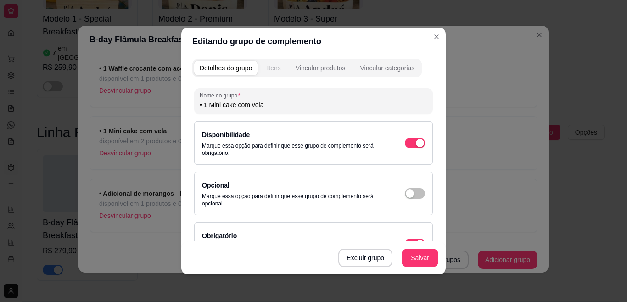
click at [269, 65] on div "Itens" at bounding box center [274, 67] width 14 height 9
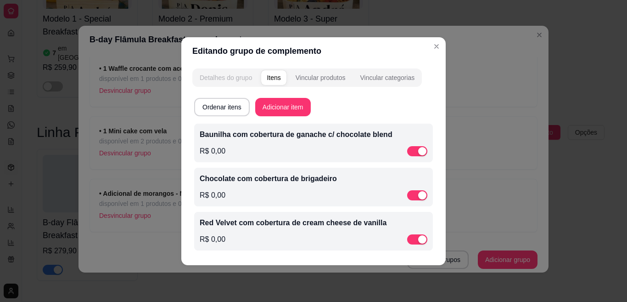
click at [224, 81] on div "Detalhes do grupo" at bounding box center [226, 77] width 52 height 9
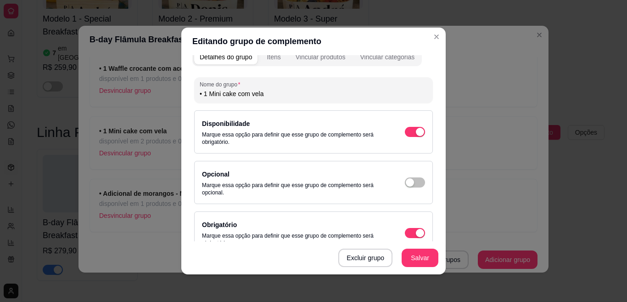
scroll to position [0, 0]
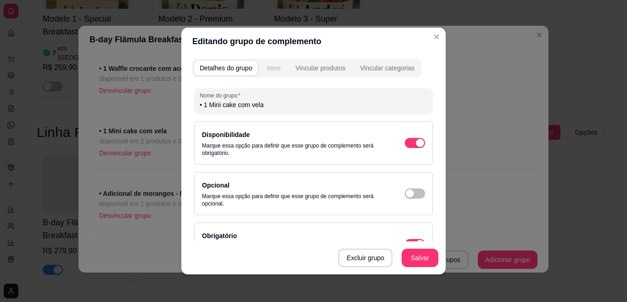
click at [263, 67] on button "Itens" at bounding box center [273, 68] width 25 height 15
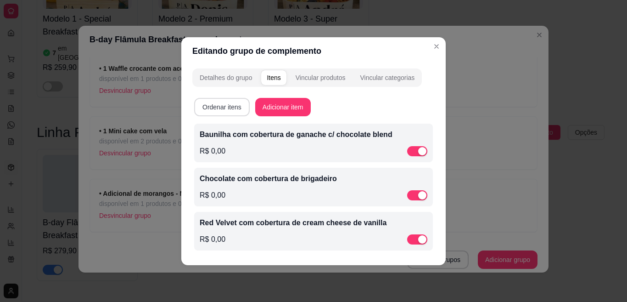
click at [230, 104] on button "Ordenar itens" at bounding box center [222, 107] width 56 height 18
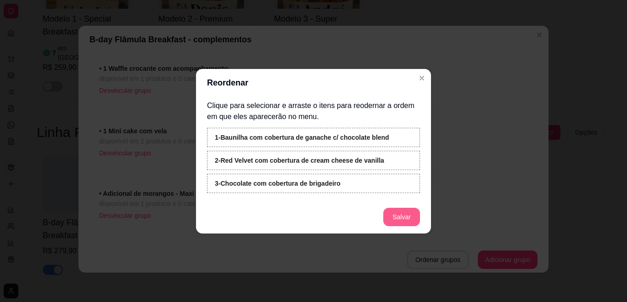
click at [404, 211] on button "Salvar" at bounding box center [401, 216] width 37 height 18
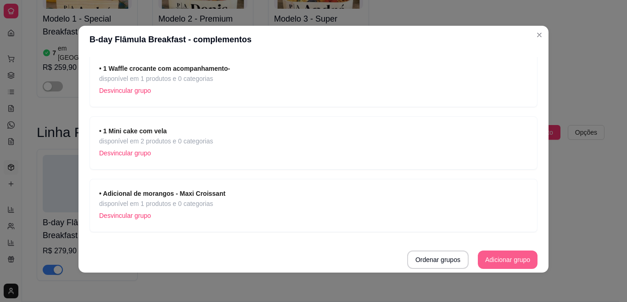
click at [499, 260] on button "Adicionar grupo" at bounding box center [508, 259] width 60 height 18
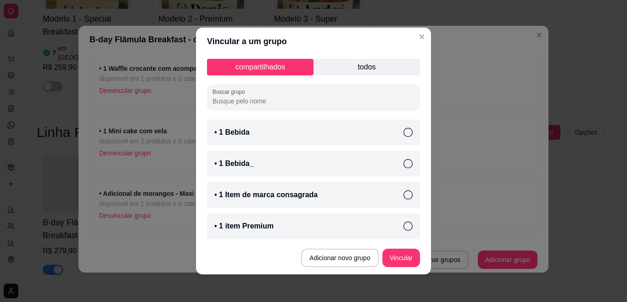
click at [404, 129] on icon at bounding box center [408, 132] width 9 height 9
click at [371, 65] on p "todos" at bounding box center [367, 67] width 107 height 17
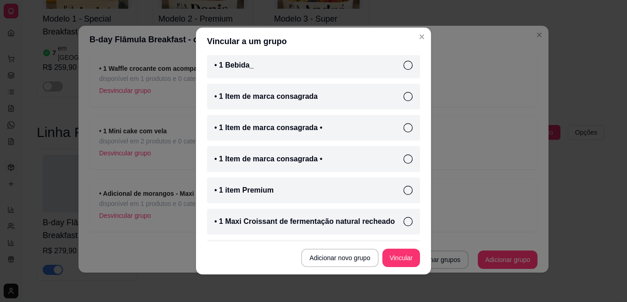
scroll to position [82, 0]
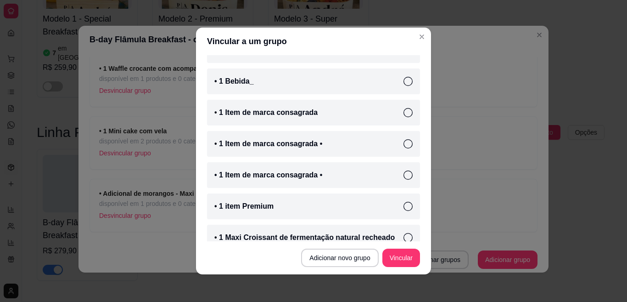
click at [404, 108] on icon at bounding box center [408, 112] width 9 height 9
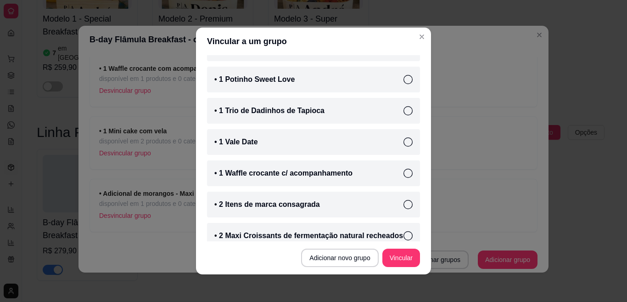
scroll to position [342, 0]
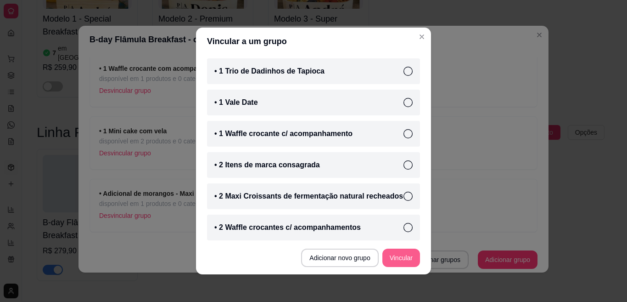
click at [390, 260] on button "Vincular" at bounding box center [401, 257] width 38 height 18
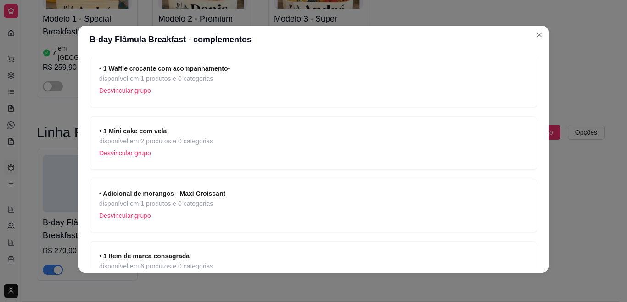
scroll to position [252, 0]
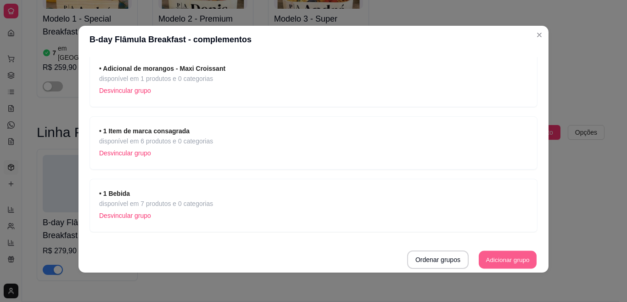
click at [498, 253] on button "Adicionar grupo" at bounding box center [508, 260] width 58 height 18
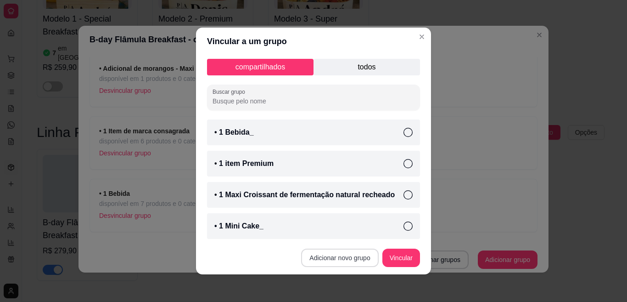
click at [312, 258] on button "Adicionar novo grupo" at bounding box center [339, 257] width 77 height 18
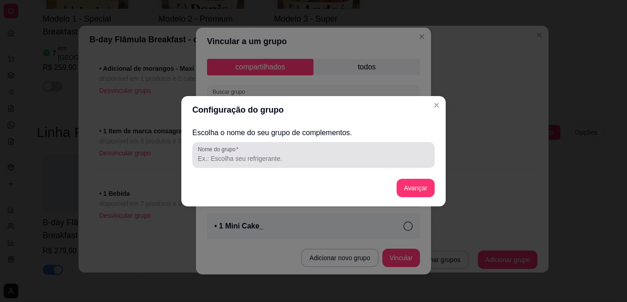
drag, startPoint x: 280, startPoint y: 167, endPoint x: 280, endPoint y: 160, distance: 6.9
click at [280, 161] on div "Nome do grupo" at bounding box center [313, 155] width 242 height 26
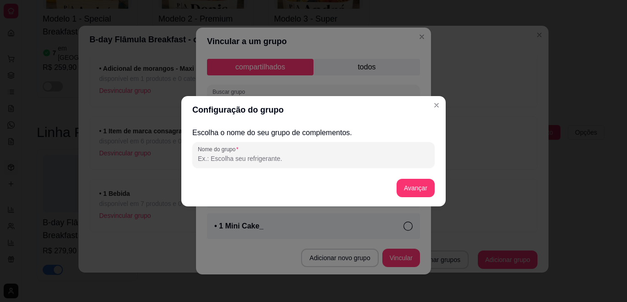
paste input "•"
click at [410, 186] on button "Avançar" at bounding box center [415, 188] width 37 height 18
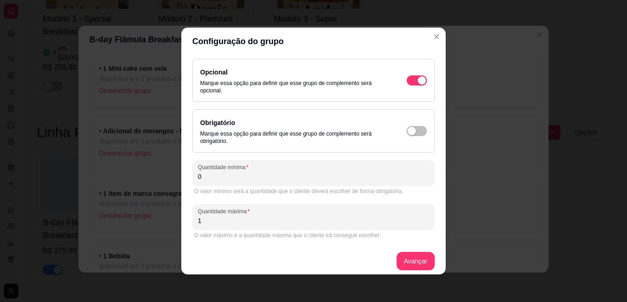
scroll to position [315, 0]
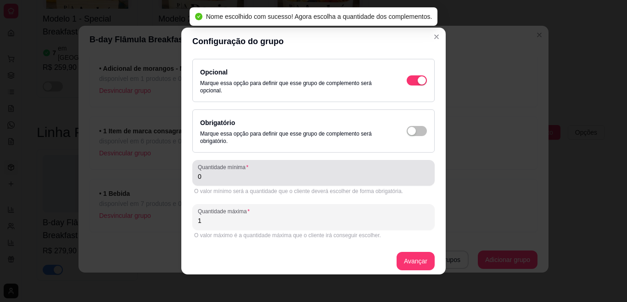
click at [243, 177] on input "0" at bounding box center [313, 176] width 231 height 9
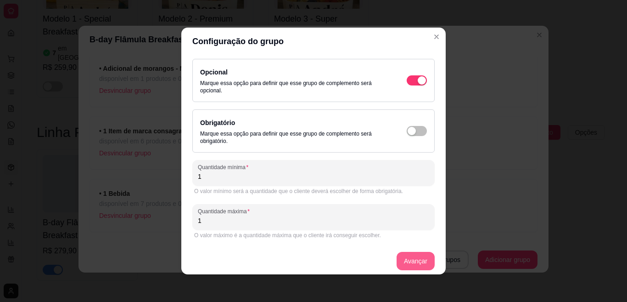
click at [397, 261] on button "Avançar" at bounding box center [416, 261] width 38 height 18
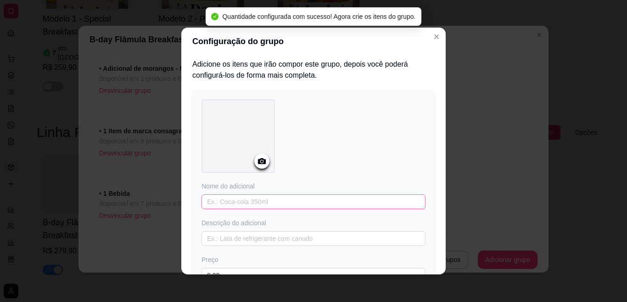
scroll to position [83, 0]
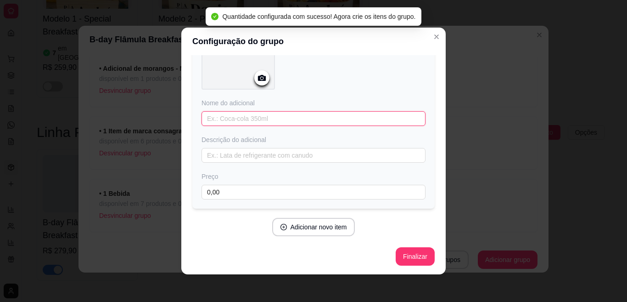
click at [278, 118] on input "text" at bounding box center [314, 118] width 224 height 15
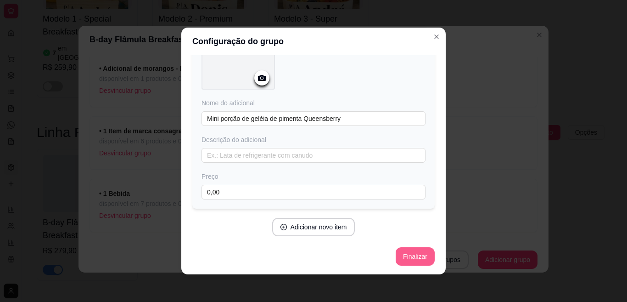
click at [404, 250] on button "Finalizar" at bounding box center [415, 256] width 39 height 18
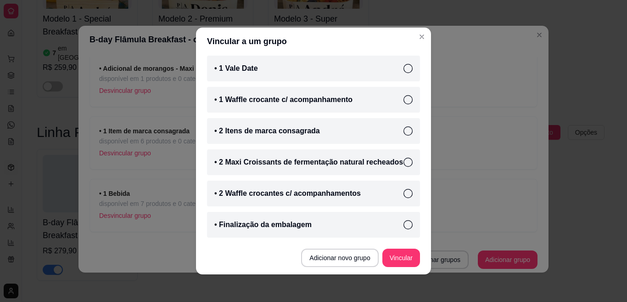
scroll to position [0, 0]
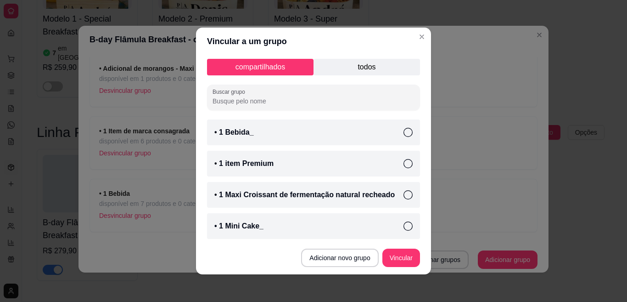
click at [341, 72] on p "todos" at bounding box center [367, 67] width 107 height 17
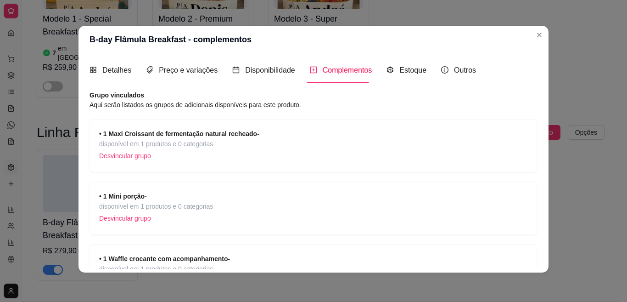
scroll to position [315, 0]
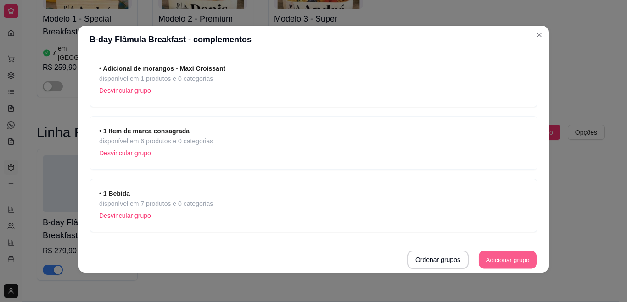
click at [480, 259] on button "Adicionar grupo" at bounding box center [508, 260] width 58 height 18
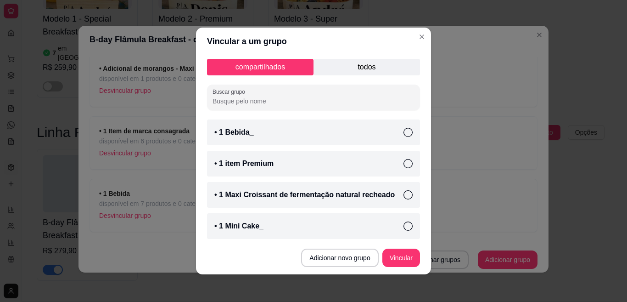
click at [376, 67] on p "todos" at bounding box center [367, 67] width 107 height 17
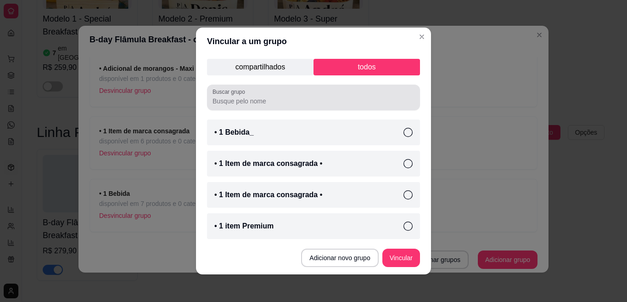
click at [297, 107] on div "Buscar grupo" at bounding box center [313, 97] width 213 height 26
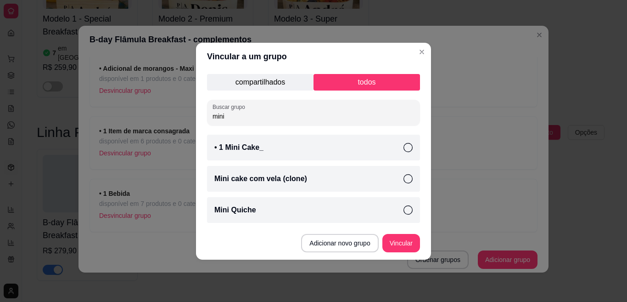
click at [289, 83] on p "compartilhados" at bounding box center [260, 82] width 107 height 17
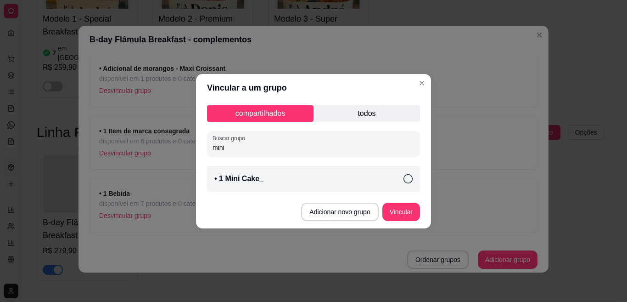
click at [242, 151] on input "mini" at bounding box center [314, 147] width 202 height 9
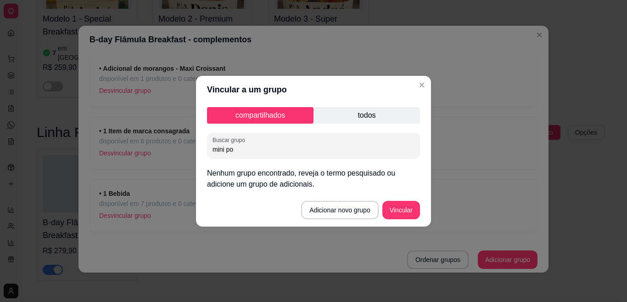
click at [331, 117] on p "todos" at bounding box center [367, 115] width 107 height 17
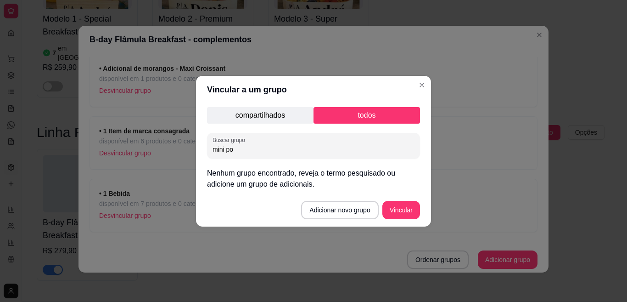
click at [301, 153] on input "mini po" at bounding box center [314, 149] width 202 height 9
click at [342, 209] on button "Adicionar novo grupo" at bounding box center [340, 210] width 75 height 18
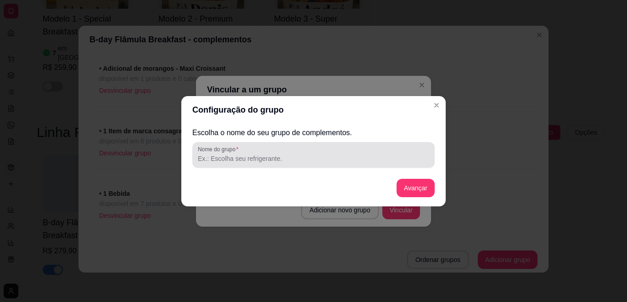
click at [286, 162] on input "Nome do grupo" at bounding box center [313, 158] width 231 height 9
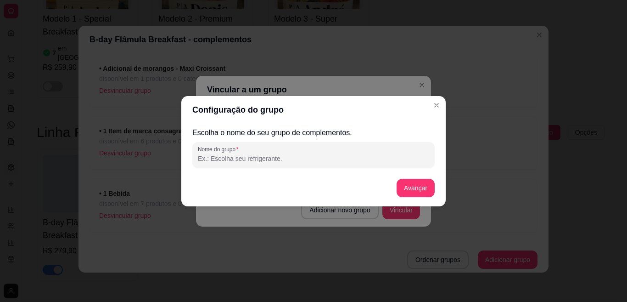
paste input "•"
click at [409, 187] on button "Avançar" at bounding box center [415, 188] width 37 height 18
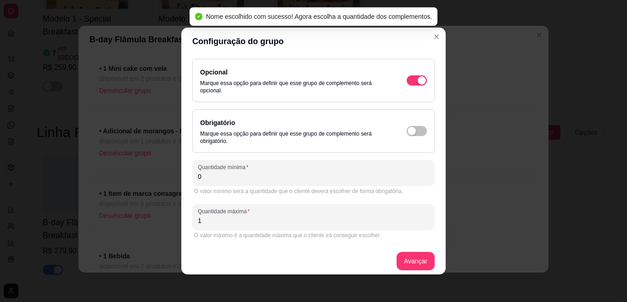
scroll to position [377, 0]
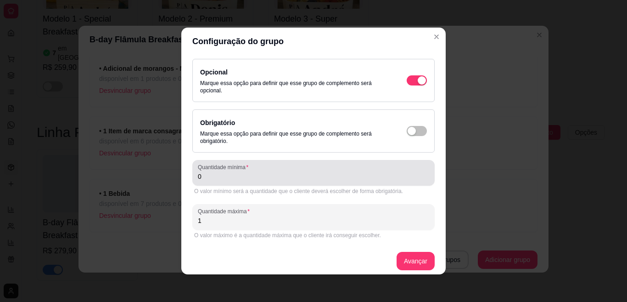
click at [241, 178] on input "0" at bounding box center [313, 176] width 231 height 9
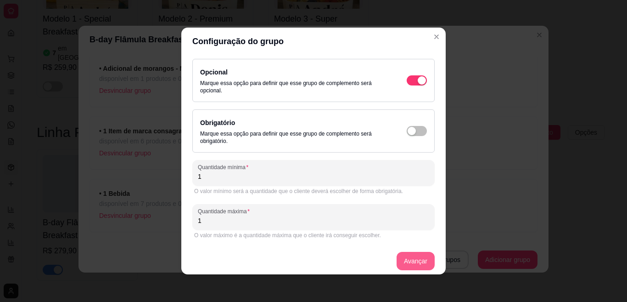
click at [398, 257] on button "Avançar" at bounding box center [416, 261] width 38 height 18
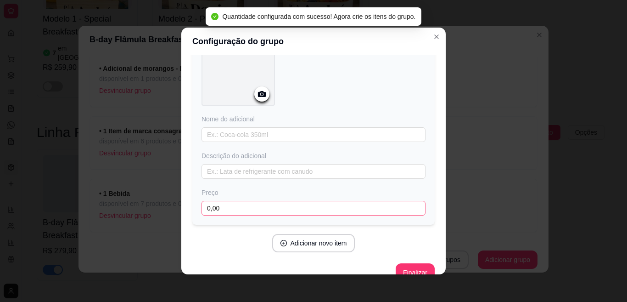
scroll to position [83, 0]
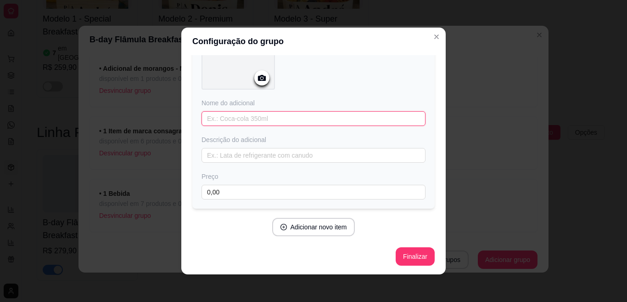
click at [269, 118] on input "text" at bounding box center [314, 118] width 224 height 15
click at [226, 122] on input "Mini poção" at bounding box center [314, 118] width 224 height 15
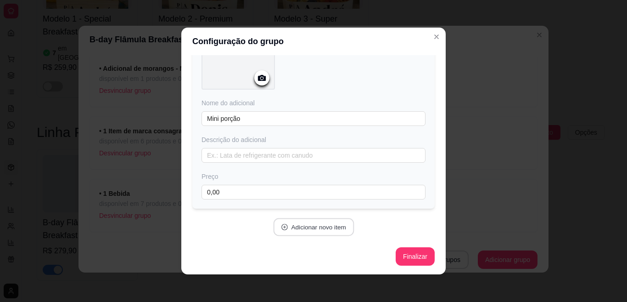
click at [331, 228] on button "Adicionar novo item" at bounding box center [313, 227] width 81 height 18
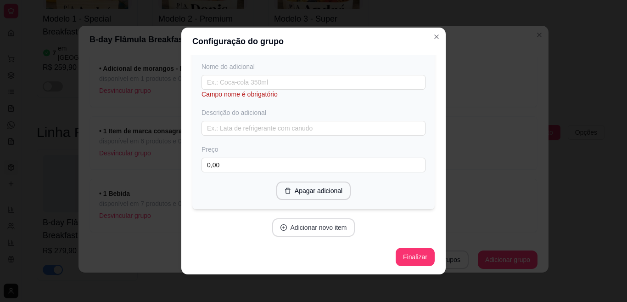
scroll to position [0, 0]
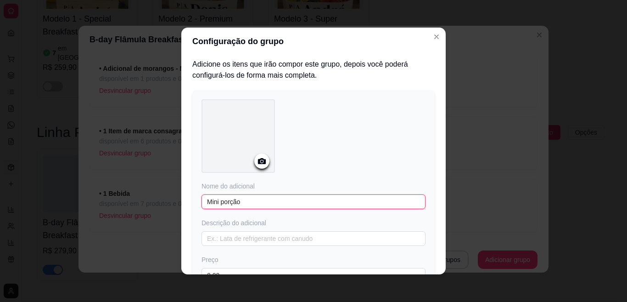
click at [284, 200] on input "Mini porção" at bounding box center [314, 201] width 224 height 15
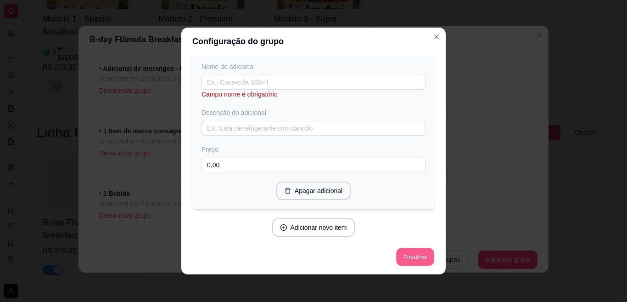
click at [408, 255] on button "Finalizar" at bounding box center [415, 257] width 38 height 18
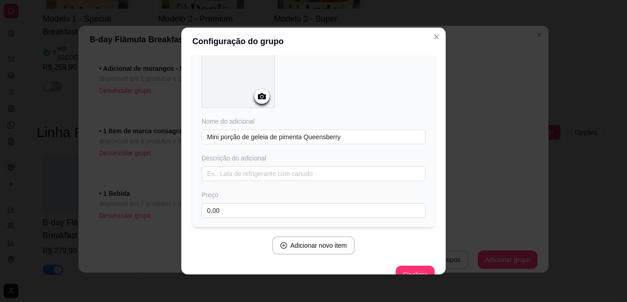
scroll to position [83, 0]
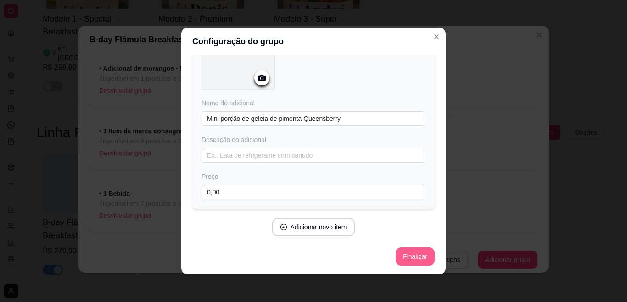
click at [411, 259] on button "Finalizar" at bounding box center [415, 256] width 39 height 18
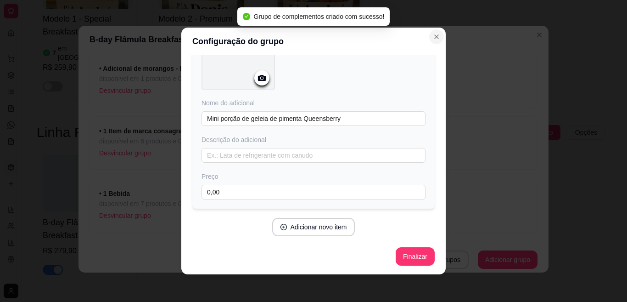
click at [435, 38] on icon "Close" at bounding box center [437, 37] width 4 height 4
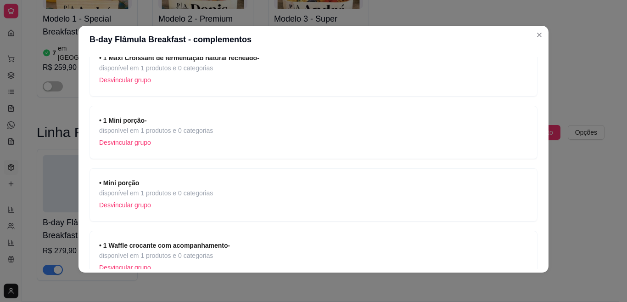
scroll to position [131, 0]
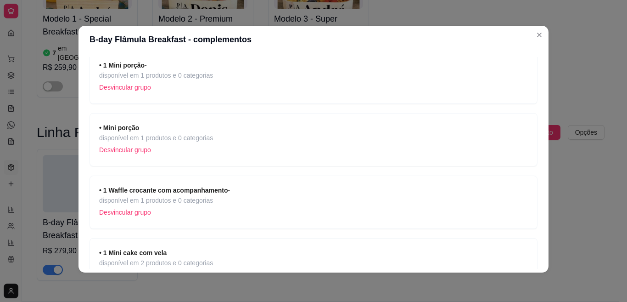
click at [141, 148] on p "Desvincular grupo" at bounding box center [156, 150] width 114 height 14
click at [174, 71] on span "disponível em 1 produtos e 0 categorias" at bounding box center [156, 75] width 114 height 10
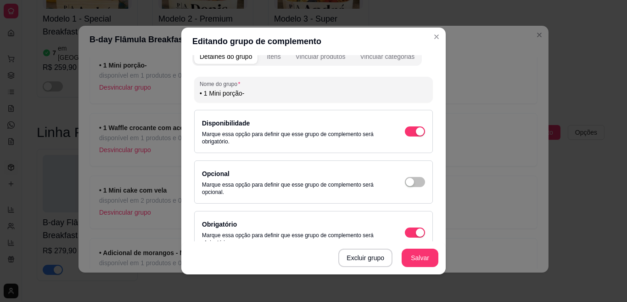
scroll to position [0, 0]
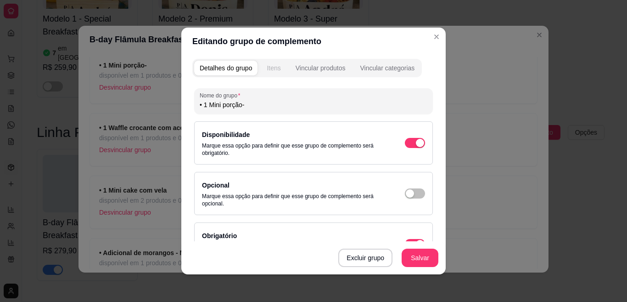
click at [272, 70] on div "Itens" at bounding box center [274, 67] width 14 height 9
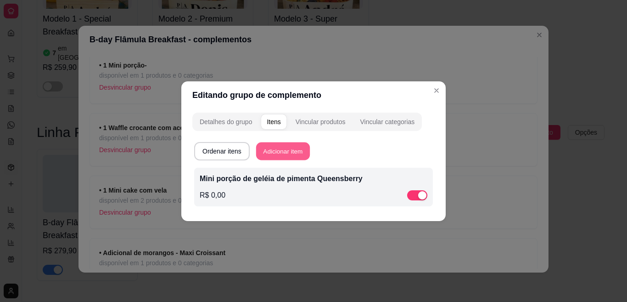
click at [280, 157] on button "Adicionar item" at bounding box center [283, 151] width 54 height 18
click at [281, 179] on p "Mini porção de geléia de pimenta Queensberry" at bounding box center [314, 178] width 228 height 11
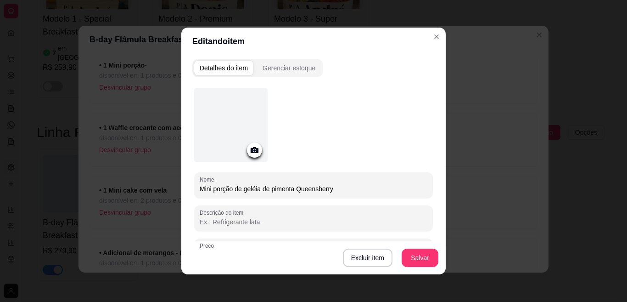
drag, startPoint x: 352, startPoint y: 186, endPoint x: 181, endPoint y: 185, distance: 170.3
click at [181, 185] on div "Detalhes do item Gerenciar estoque Nome Mini porção de geléia de pimenta Queens…" at bounding box center [313, 164] width 264 height 219
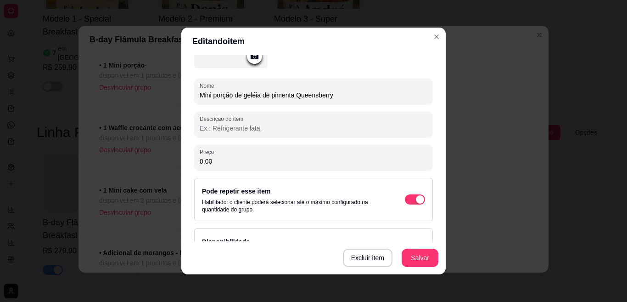
scroll to position [95, 0]
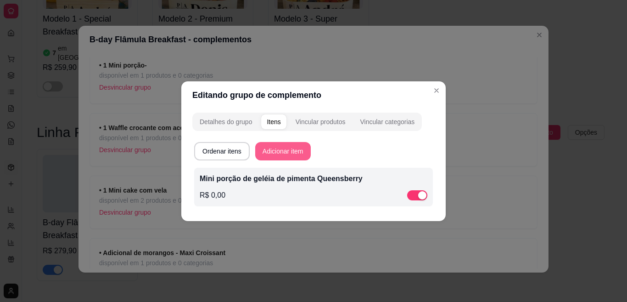
click at [290, 144] on button "Adicionar item" at bounding box center [283, 151] width 56 height 18
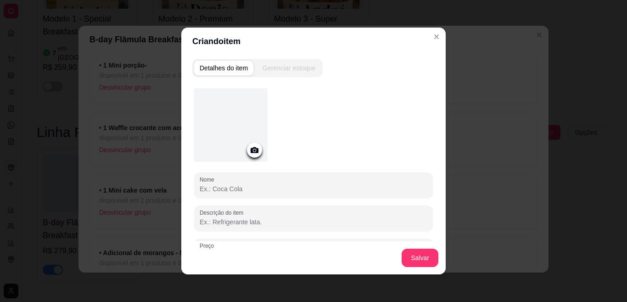
click at [282, 190] on input "Nome" at bounding box center [314, 188] width 228 height 9
paste input "Mini porção de geléia de pimenta Queensberry"
drag, startPoint x: 337, startPoint y: 188, endPoint x: 187, endPoint y: 189, distance: 149.7
click at [192, 189] on div "Nome Mini porção de geléia de pimenta Queensberry Descrição do item Preço 0,00 …" at bounding box center [313, 216] width 242 height 267
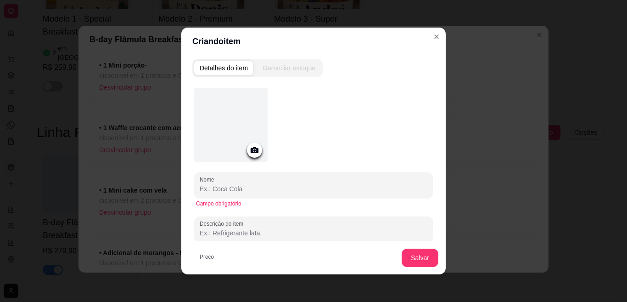
paste input "Mini porção de geléia de pimenta Queensberry"
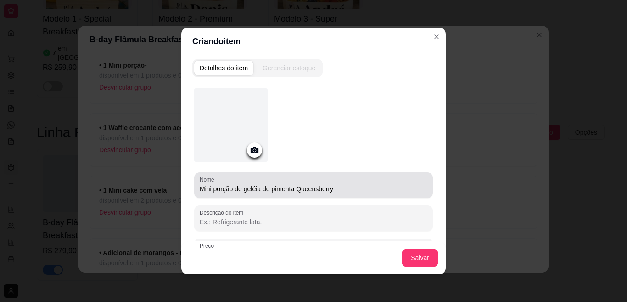
drag, startPoint x: 342, startPoint y: 193, endPoint x: 254, endPoint y: 191, distance: 87.7
click at [254, 191] on div "Mini porção de geléia de pimenta Queensberry" at bounding box center [314, 185] width 228 height 18
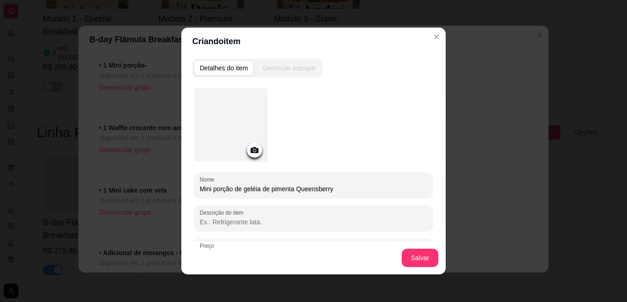
click at [281, 192] on input "Mini porção de geléia de pimenta Queensberry" at bounding box center [314, 188] width 228 height 9
drag, startPoint x: 336, startPoint y: 189, endPoint x: 241, endPoint y: 186, distance: 95.5
click at [241, 186] on input "Mini porção de geléia de pimenta Queensberry" at bounding box center [314, 188] width 228 height 9
click at [412, 252] on button "Salvar" at bounding box center [420, 257] width 37 height 18
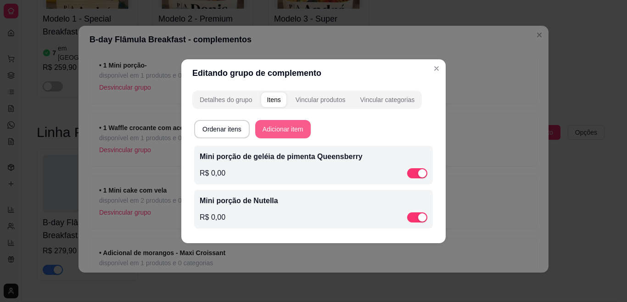
click at [292, 124] on button "Adicionar item" at bounding box center [283, 129] width 56 height 18
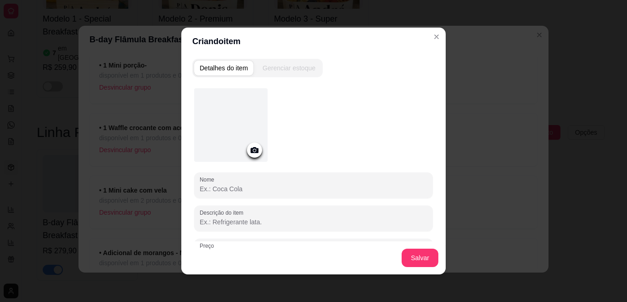
click at [272, 186] on input "Nome" at bounding box center [314, 188] width 228 height 9
paste input "Mini porção de geléia de pimenta Queensberry"
drag, startPoint x: 336, startPoint y: 191, endPoint x: 269, endPoint y: 185, distance: 68.3
click at [269, 185] on input "Mini porção de geléia de pimenta Queensberry" at bounding box center [314, 188] width 228 height 9
click at [411, 248] on div "Salvar" at bounding box center [313, 257] width 264 height 33
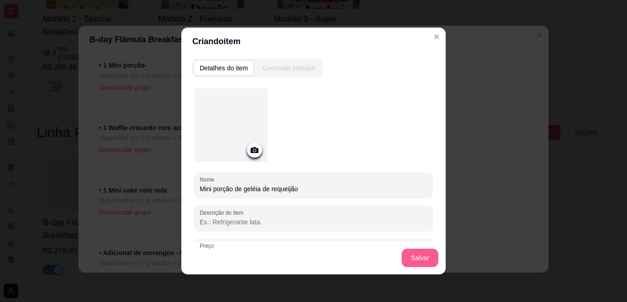
click at [415, 253] on button "Salvar" at bounding box center [420, 257] width 37 height 18
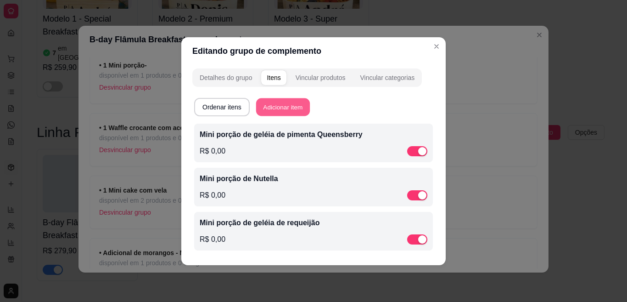
click at [283, 101] on button "Adicionar item" at bounding box center [283, 107] width 54 height 18
click at [283, 107] on button "Adicionar item" at bounding box center [283, 107] width 56 height 18
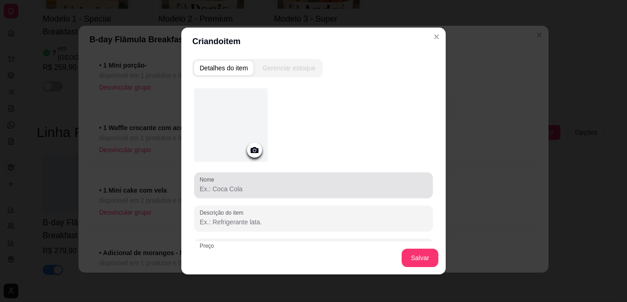
click at [273, 185] on input "Nome" at bounding box center [314, 188] width 228 height 9
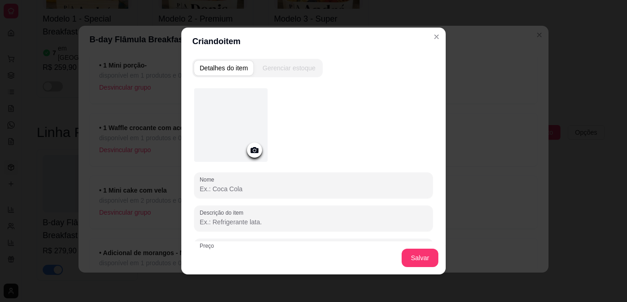
paste input "Mini porção de geléia de pimenta Queensberry"
drag, startPoint x: 344, startPoint y: 191, endPoint x: 267, endPoint y: 183, distance: 78.0
click at [267, 183] on div "Mini porção de geléia de pimenta Queensberry" at bounding box center [314, 185] width 228 height 18
click at [424, 257] on button "Salvar" at bounding box center [420, 258] width 36 height 18
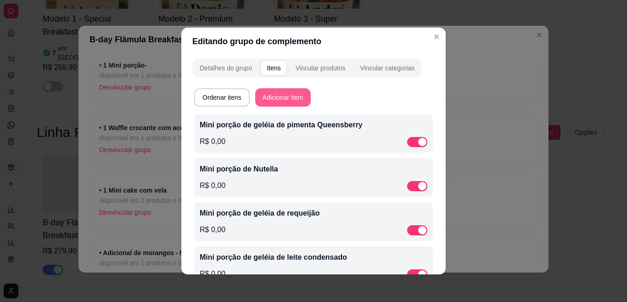
click at [271, 94] on button "Adicionar item" at bounding box center [283, 97] width 56 height 18
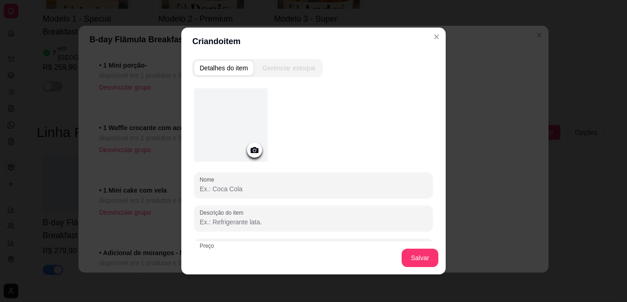
click at [259, 191] on input "Nome" at bounding box center [314, 188] width 228 height 9
paste input "Mini porção de geléia de pimenta Queensberry"
drag, startPoint x: 340, startPoint y: 186, endPoint x: 269, endPoint y: 187, distance: 70.7
click at [269, 187] on input "Mini porção de geléia de pimenta Queensberry" at bounding box center [314, 188] width 228 height 9
click at [409, 252] on button "Salvar" at bounding box center [420, 257] width 37 height 18
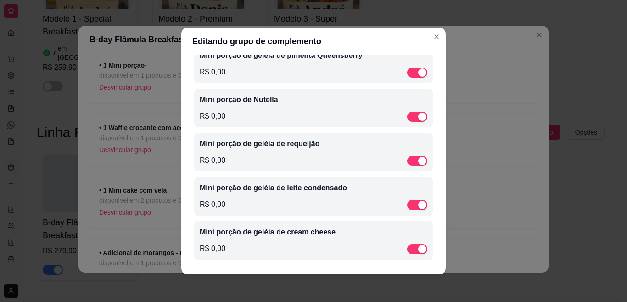
scroll to position [0, 0]
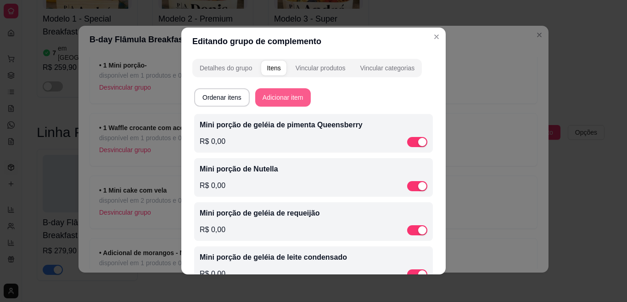
click at [275, 95] on button "Adicionar item" at bounding box center [283, 97] width 56 height 18
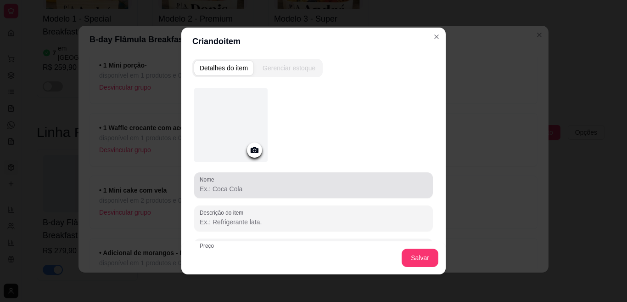
click at [281, 194] on div "Nome" at bounding box center [313, 185] width 239 height 26
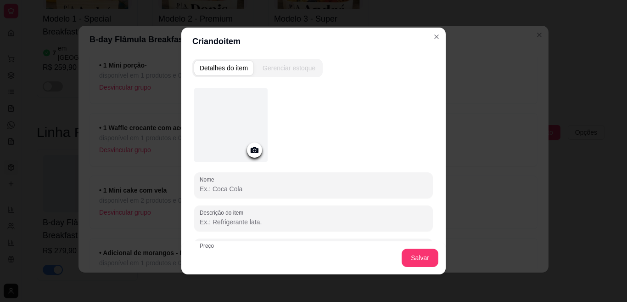
paste input "Mini porção de geléia de pimenta Queensberry"
drag, startPoint x: 335, startPoint y: 191, endPoint x: 269, endPoint y: 179, distance: 67.5
click at [269, 179] on div "Mini porção de geléia de pimenta Queensberry" at bounding box center [314, 185] width 228 height 18
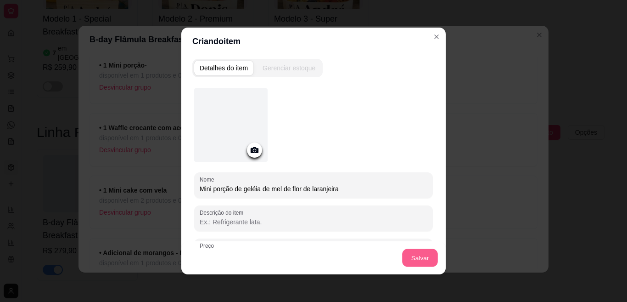
click at [419, 258] on button "Salvar" at bounding box center [420, 258] width 36 height 18
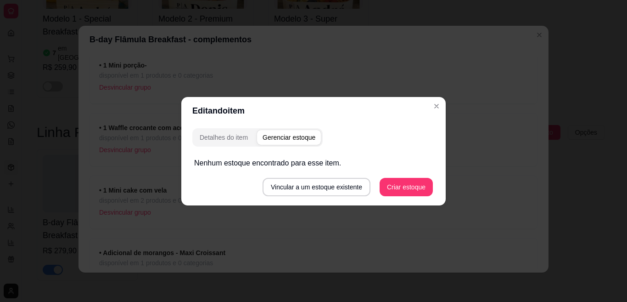
click at [445, 106] on header "Editando item" at bounding box center [313, 111] width 264 height 28
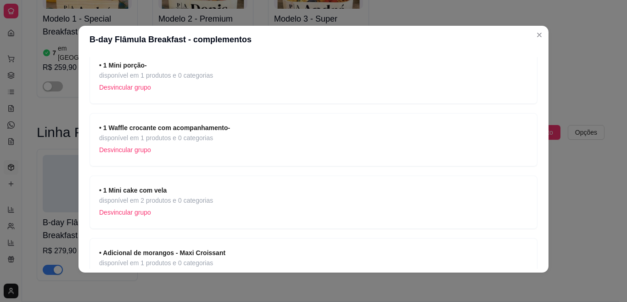
scroll to position [315, 0]
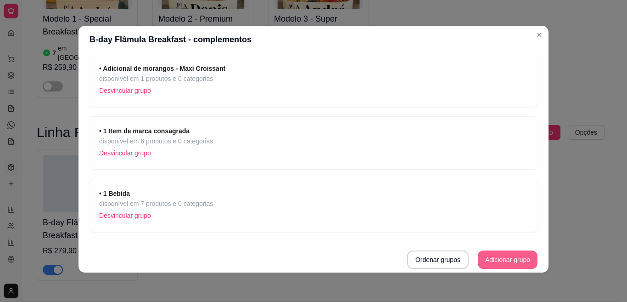
click at [486, 258] on button "Adicionar grupo" at bounding box center [508, 259] width 60 height 18
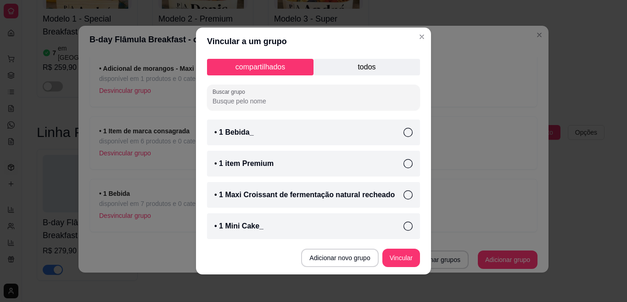
scroll to position [251, 0]
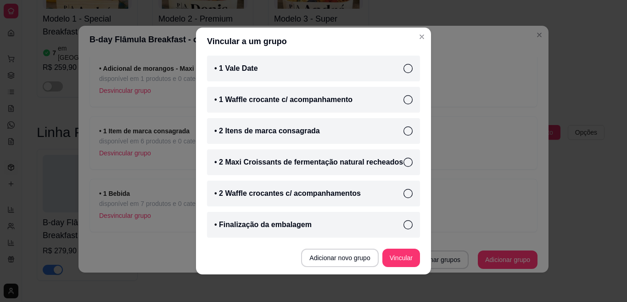
click at [310, 228] on div "• Finalização da embalagem" at bounding box center [313, 225] width 213 height 26
click at [399, 256] on button "Vincular" at bounding box center [401, 257] width 38 height 18
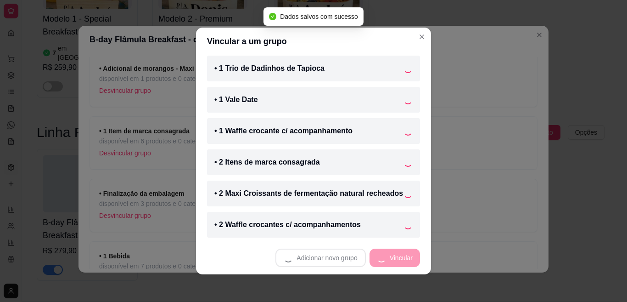
scroll to position [220, 0]
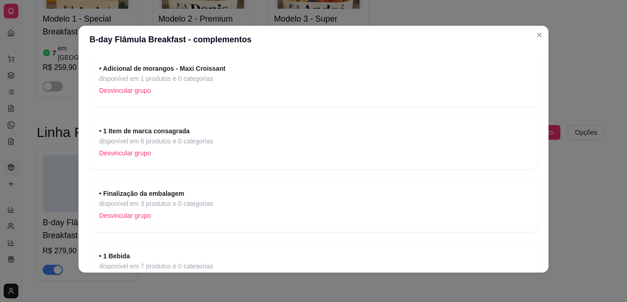
click at [132, 256] on span "• 1 Bebida" at bounding box center [156, 256] width 114 height 10
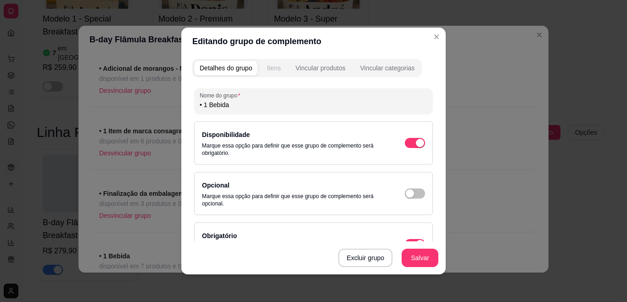
click at [269, 73] on button "Itens" at bounding box center [273, 68] width 25 height 15
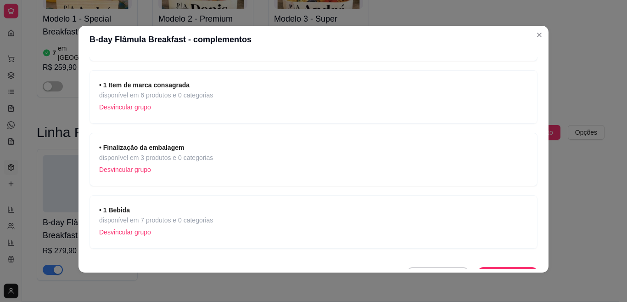
scroll to position [377, 0]
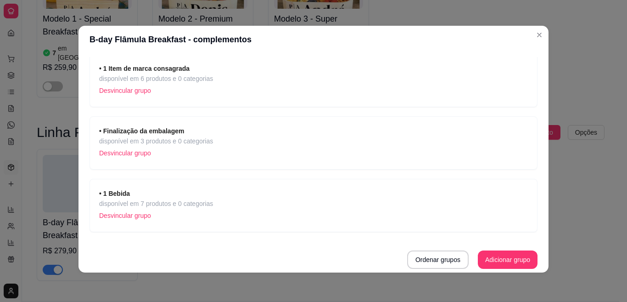
click at [129, 217] on p "Desvincular grupo" at bounding box center [156, 215] width 114 height 14
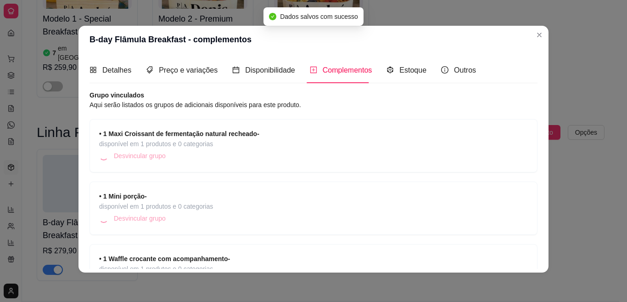
scroll to position [315, 0]
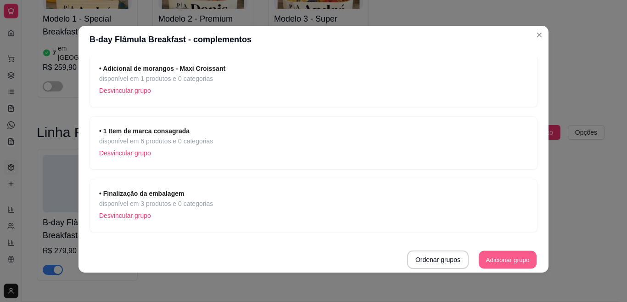
click at [490, 264] on button "Adicionar grupo" at bounding box center [508, 260] width 58 height 18
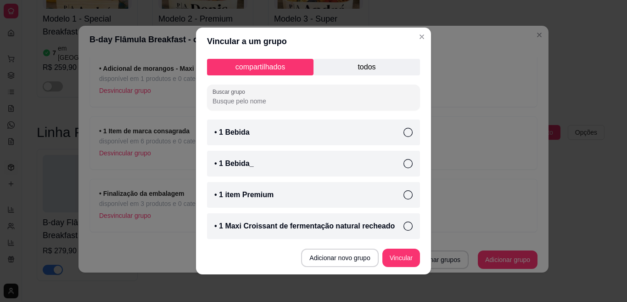
click at [364, 63] on p "todos" at bounding box center [367, 67] width 107 height 17
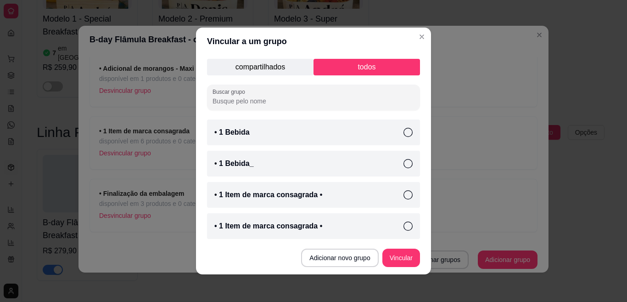
click at [349, 162] on div "• 1 Bebida_" at bounding box center [313, 164] width 213 height 26
click at [397, 256] on button "Vincular" at bounding box center [401, 257] width 38 height 18
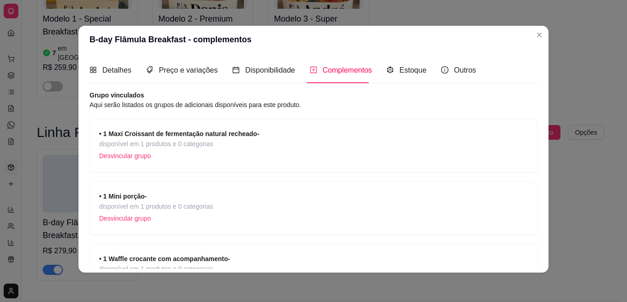
scroll to position [377, 0]
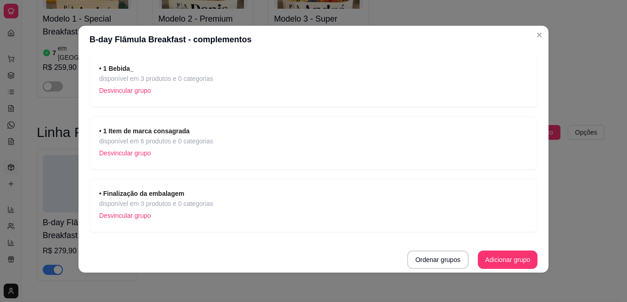
click at [175, 69] on span "• 1 Bebida_" at bounding box center [156, 68] width 114 height 10
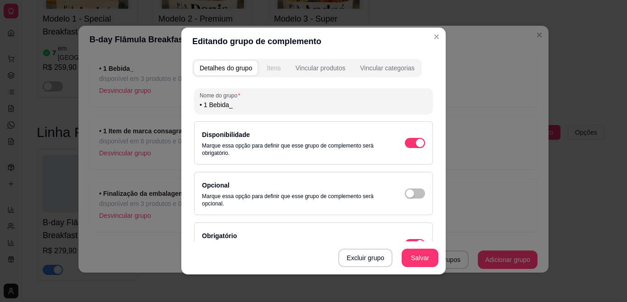
click at [276, 72] on div "Itens" at bounding box center [274, 67] width 14 height 9
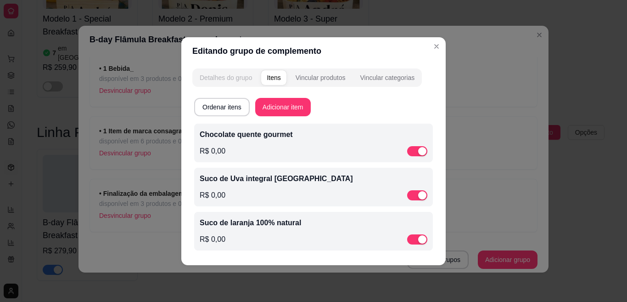
click at [230, 75] on div "Detalhes do grupo" at bounding box center [226, 77] width 52 height 9
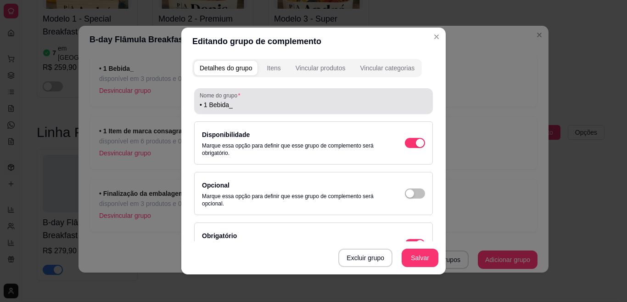
click at [250, 103] on input "• 1 Bebida_" at bounding box center [314, 104] width 228 height 9
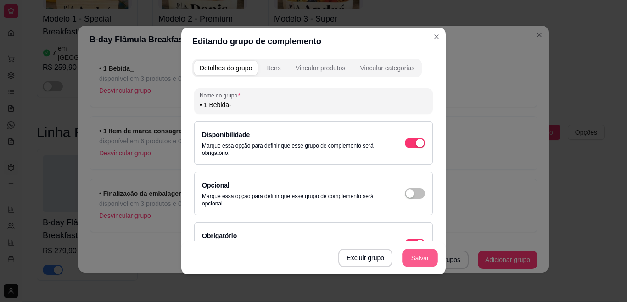
click at [410, 258] on button "Salvar" at bounding box center [420, 258] width 36 height 18
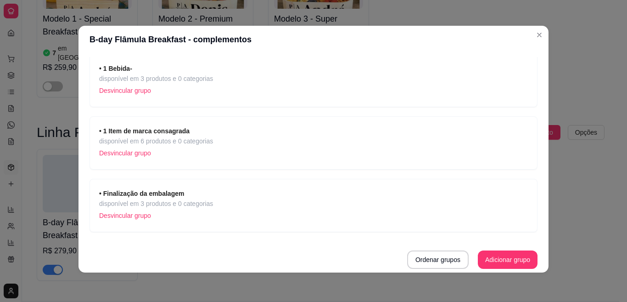
click at [144, 135] on strong "• 1 Item de marca consagrada" at bounding box center [144, 130] width 90 height 7
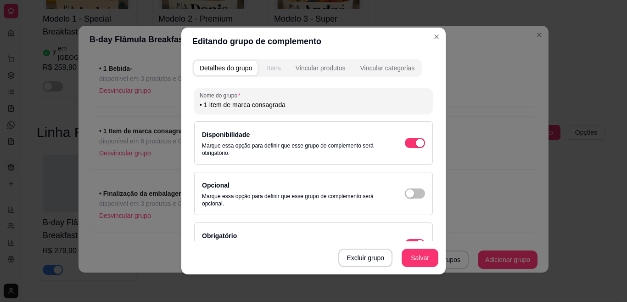
click at [267, 65] on div "Itens" at bounding box center [274, 67] width 14 height 9
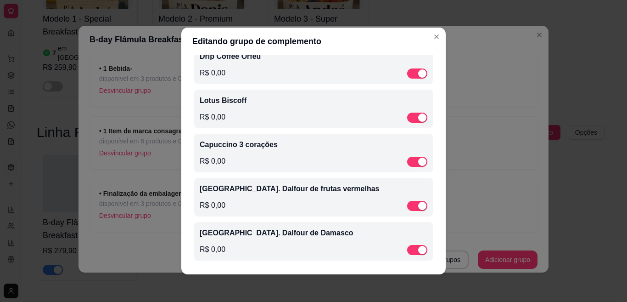
scroll to position [205, 0]
click at [224, 188] on p "[GEOGRAPHIC_DATA]. Dalfour de frutas vermelhas" at bounding box center [314, 187] width 228 height 11
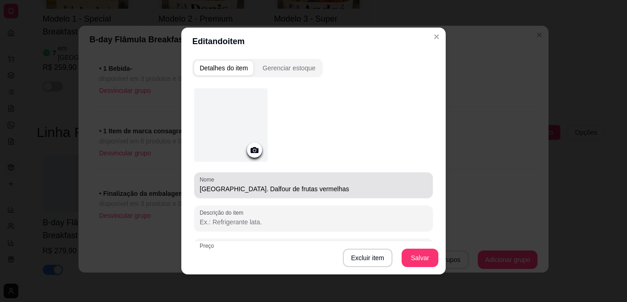
click at [195, 189] on div "Nome Geléia Francesa St. Dalfour de frutas vermelhas" at bounding box center [313, 185] width 239 height 26
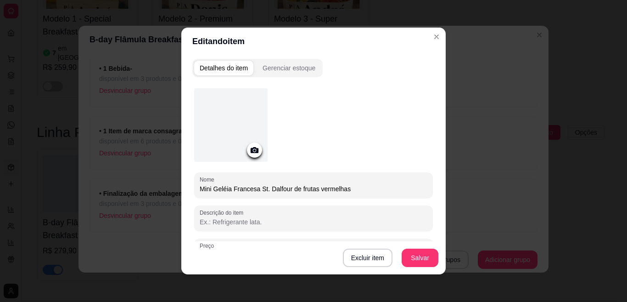
drag, startPoint x: 209, startPoint y: 190, endPoint x: 195, endPoint y: 183, distance: 16.0
click at [195, 183] on div "Nome Mini Geléia Francesa St. Dalfour de frutas vermelhas" at bounding box center [313, 185] width 239 height 26
click at [419, 255] on button "Salvar" at bounding box center [420, 258] width 36 height 18
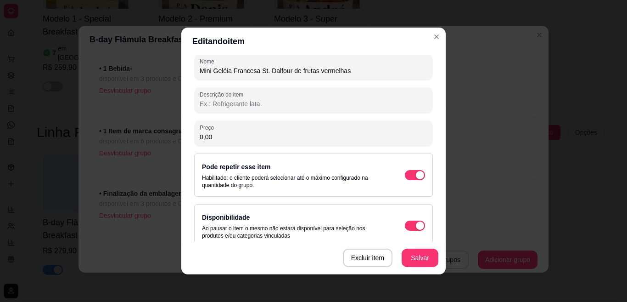
scroll to position [129, 0]
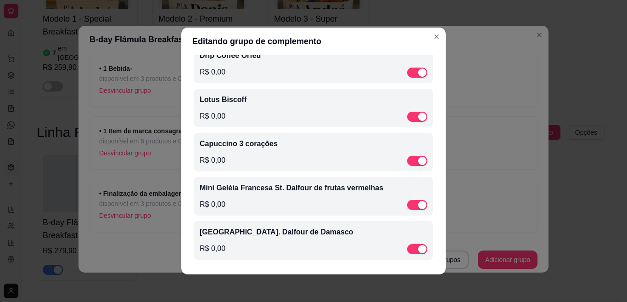
click at [278, 145] on p "Capuccino 3 corações" at bounding box center [314, 143] width 228 height 11
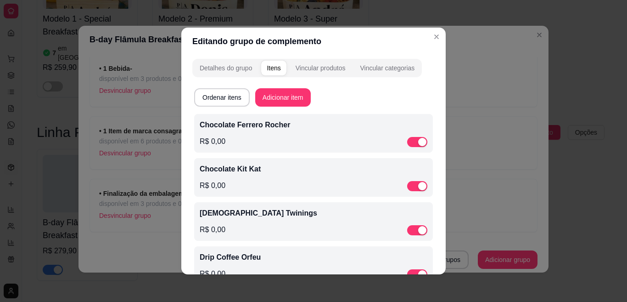
scroll to position [205, 0]
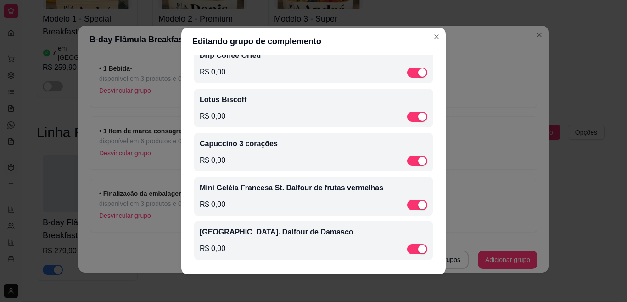
click at [253, 233] on p "[GEOGRAPHIC_DATA]. Dalfour de Damasco" at bounding box center [314, 231] width 228 height 11
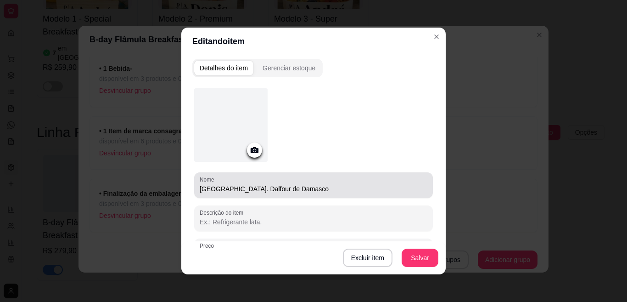
click at [200, 187] on input "[GEOGRAPHIC_DATA]. Dalfour de Damasco" at bounding box center [314, 188] width 228 height 9
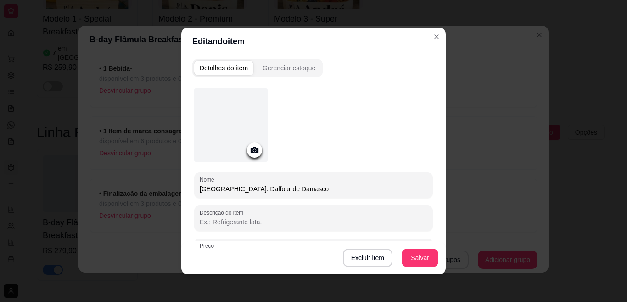
paste input "Mini"
click at [410, 264] on button "Salvar" at bounding box center [420, 258] width 36 height 18
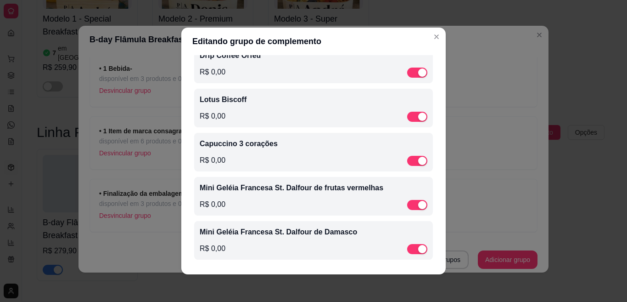
scroll to position [0, 0]
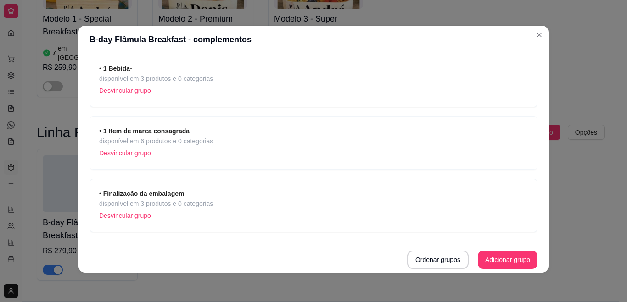
click at [146, 184] on div "• Finalização da embalagem disponível em 3 produtos e 0 categorias Desvincular …" at bounding box center [314, 205] width 448 height 53
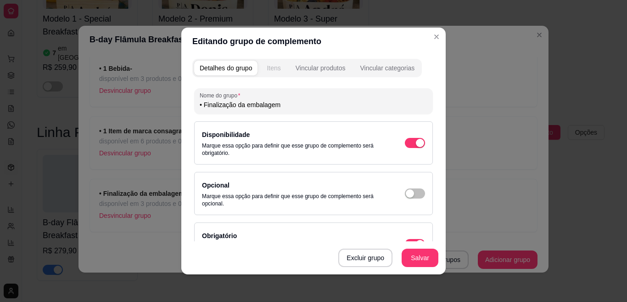
click at [269, 70] on div "Itens" at bounding box center [274, 67] width 14 height 9
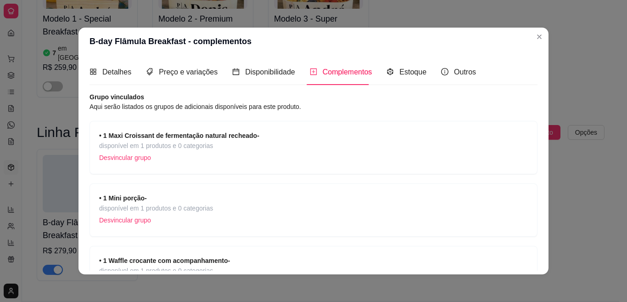
scroll to position [377, 0]
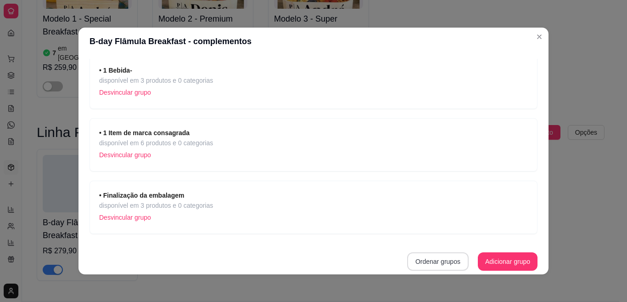
click at [420, 259] on button "Ordenar grupos" at bounding box center [438, 261] width 62 height 18
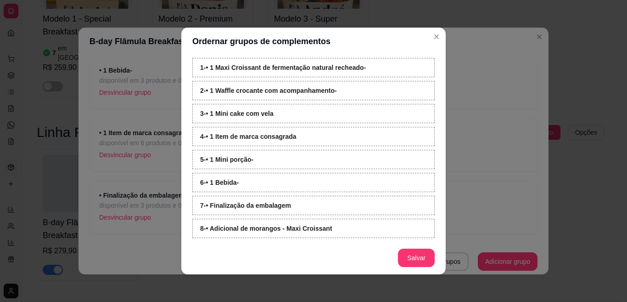
scroll to position [0, 0]
click at [415, 254] on button "Salvar" at bounding box center [416, 257] width 37 height 18
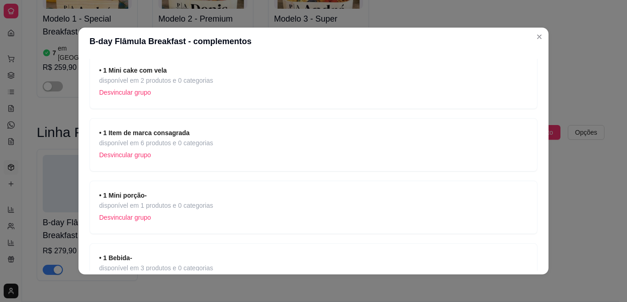
scroll to position [377, 0]
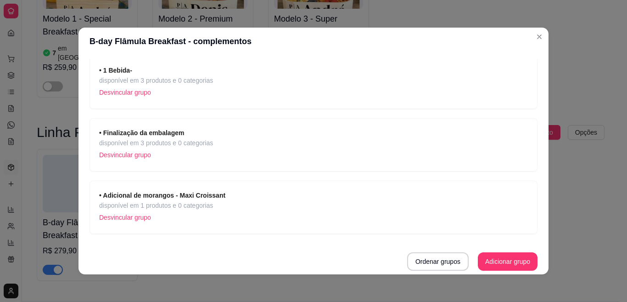
click at [213, 196] on strong "• Adicional de morangos - Maxi Croissant" at bounding box center [162, 194] width 126 height 7
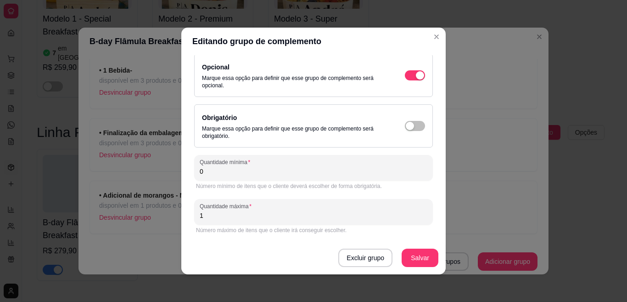
scroll to position [2, 0]
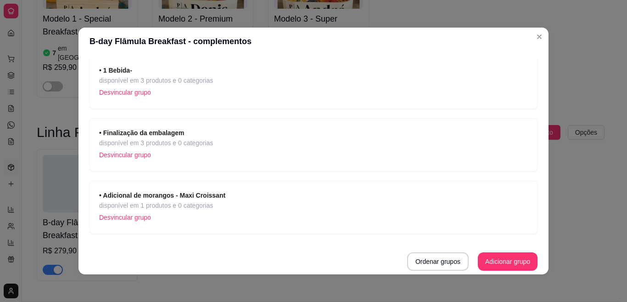
click at [181, 148] on p "Desvincular grupo" at bounding box center [156, 155] width 114 height 14
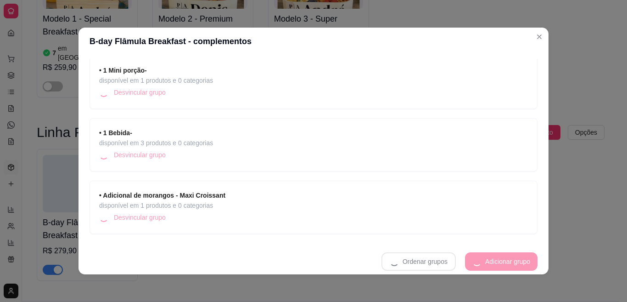
scroll to position [315, 0]
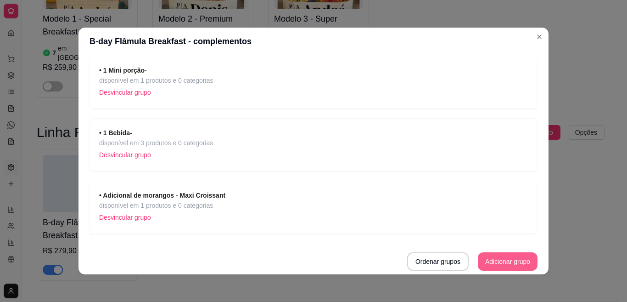
click at [508, 263] on button "Adicionar grupo" at bounding box center [508, 261] width 60 height 18
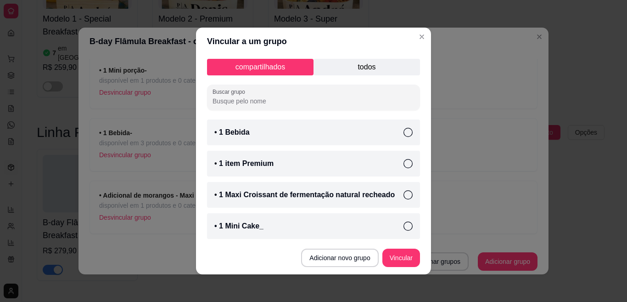
scroll to position [251, 0]
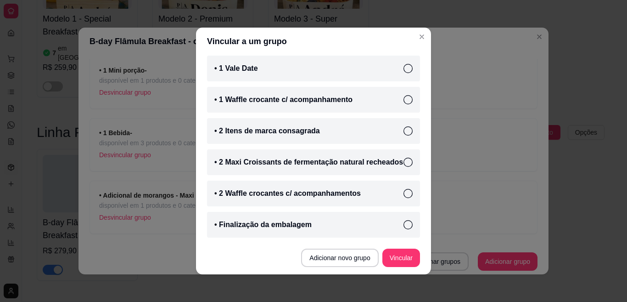
click at [307, 225] on div "• Finalização da embalagem" at bounding box center [313, 225] width 213 height 26
click at [392, 255] on button "Vincular" at bounding box center [401, 258] width 37 height 18
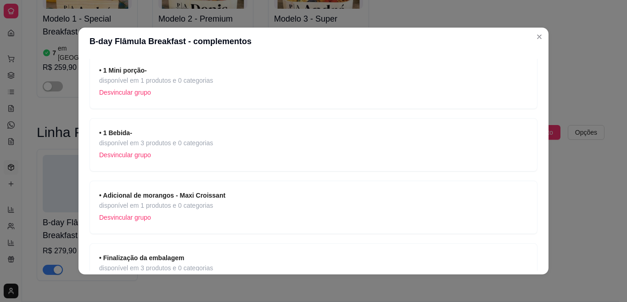
scroll to position [377, 0]
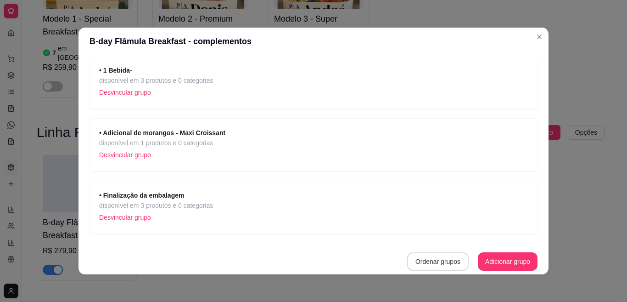
click at [421, 261] on button "Ordenar grupos" at bounding box center [438, 261] width 62 height 18
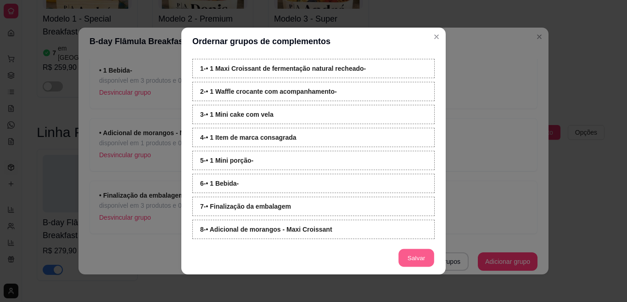
click at [421, 255] on button "Salvar" at bounding box center [416, 258] width 36 height 18
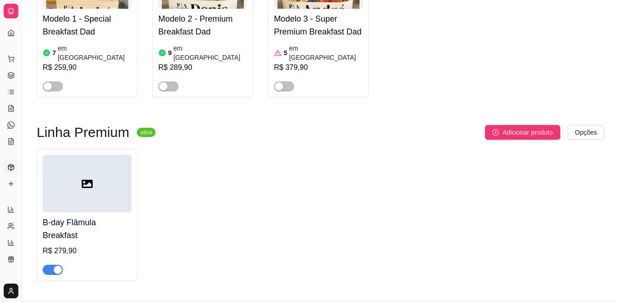
click at [88, 183] on div at bounding box center [87, 183] width 89 height 57
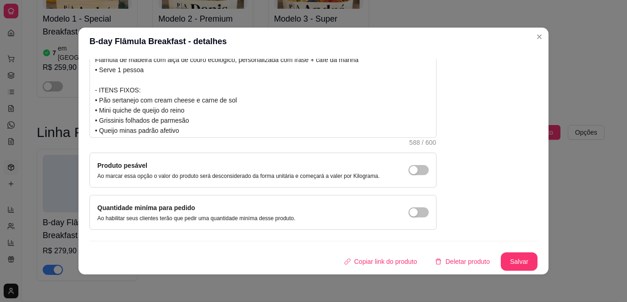
scroll to position [0, 0]
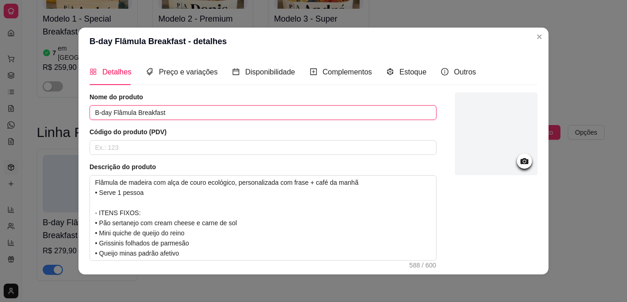
click at [233, 111] on input "B-day Flâmula Breakfast" at bounding box center [263, 112] width 347 height 15
drag, startPoint x: 165, startPoint y: 109, endPoint x: 186, endPoint y: 112, distance: 21.3
click at [186, 112] on input "B-day Flâmula Breakfast - M7-1P" at bounding box center [263, 112] width 347 height 15
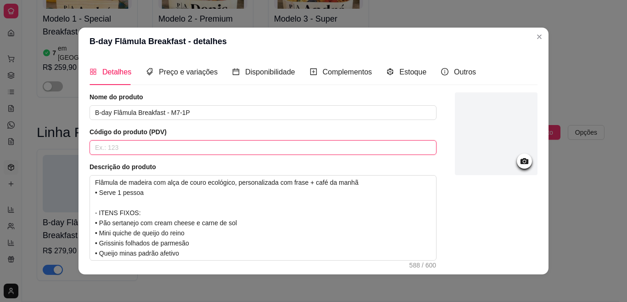
click at [171, 143] on input "text" at bounding box center [263, 147] width 347 height 15
paste input "M7-1P"
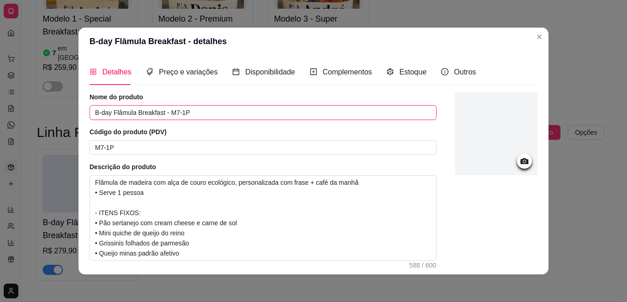
click at [196, 113] on input "B-day Flâmula Breakfast - M7-1P" at bounding box center [263, 112] width 347 height 15
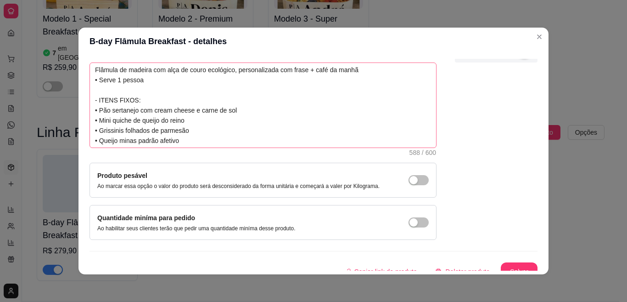
scroll to position [123, 0]
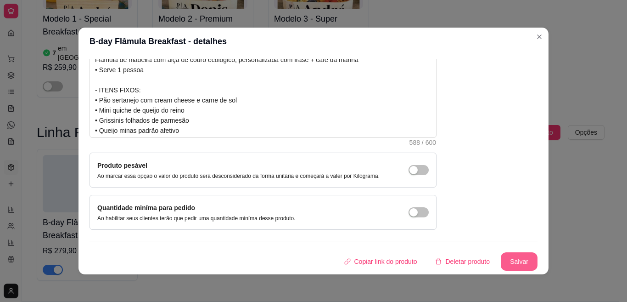
click at [505, 262] on button "Salvar" at bounding box center [519, 261] width 37 height 18
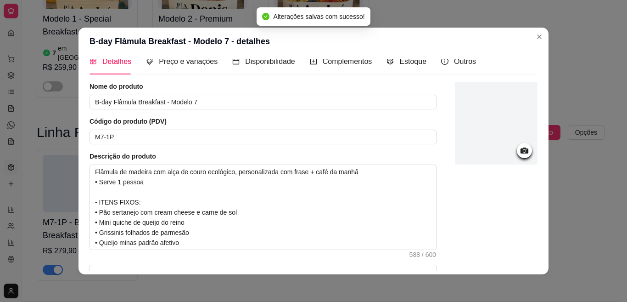
scroll to position [0, 0]
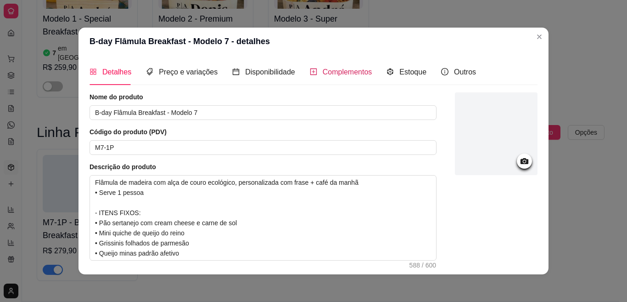
click at [327, 71] on span "Complementos" at bounding box center [348, 72] width 50 height 8
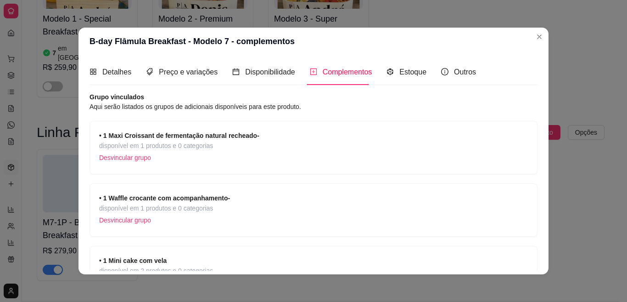
click at [138, 138] on strong "• 1 Maxi Croissant de fermentação natural recheado-" at bounding box center [179, 135] width 160 height 7
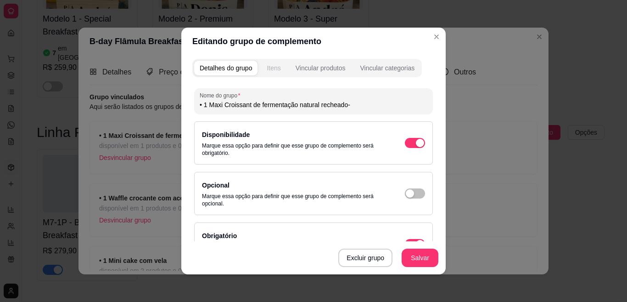
click at [274, 68] on div "Itens" at bounding box center [274, 67] width 14 height 9
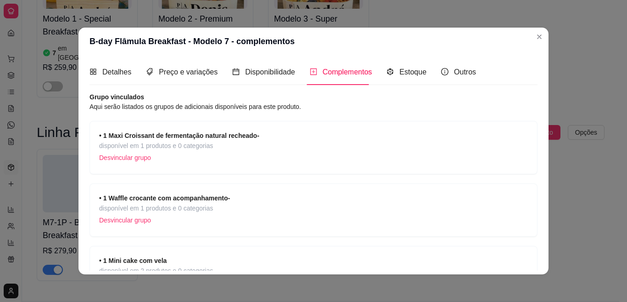
click at [158, 207] on span "disponível em 1 produtos e 0 categorias" at bounding box center [164, 208] width 131 height 10
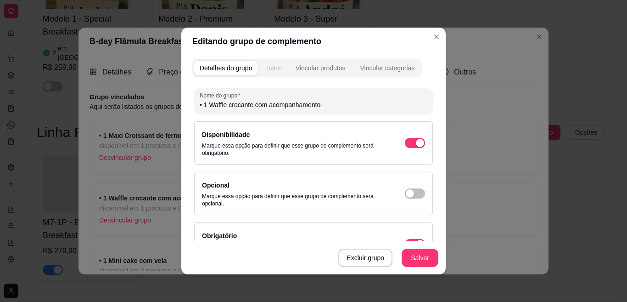
click at [273, 67] on div "Itens" at bounding box center [274, 67] width 14 height 9
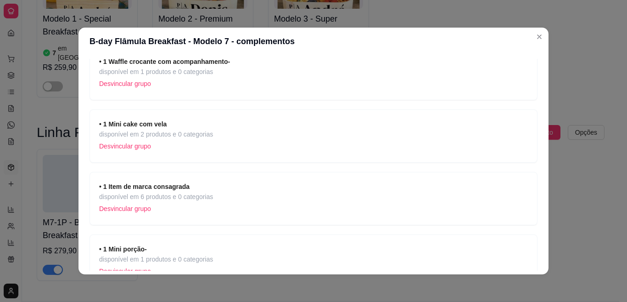
scroll to position [142, 0]
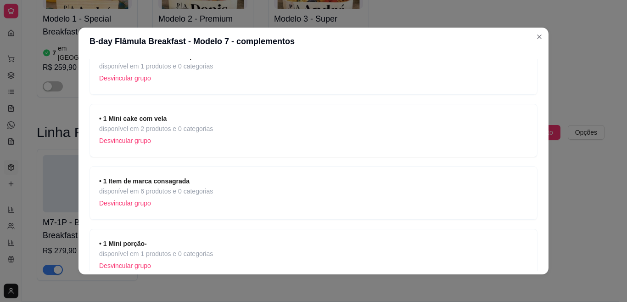
click at [206, 126] on span "disponível em 2 produtos e 0 categorias" at bounding box center [156, 128] width 114 height 10
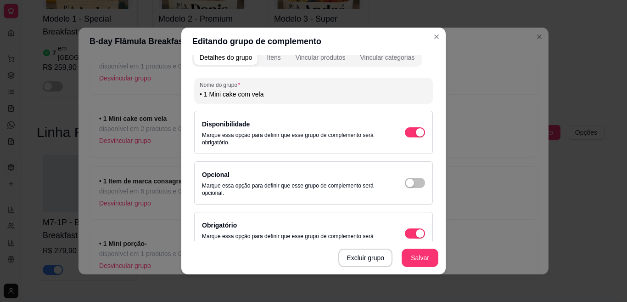
scroll to position [0, 0]
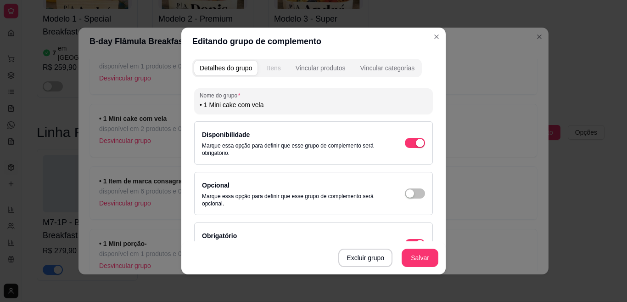
click at [271, 64] on div "Itens" at bounding box center [274, 67] width 14 height 9
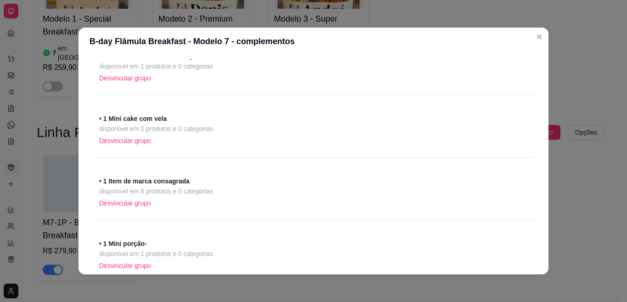
click at [139, 178] on strong "• 1 Item de marca consagrada" at bounding box center [144, 180] width 90 height 7
click at [164, 235] on div "• 1 Mini porção- disponível em 1 produtos e 0 categorias Desvincular grupo" at bounding box center [314, 255] width 448 height 53
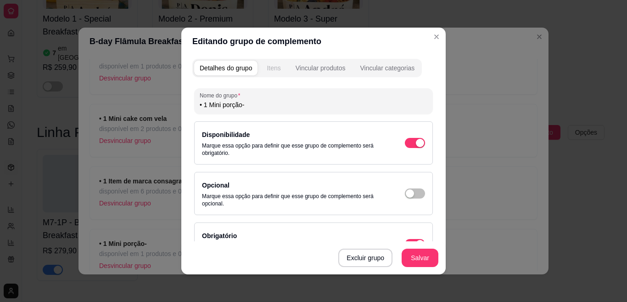
click at [270, 69] on div "Itens" at bounding box center [274, 67] width 14 height 9
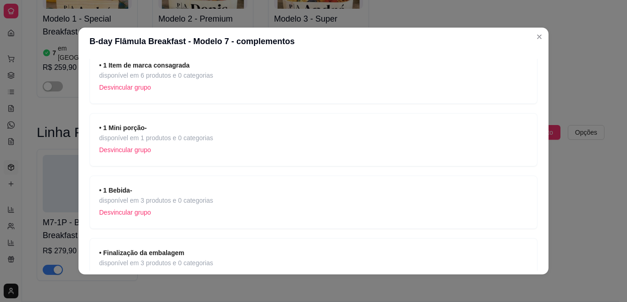
scroll to position [281, 0]
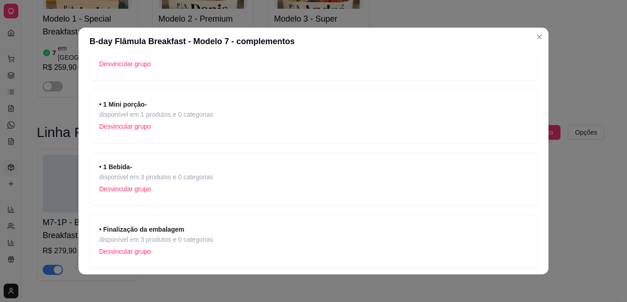
click at [174, 186] on p "Desvincular grupo" at bounding box center [156, 189] width 114 height 14
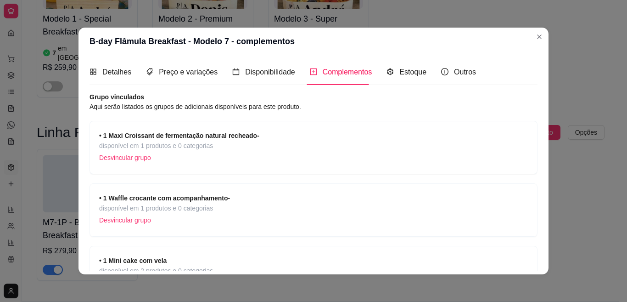
scroll to position [315, 0]
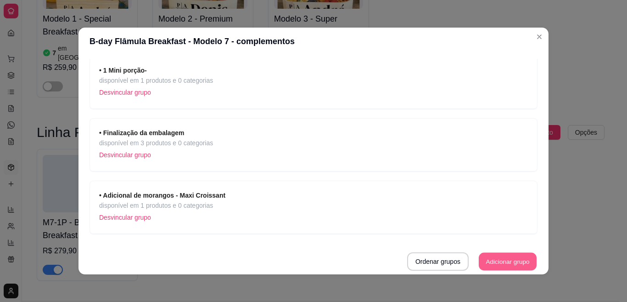
click at [481, 261] on button "Adicionar grupo" at bounding box center [508, 261] width 58 height 18
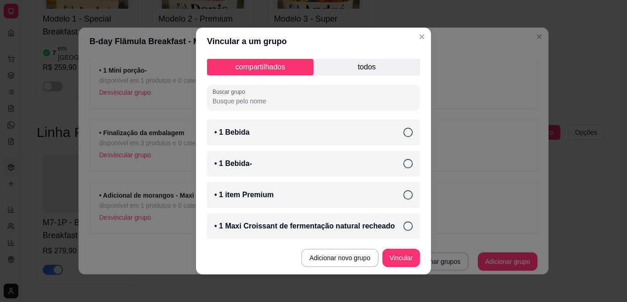
click at [257, 165] on div "• 1 Bebida-" at bounding box center [313, 164] width 213 height 26
click at [396, 252] on button "Vincular" at bounding box center [401, 257] width 38 height 18
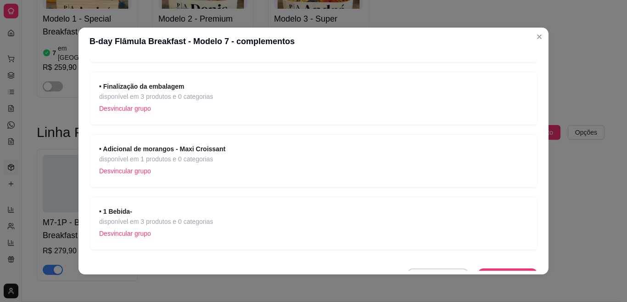
scroll to position [377, 0]
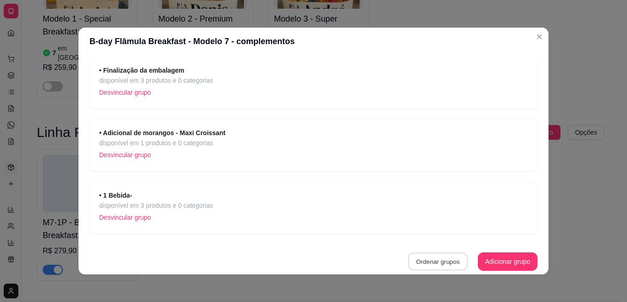
click at [418, 260] on button "Ordenar grupos" at bounding box center [438, 261] width 60 height 18
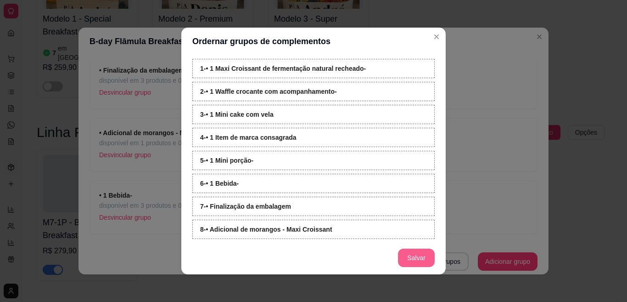
click at [404, 257] on button "Salvar" at bounding box center [416, 257] width 37 height 18
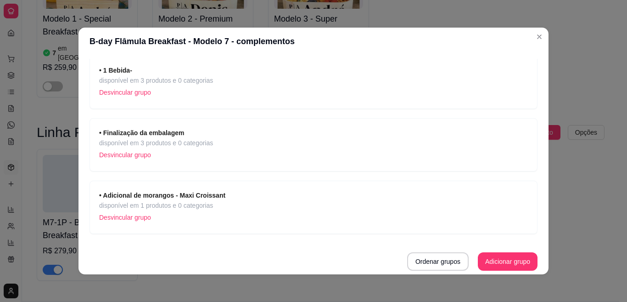
click at [264, 70] on div "• 1 Bebida- disponível em 3 produtos e 0 categorias Desvincular grupo" at bounding box center [313, 82] width 429 height 34
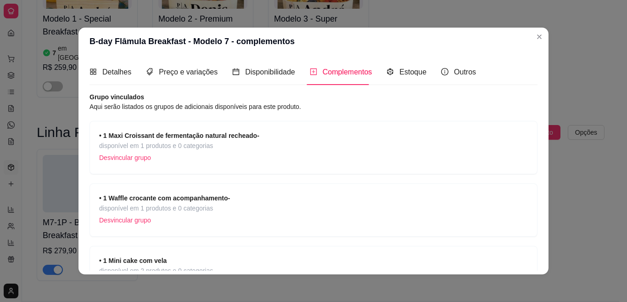
click at [247, 132] on strong "• 1 Maxi Croissant de fermentação natural recheado-" at bounding box center [179, 135] width 160 height 7
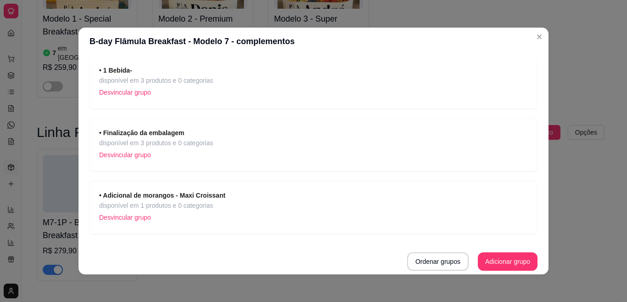
click at [250, 146] on div "• Finalização da embalagem disponível em 3 produtos e 0 categorias Desvincular …" at bounding box center [313, 145] width 429 height 34
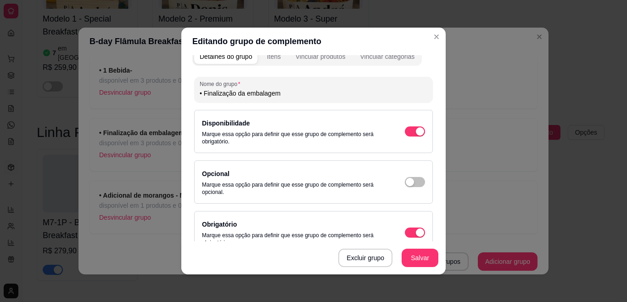
scroll to position [0, 0]
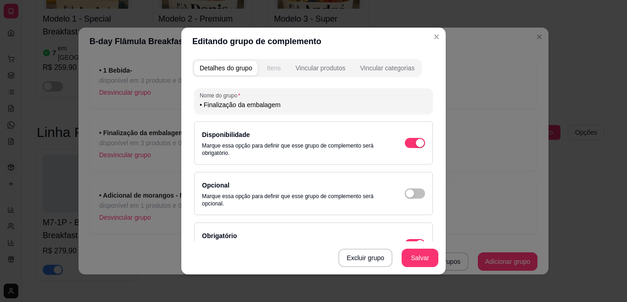
click at [270, 66] on div "Itens" at bounding box center [274, 67] width 14 height 9
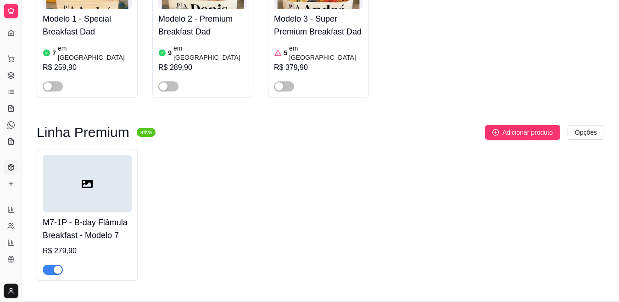
click at [89, 178] on icon at bounding box center [87, 183] width 11 height 11
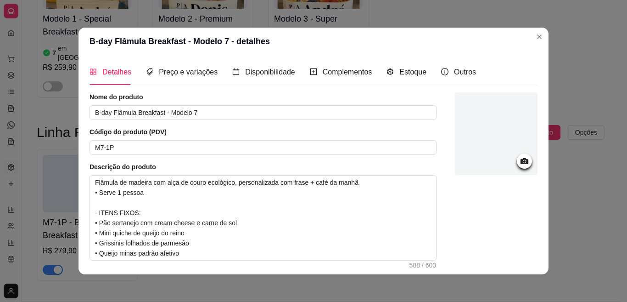
click at [519, 158] on icon at bounding box center [524, 161] width 11 height 11
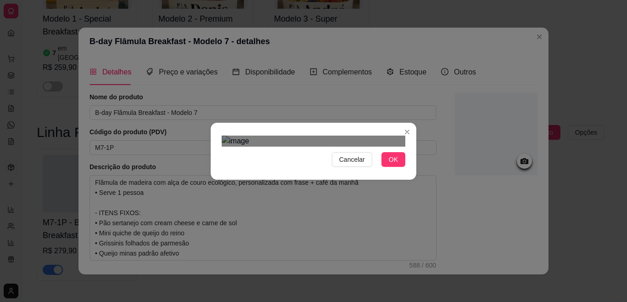
click at [352, 202] on div "Use the arrow keys to move the crop selection area" at bounding box center [313, 284] width 165 height 165
click at [353, 206] on div "Use the arrow keys to move the crop selection area" at bounding box center [314, 288] width 165 height 165
click at [391, 164] on span "OK" at bounding box center [393, 159] width 9 height 10
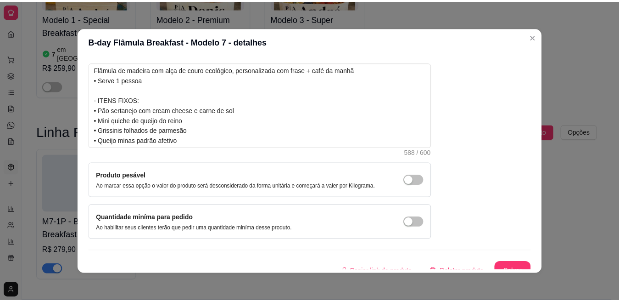
scroll to position [123, 0]
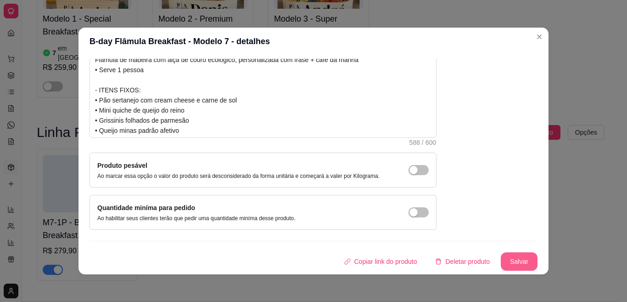
click at [501, 266] on button "Salvar" at bounding box center [519, 261] width 37 height 18
